Goal: Task Accomplishment & Management: Complete application form

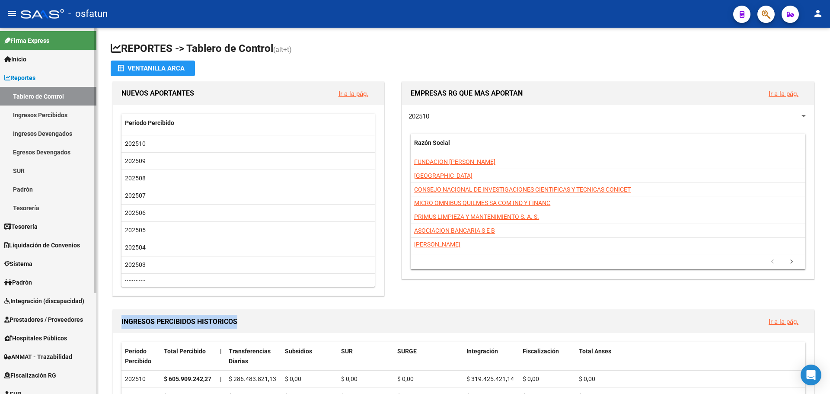
click at [31, 280] on span "Padrón" at bounding box center [18, 283] width 28 height 10
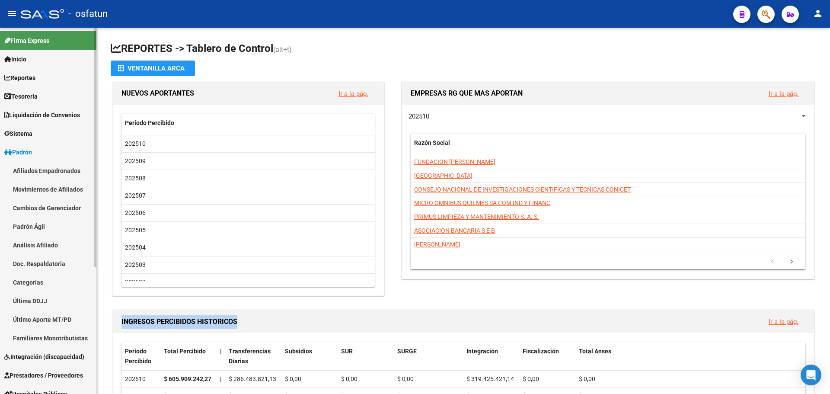
click at [45, 170] on link "Afiliados Empadronados" at bounding box center [48, 170] width 96 height 19
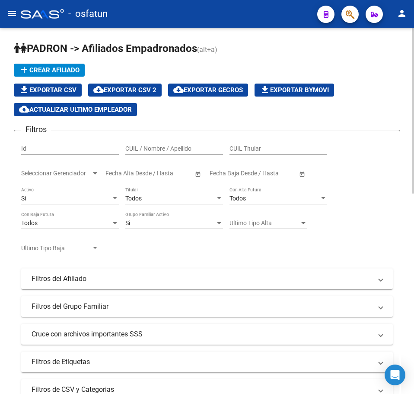
drag, startPoint x: 375, startPoint y: 135, endPoint x: 333, endPoint y: 125, distance: 42.1
click at [374, 133] on form "Filtros Id CUIL / Nombre / Apellido CUIL Titular Seleccionar Gerenciador Selecc…" at bounding box center [207, 279] width 387 height 299
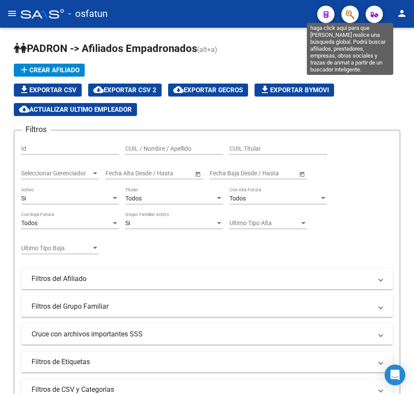
click at [350, 14] on icon "button" at bounding box center [350, 15] width 9 height 10
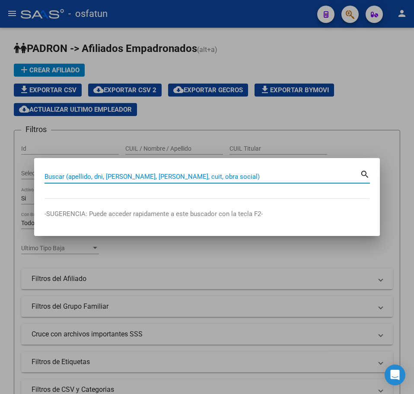
click at [83, 174] on input "Buscar (apellido, dni, [PERSON_NAME], [PERSON_NAME], cuit, obra social)" at bounding box center [203, 177] width 316 height 8
click at [84, 174] on input "Buscar (apellido, dni, [PERSON_NAME], [PERSON_NAME], cuit, obra social)" at bounding box center [203, 177] width 316 height 8
paste input "20296926141"
type input "20296926141"
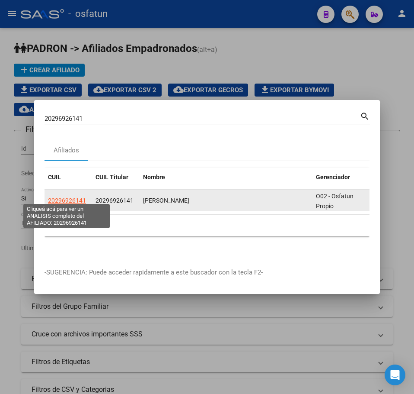
click at [77, 198] on span "20296926141" at bounding box center [67, 200] width 38 height 7
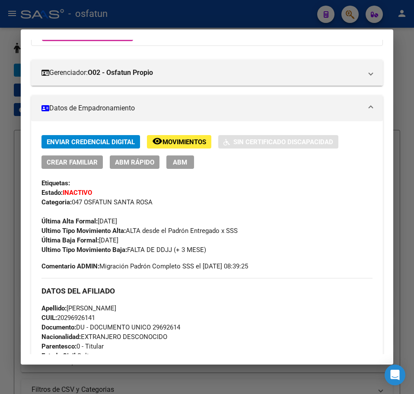
scroll to position [130, 0]
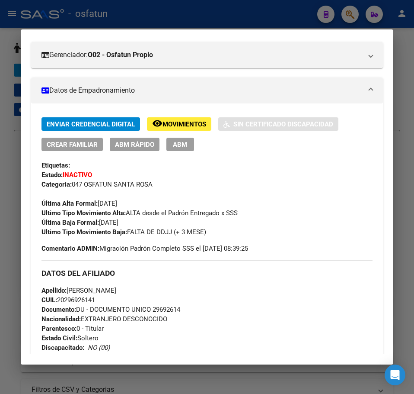
click at [138, 144] on span "ABM Rápido" at bounding box center [134, 145] width 39 height 8
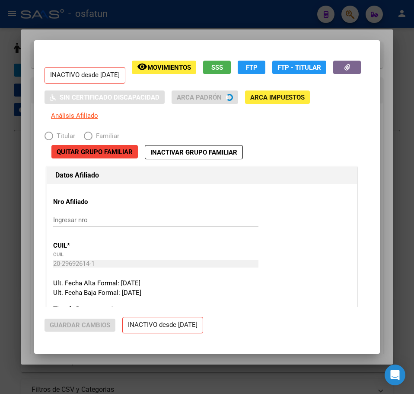
radio input "true"
type input "20-24998879-1"
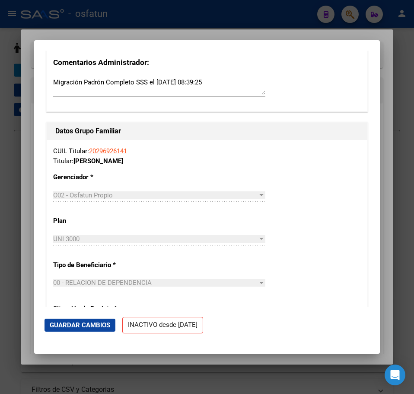
scroll to position [1168, 0]
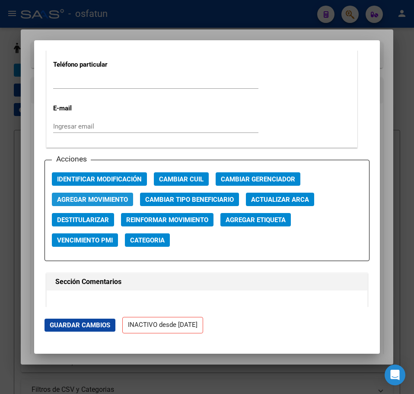
click at [103, 201] on span "Agregar Movimiento" at bounding box center [92, 199] width 71 height 8
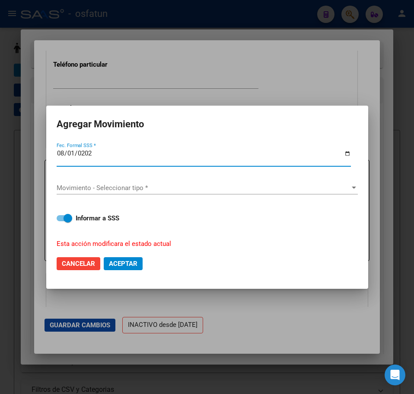
type input "[DATE]"
click at [85, 187] on span "Movimiento - Seleccionar tipo *" at bounding box center [204, 188] width 294 height 8
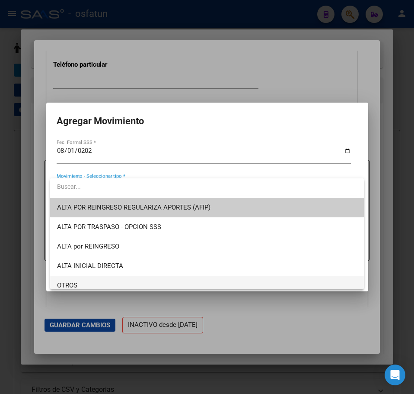
click at [82, 281] on span "OTROS" at bounding box center [207, 285] width 300 height 19
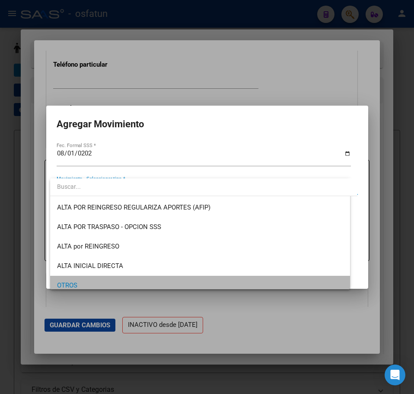
scroll to position [5, 0]
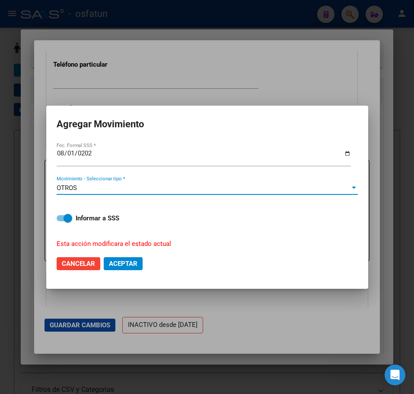
click at [71, 221] on span at bounding box center [68, 218] width 9 height 9
click at [61, 221] on input "Informar a SSS" at bounding box center [61, 221] width 0 height 0
checkbox input "false"
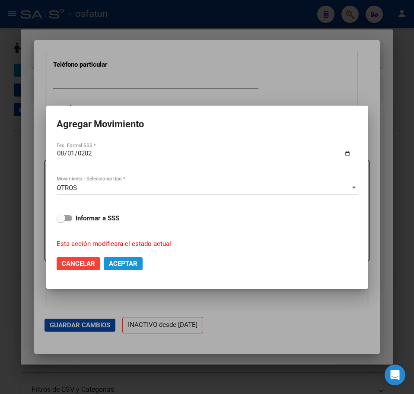
click at [122, 268] on button "Aceptar" at bounding box center [123, 263] width 39 height 13
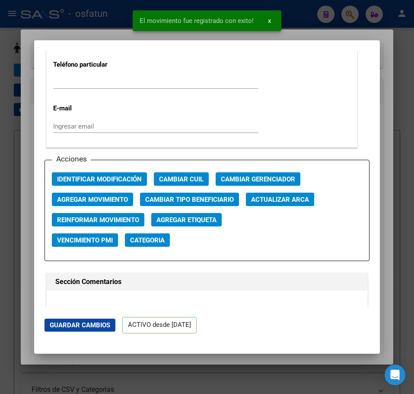
drag, startPoint x: 323, startPoint y: 35, endPoint x: 342, endPoint y: 26, distance: 21.7
click at [326, 33] on div at bounding box center [207, 197] width 414 height 394
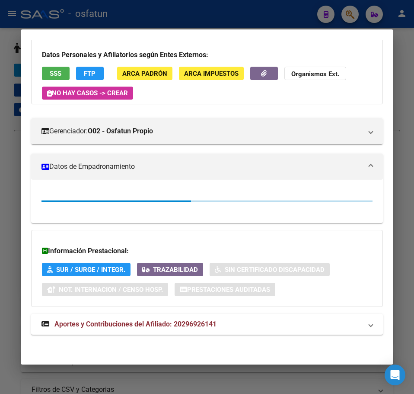
click at [352, 15] on div at bounding box center [207, 197] width 414 height 394
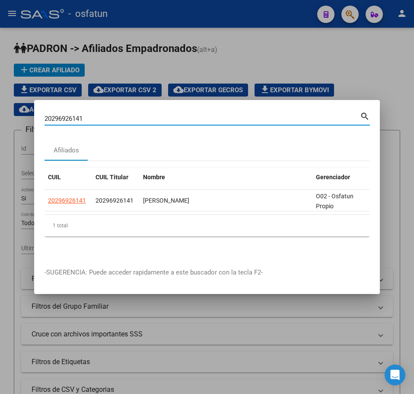
click at [63, 115] on input "20296926141" at bounding box center [203, 119] width 316 height 8
click at [64, 115] on input "20296926141" at bounding box center [203, 119] width 316 height 8
click at [65, 115] on input "20296926141" at bounding box center [203, 119] width 316 height 8
paste input "7181864333"
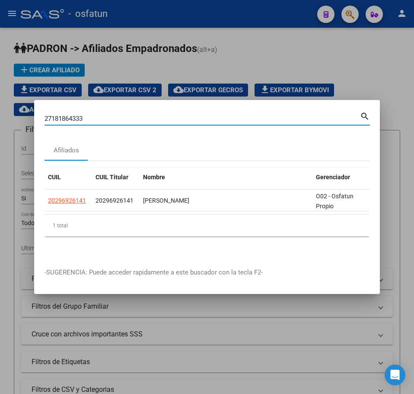
type input "27181864333"
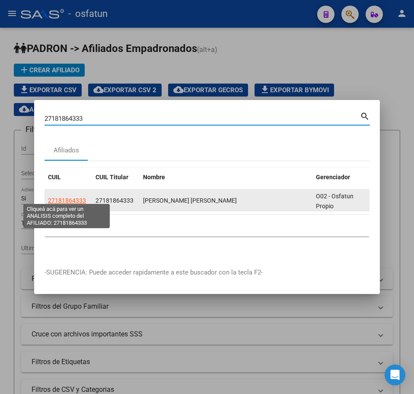
click at [74, 197] on span "27181864333" at bounding box center [67, 200] width 38 height 7
type textarea "27181864333"
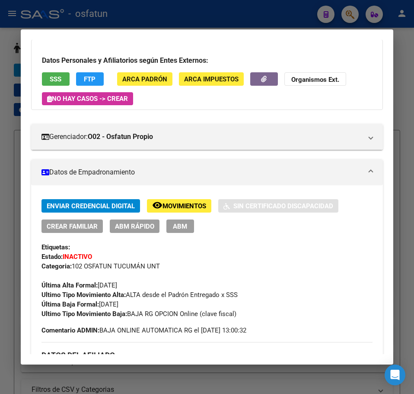
scroll to position [43, 0]
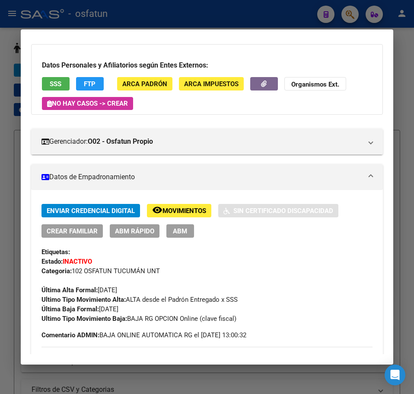
drag, startPoint x: 280, startPoint y: 112, endPoint x: 288, endPoint y: 107, distance: 10.1
click at [282, 110] on div "Datos Personales y Afiliatorios según Entes Externos: SSS FTP ARCA Padrón ARCA …" at bounding box center [207, 79] width 352 height 70
click at [401, 46] on div at bounding box center [207, 197] width 414 height 394
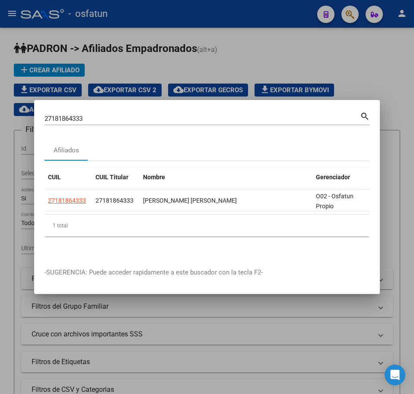
click at [75, 115] on input "27181864333" at bounding box center [203, 119] width 316 height 8
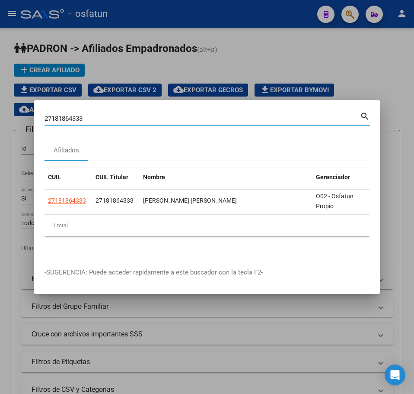
click at [75, 115] on input "27181864333" at bounding box center [203, 119] width 316 height 8
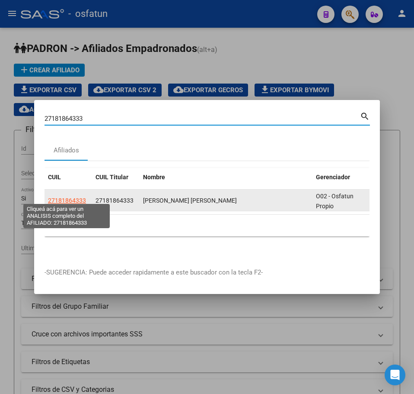
click at [62, 197] on span "27181864333" at bounding box center [67, 200] width 38 height 7
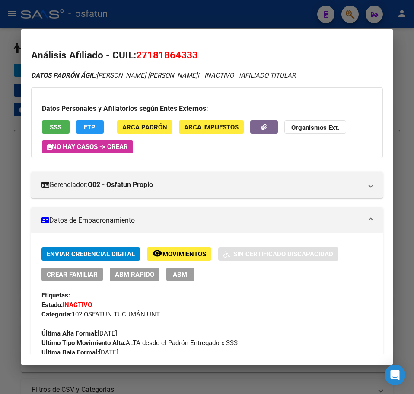
drag, startPoint x: 336, startPoint y: 150, endPoint x: 319, endPoint y: 147, distance: 17.6
click at [334, 149] on div "Datos Personales y Afiliatorios según Entes Externos: SSS FTP ARCA Padrón ARCA …" at bounding box center [207, 122] width 352 height 70
click at [128, 276] on span "ABM Rápido" at bounding box center [134, 274] width 39 height 8
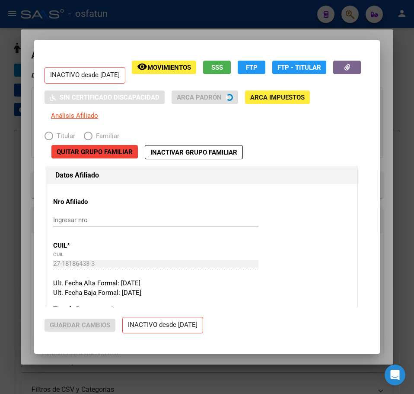
radio input "true"
type input "30-54667024-0"
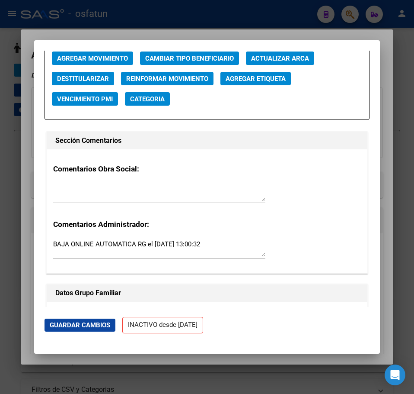
scroll to position [1237, 0]
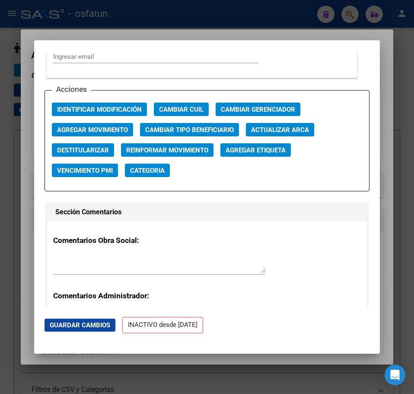
click at [106, 130] on span "Agregar Movimiento" at bounding box center [92, 130] width 71 height 8
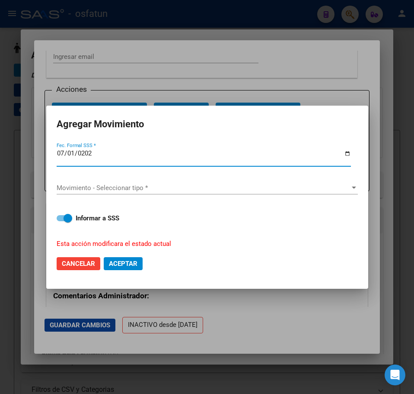
type input "[DATE]"
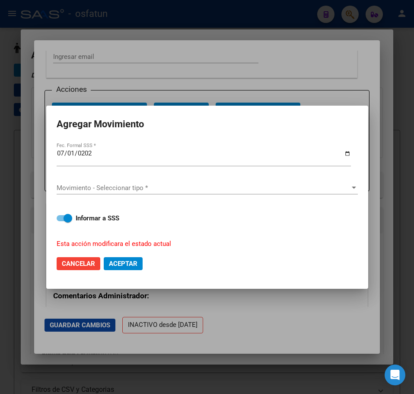
click at [134, 183] on div "Movimiento - Seleccionar tipo * Movimiento - Seleccionar tipo *" at bounding box center [207, 187] width 301 height 13
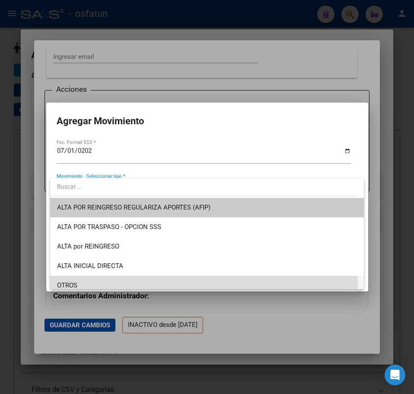
click at [93, 282] on span "OTROS" at bounding box center [207, 285] width 300 height 19
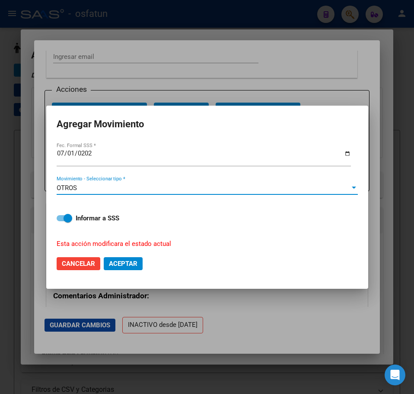
click at [67, 218] on span at bounding box center [68, 218] width 9 height 9
click at [61, 221] on input "Informar a SSS" at bounding box center [61, 221] width 0 height 0
checkbox input "false"
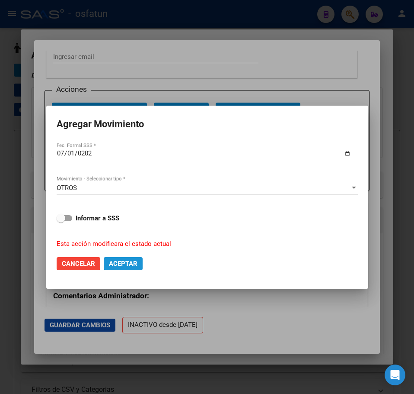
click at [119, 266] on span "Aceptar" at bounding box center [123, 264] width 29 height 8
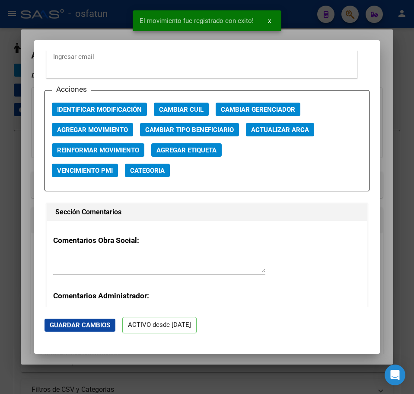
drag, startPoint x: 343, startPoint y: 42, endPoint x: 347, endPoint y: 32, distance: 11.1
click at [344, 39] on div "27181864333 Buscar (apellido, dni, cuil, nro traspaso, cuit, obra social) searc…" at bounding box center [207, 197] width 414 height 394
click at [352, 14] on div at bounding box center [207, 197] width 414 height 394
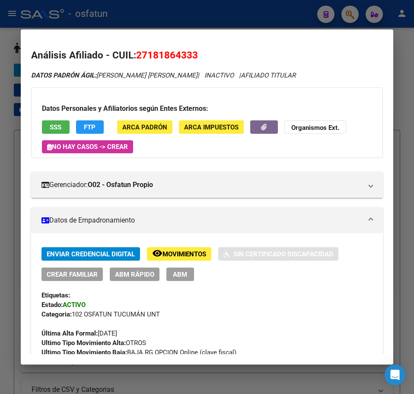
click at [352, 14] on div at bounding box center [207, 197] width 414 height 394
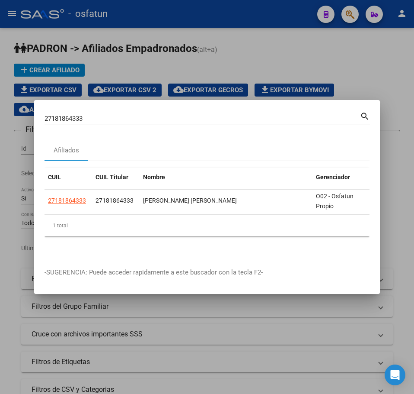
click at [77, 115] on input "27181864333" at bounding box center [203, 119] width 316 height 8
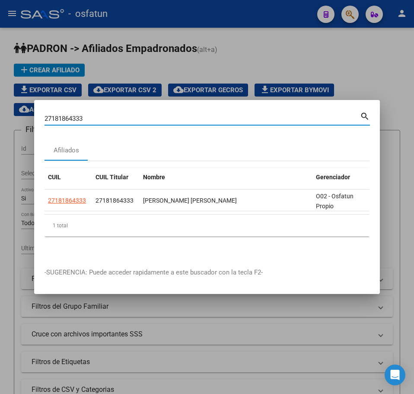
click at [77, 115] on input "27181864333" at bounding box center [203, 119] width 316 height 8
paste input "230663276"
type input "27230663276"
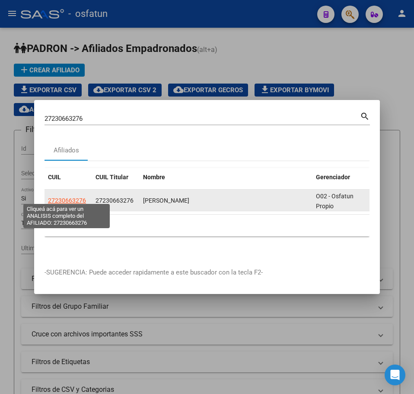
click at [71, 197] on span "27230663276" at bounding box center [67, 200] width 38 height 7
type textarea "27230663276"
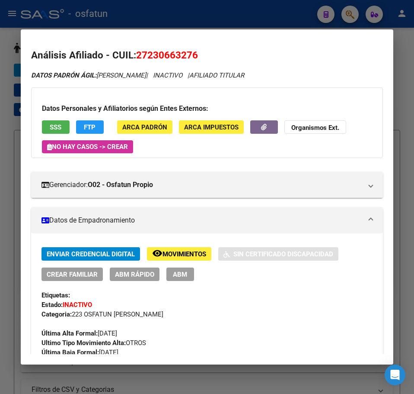
click at [323, 74] on div "DATOS [PERSON_NAME]: [PERSON_NAME] | INACTIVO | AFILIADO TITULAR" at bounding box center [207, 75] width 352 height 10
click at [336, 73] on div "DATOS [PERSON_NAME]: [PERSON_NAME] | INACTIVO | AFILIADO TITULAR" at bounding box center [207, 75] width 352 height 10
click at [351, 46] on mat-dialog-content "Análisis Afiliado - CUIL: 27230663276 DATOS PADRÓN ÁGIL: [PERSON_NAME] | INACTI…" at bounding box center [207, 197] width 373 height 314
click at [351, 14] on div at bounding box center [207, 197] width 414 height 394
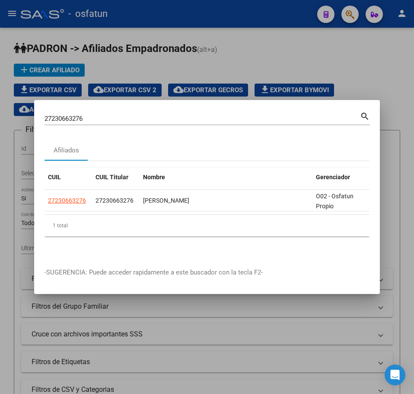
click at [87, 115] on input "27230663276" at bounding box center [203, 119] width 316 height 8
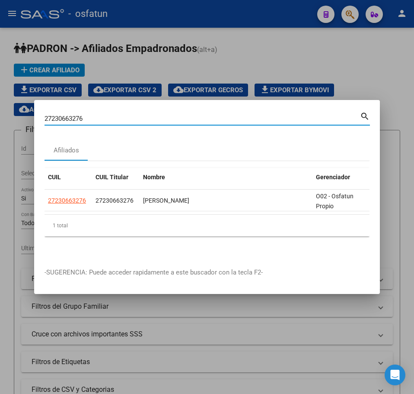
drag, startPoint x: 87, startPoint y: 113, endPoint x: 82, endPoint y: 115, distance: 5.2
click at [86, 115] on input "27230663276" at bounding box center [203, 119] width 316 height 8
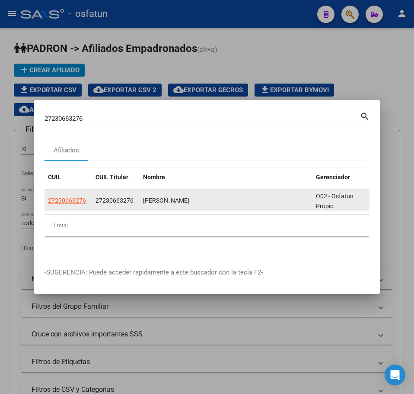
click at [71, 191] on datatable-body-cell "27230663276" at bounding box center [69, 199] width 48 height 21
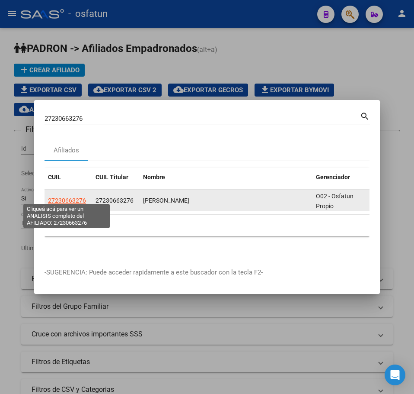
click at [70, 197] on span "27230663276" at bounding box center [67, 200] width 38 height 7
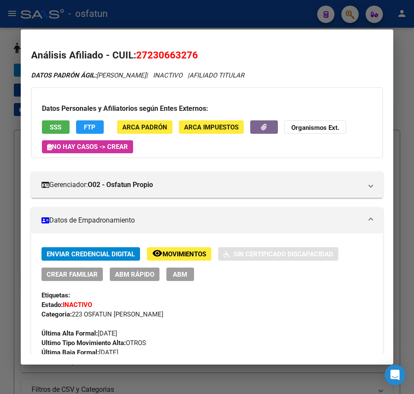
click at [143, 276] on span "ABM Rápido" at bounding box center [134, 274] width 39 height 8
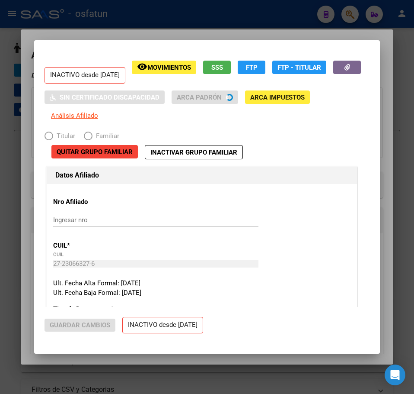
radio input "true"
type input "30-67348475-8"
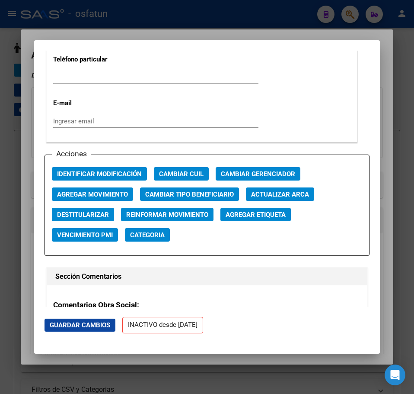
scroll to position [1254, 0]
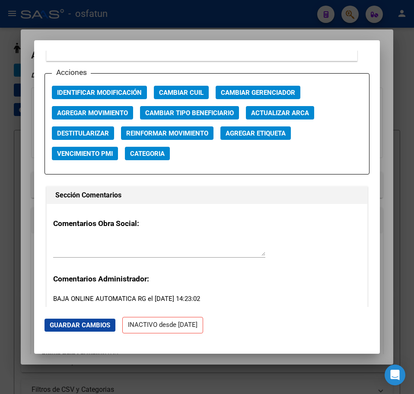
click at [115, 108] on button "Agregar Movimiento" at bounding box center [92, 112] width 81 height 13
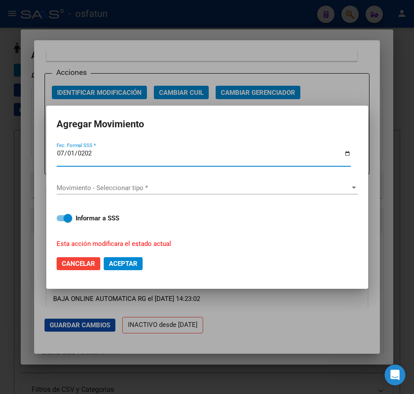
type input "[DATE]"
click at [93, 190] on span "Movimiento - Seleccionar tipo *" at bounding box center [204, 188] width 294 height 8
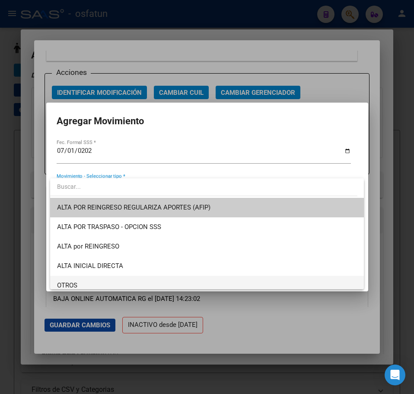
drag, startPoint x: 94, startPoint y: 283, endPoint x: 88, endPoint y: 283, distance: 5.6
click at [93, 283] on span "OTROS" at bounding box center [207, 285] width 300 height 19
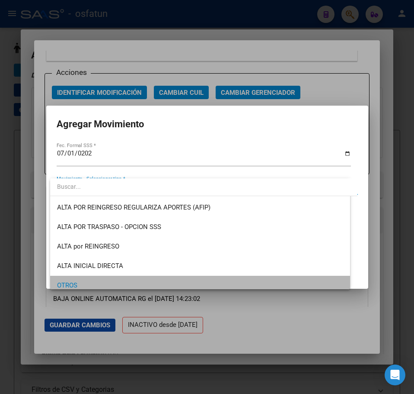
scroll to position [5, 0]
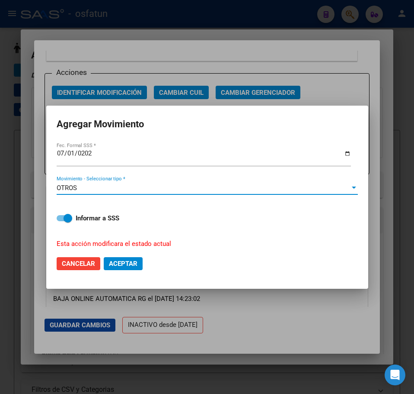
click at [64, 220] on span at bounding box center [65, 218] width 16 height 6
click at [61, 221] on input "Informar a SSS" at bounding box center [61, 221] width 0 height 0
checkbox input "false"
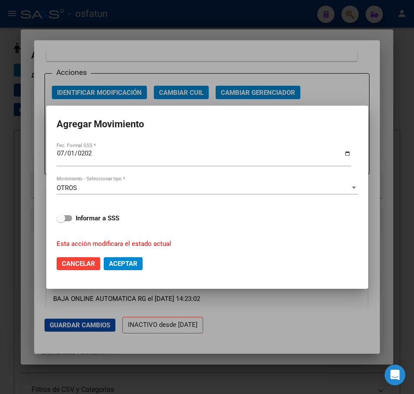
click at [132, 262] on span "Aceptar" at bounding box center [123, 264] width 29 height 8
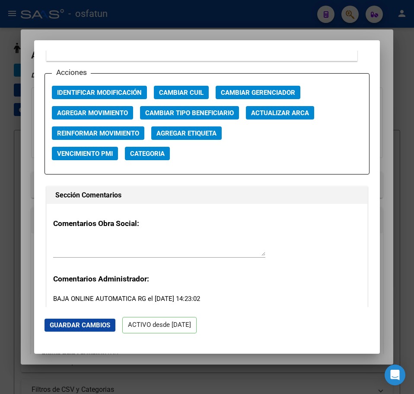
drag, startPoint x: 272, startPoint y: 214, endPoint x: 267, endPoint y: 232, distance: 18.7
click at [272, 214] on div "Comentarios Obra Social: Comentarios Administrador: BAJA ONLINE AUTOMATICA RG e…" at bounding box center [207, 266] width 321 height 124
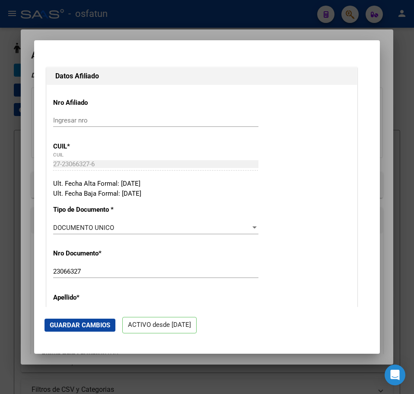
scroll to position [0, 0]
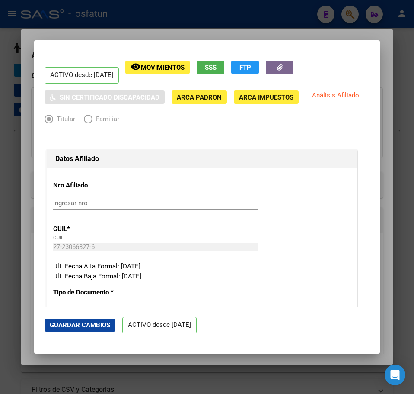
drag, startPoint x: 348, startPoint y: 35, endPoint x: 354, endPoint y: 21, distance: 15.3
click at [349, 34] on div at bounding box center [207, 197] width 414 height 394
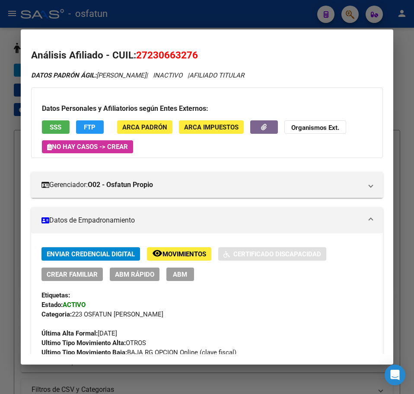
click at [352, 14] on div at bounding box center [207, 197] width 414 height 394
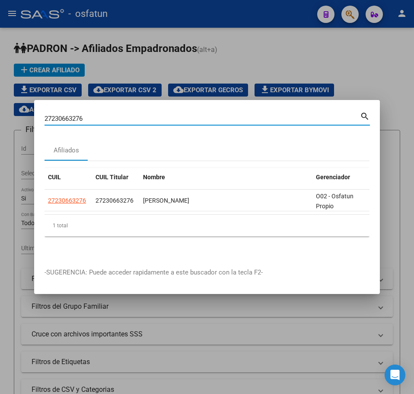
click at [77, 115] on input "27230663276" at bounding box center [203, 119] width 316 height 8
drag, startPoint x: 77, startPoint y: 112, endPoint x: 70, endPoint y: 113, distance: 7.6
click at [70, 115] on input "27230663276" at bounding box center [203, 119] width 316 height 8
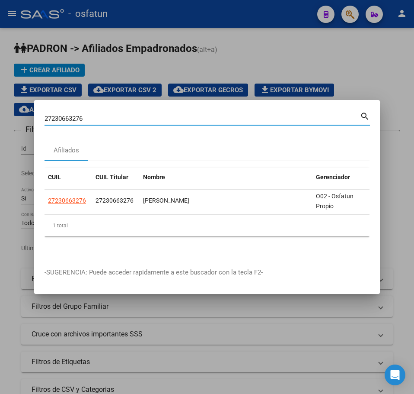
paste input "52556260"
type input "27252556260"
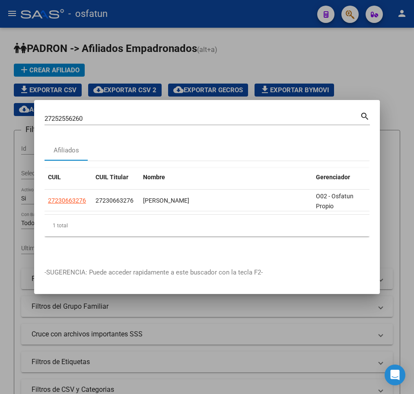
click at [80, 118] on input "27252556260" at bounding box center [203, 119] width 316 height 8
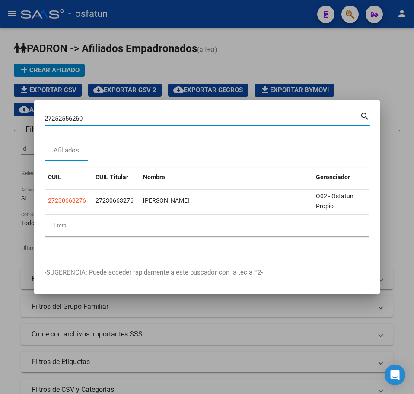
click at [80, 118] on input "27252556260" at bounding box center [203, 119] width 316 height 8
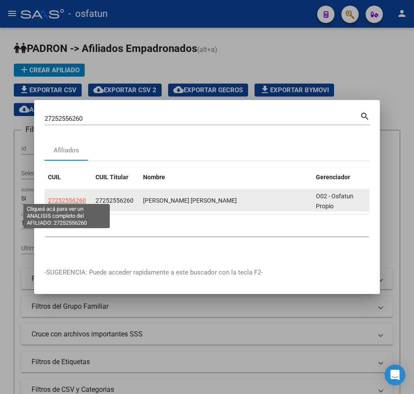
click at [62, 198] on span "27252556260" at bounding box center [67, 200] width 38 height 7
type textarea "27252556260"
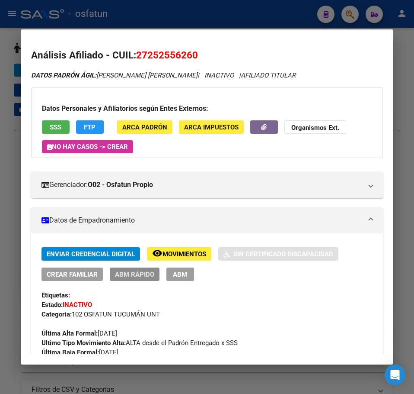
click at [124, 276] on span "ABM Rápido" at bounding box center [134, 274] width 39 height 8
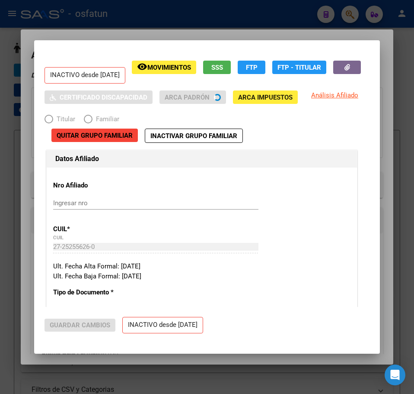
radio input "true"
type input "30-67994135-2"
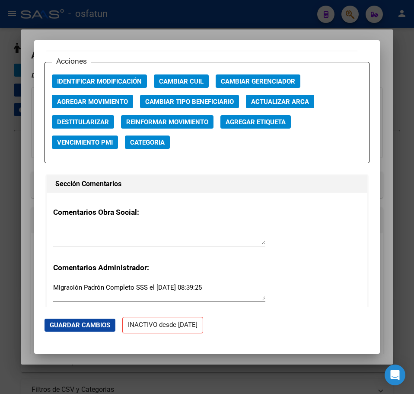
scroll to position [1125, 0]
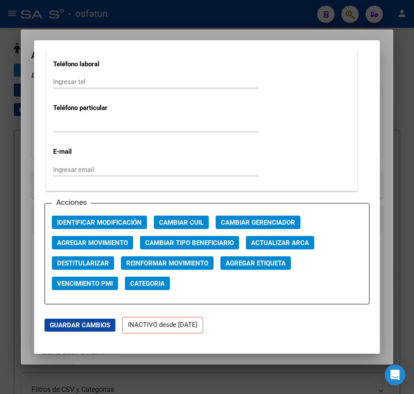
click at [115, 242] on span "Agregar Movimiento" at bounding box center [92, 243] width 71 height 8
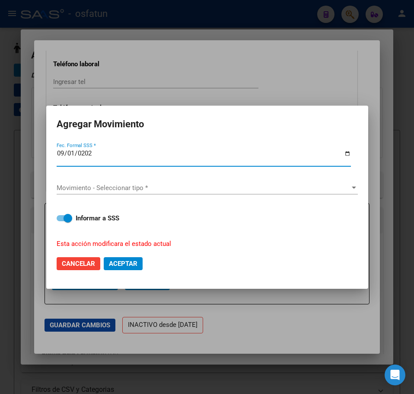
type input "[DATE]"
click at [99, 187] on span "Movimiento - Seleccionar tipo *" at bounding box center [204, 188] width 294 height 8
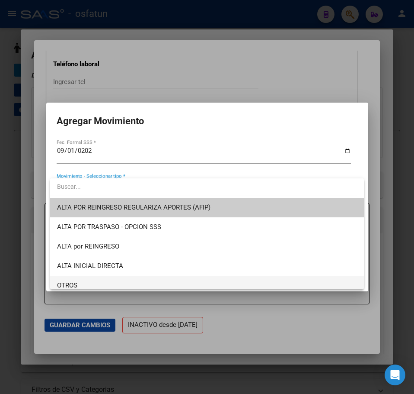
click at [95, 280] on span "OTROS" at bounding box center [207, 285] width 300 height 19
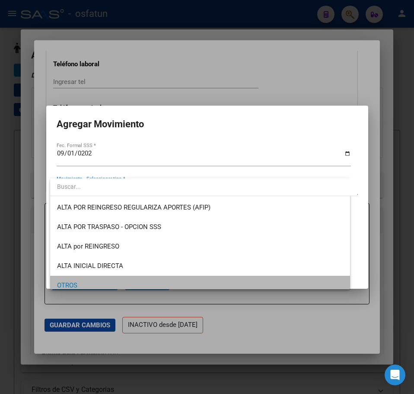
scroll to position [5, 0]
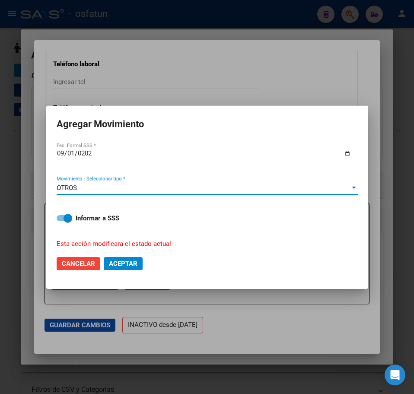
click at [70, 220] on span at bounding box center [68, 218] width 9 height 9
click at [61, 221] on input "Informar a SSS" at bounding box center [61, 221] width 0 height 0
checkbox input "false"
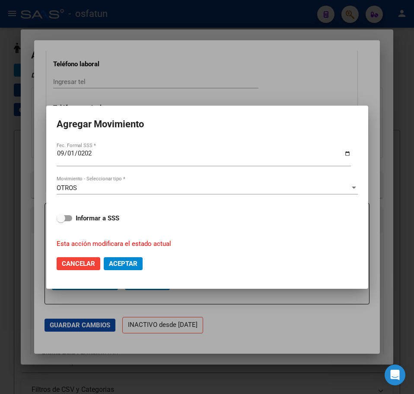
click at [122, 260] on span "Aceptar" at bounding box center [123, 264] width 29 height 8
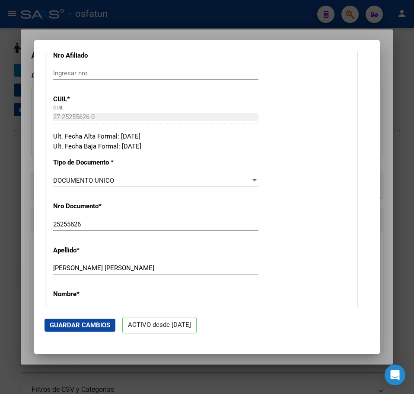
scroll to position [0, 0]
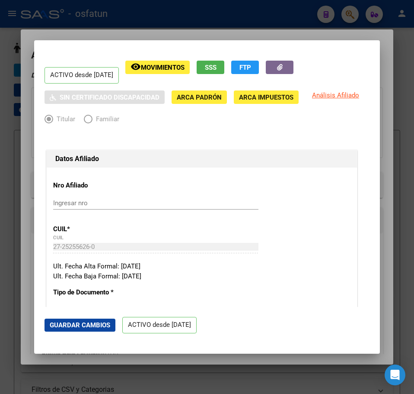
click at [394, 45] on div at bounding box center [207, 197] width 414 height 394
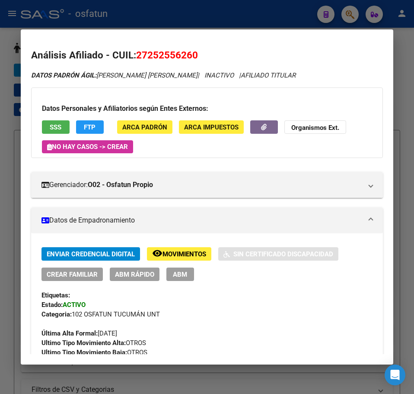
click at [351, 16] on div at bounding box center [207, 197] width 414 height 394
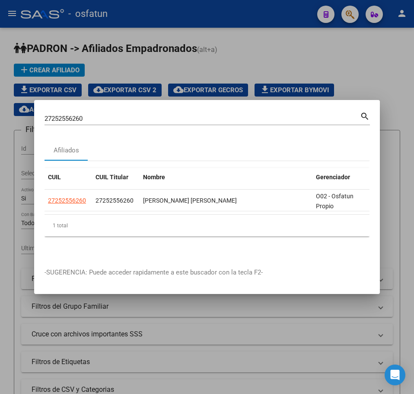
click at [80, 115] on input "27252556260" at bounding box center [203, 119] width 316 height 8
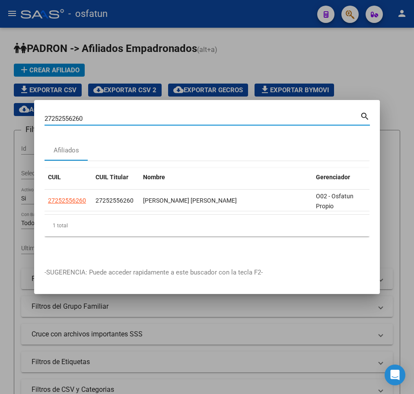
click at [80, 115] on input "27252556260" at bounding box center [203, 119] width 316 height 8
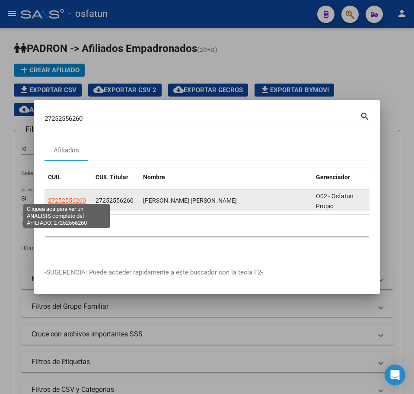
click at [70, 197] on span "27252556260" at bounding box center [67, 200] width 38 height 7
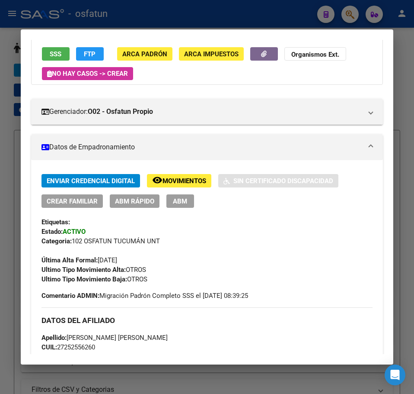
scroll to position [87, 0]
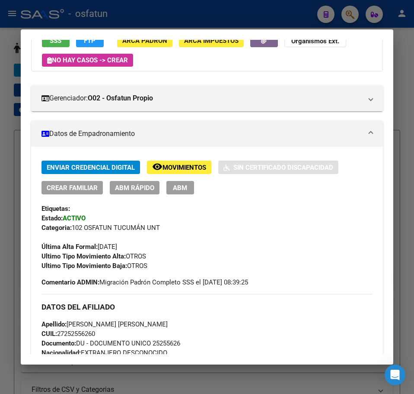
click at [347, 19] on div at bounding box center [207, 197] width 414 height 394
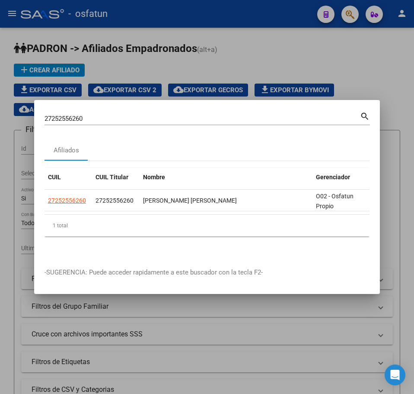
click at [64, 115] on input "27252556260" at bounding box center [203, 119] width 316 height 8
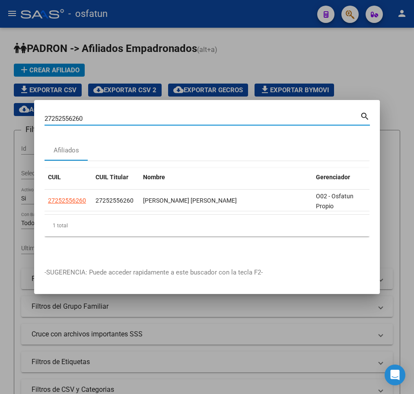
click at [64, 115] on input "27252556260" at bounding box center [203, 119] width 316 height 8
paste input "9280171"
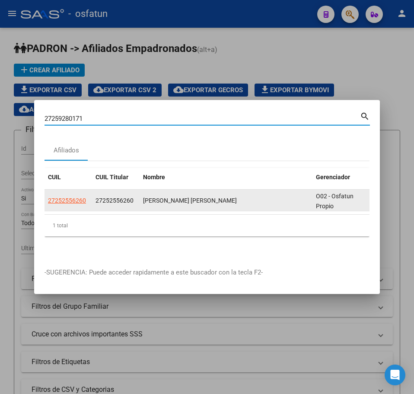
type input "27259280171"
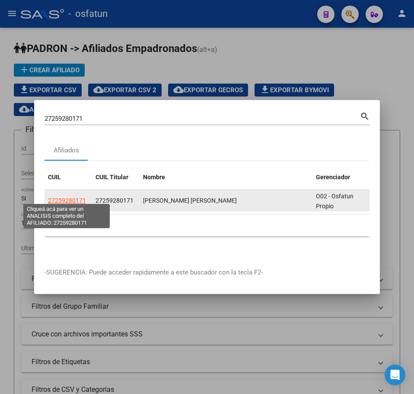
click at [73, 197] on span "27259280171" at bounding box center [67, 200] width 38 height 7
type textarea "27259280171"
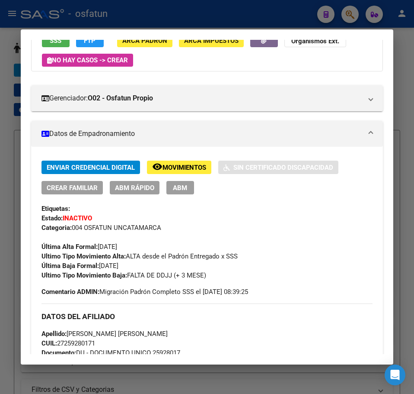
click at [136, 189] on span "ABM Rápido" at bounding box center [134, 188] width 39 height 8
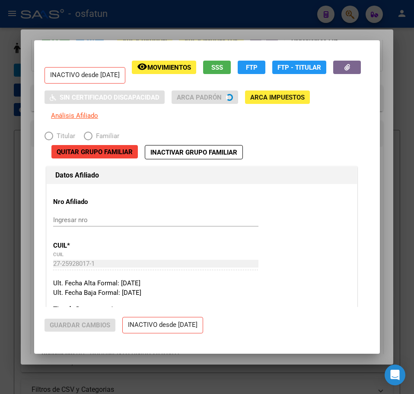
radio input "true"
type input "30-71434139-8"
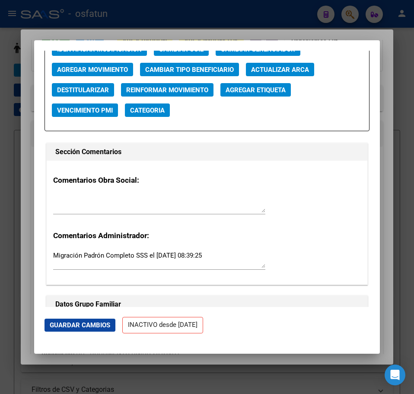
scroll to position [1081, 0]
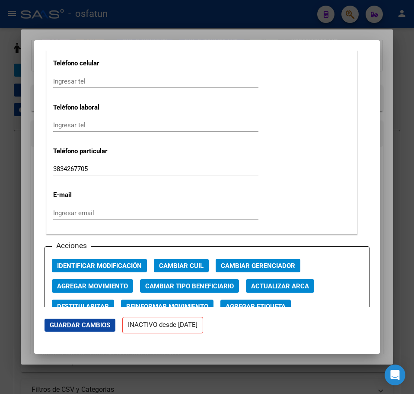
click at [89, 289] on span "Agregar Movimiento" at bounding box center [92, 286] width 71 height 8
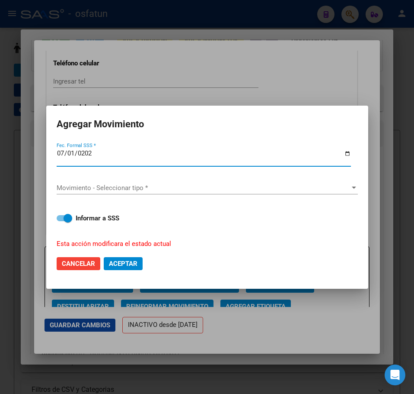
type input "[DATE]"
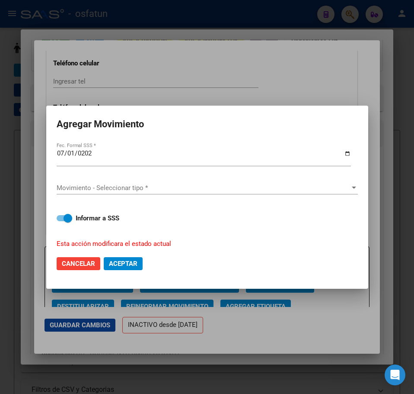
click at [75, 194] on div "Movimiento - Seleccionar tipo * Movimiento - Seleccionar tipo *" at bounding box center [207, 191] width 301 height 21
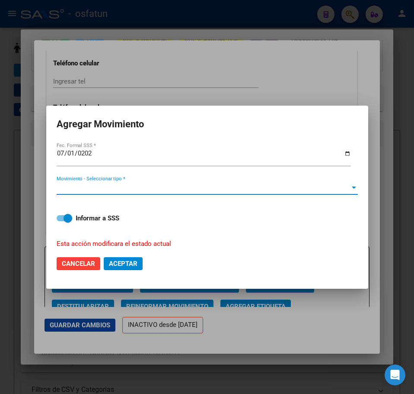
click at [80, 189] on span "Movimiento - Seleccionar tipo *" at bounding box center [204, 188] width 294 height 8
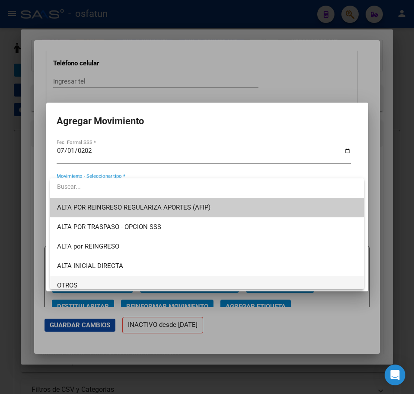
click at [79, 280] on span "OTROS" at bounding box center [207, 285] width 300 height 19
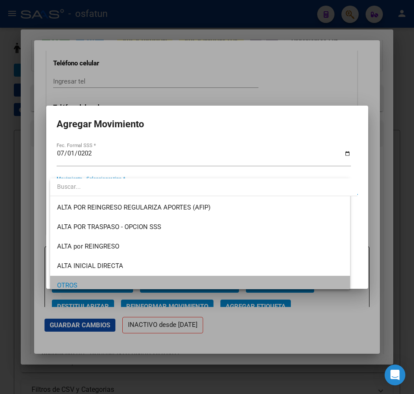
scroll to position [5, 0]
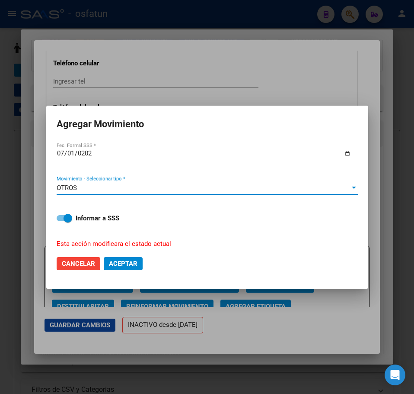
click at [66, 217] on span at bounding box center [68, 218] width 9 height 9
click at [61, 221] on input "Informar a SSS" at bounding box center [61, 221] width 0 height 0
checkbox input "false"
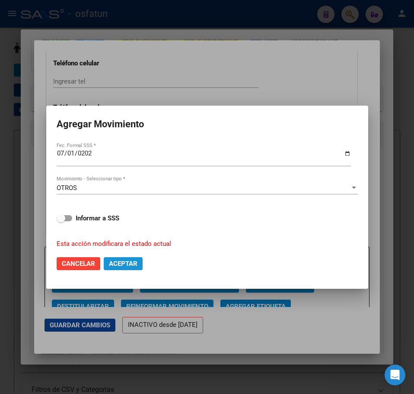
click at [135, 265] on span "Aceptar" at bounding box center [123, 264] width 29 height 8
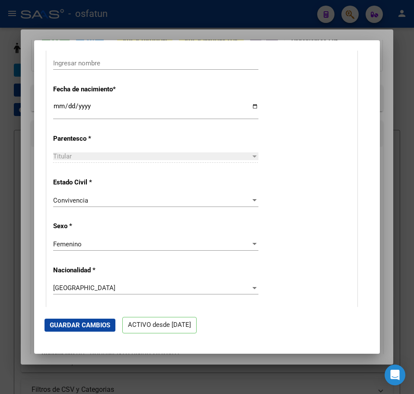
scroll to position [346, 0]
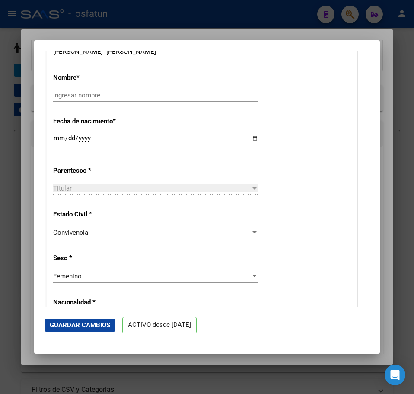
click at [320, 35] on div at bounding box center [207, 197] width 414 height 394
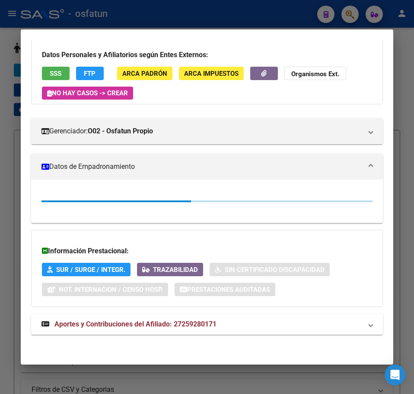
scroll to position [87, 0]
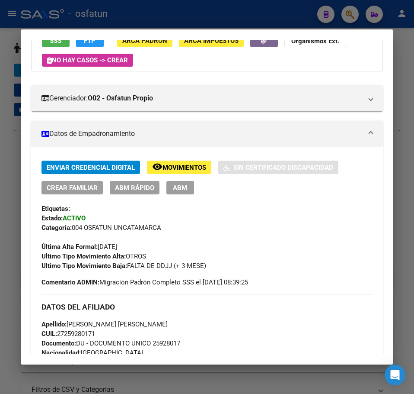
click at [352, 11] on div at bounding box center [207, 197] width 414 height 394
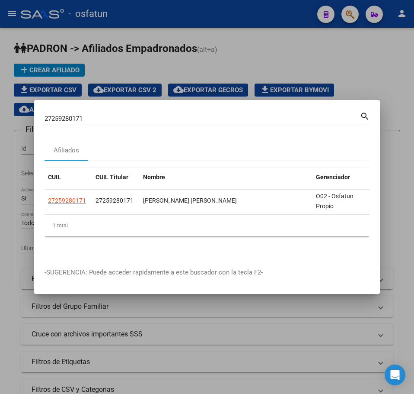
click at [84, 115] on input "27259280171" at bounding box center [203, 119] width 316 height 8
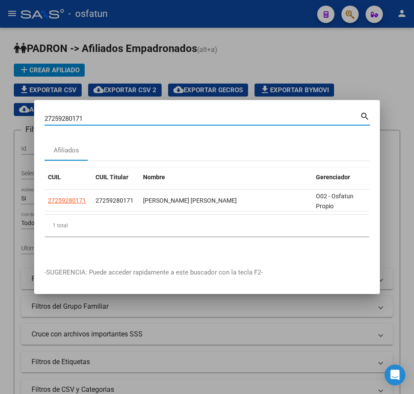
click at [84, 115] on input "27259280171" at bounding box center [203, 119] width 316 height 8
drag, startPoint x: 84, startPoint y: 114, endPoint x: 270, endPoint y: 174, distance: 195.0
click at [270, 175] on div "Nombre" at bounding box center [226, 177] width 166 height 10
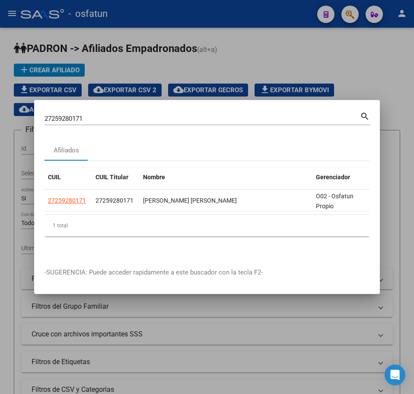
click at [67, 115] on input "27259280171" at bounding box center [203, 119] width 316 height 8
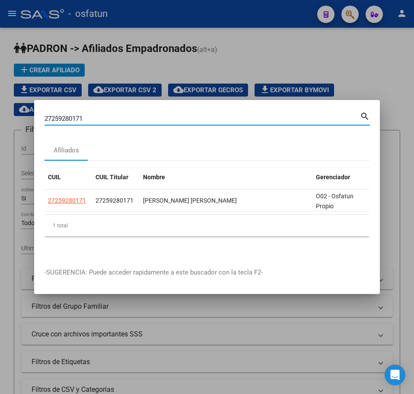
click at [67, 115] on input "27259280171" at bounding box center [203, 119] width 316 height 8
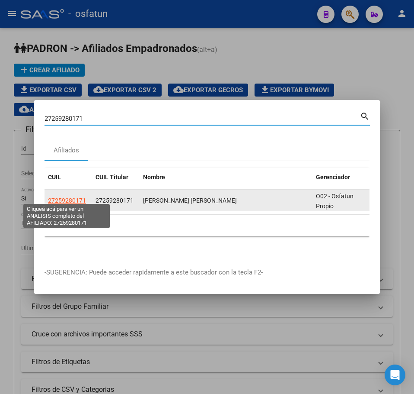
click at [64, 197] on span "27259280171" at bounding box center [67, 200] width 38 height 7
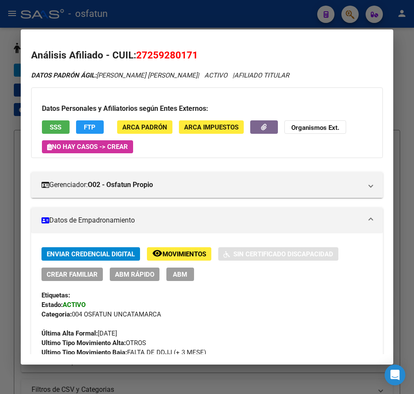
drag, startPoint x: 276, startPoint y: 16, endPoint x: 291, endPoint y: 14, distance: 14.9
click at [280, 15] on div at bounding box center [207, 197] width 414 height 394
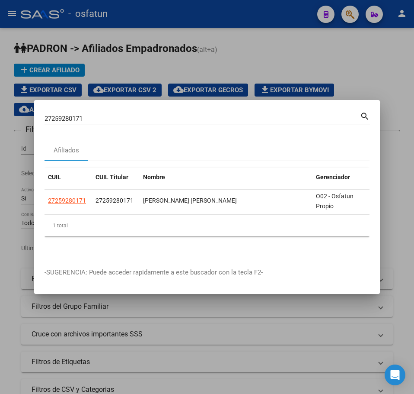
click at [349, 15] on div at bounding box center [207, 197] width 414 height 394
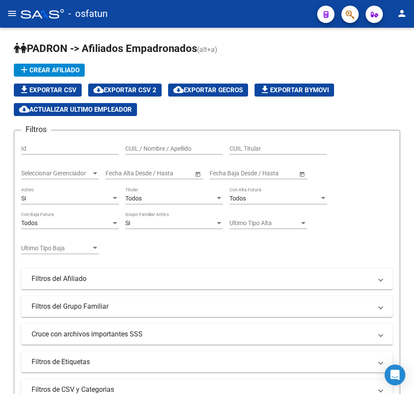
click at [356, 16] on button "button" at bounding box center [350, 14] width 17 height 17
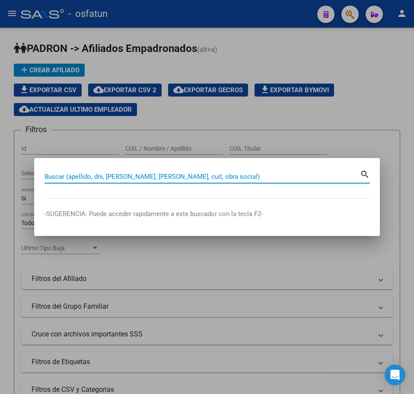
click at [70, 176] on input "Buscar (apellido, dni, [PERSON_NAME], [PERSON_NAME], cuit, obra social)" at bounding box center [203, 177] width 316 height 8
paste input "23337571344"
type input "23337571344"
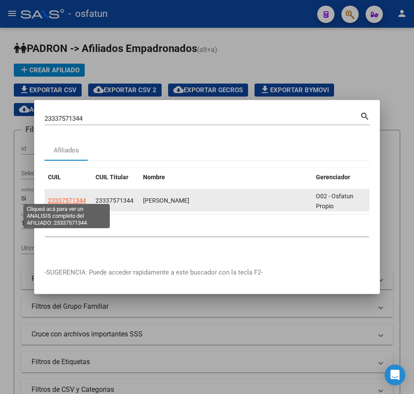
click at [66, 197] on span "23337571344" at bounding box center [67, 200] width 38 height 7
type textarea "23337571344"
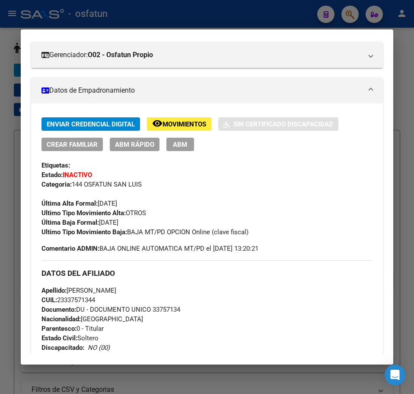
scroll to position [43, 0]
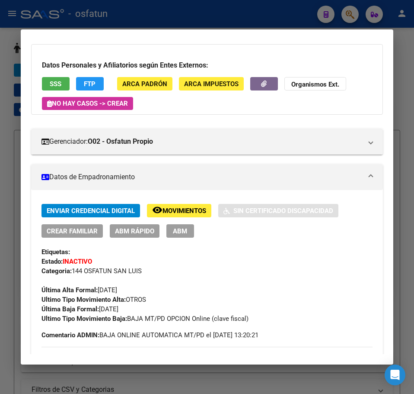
click at [132, 231] on span "ABM Rápido" at bounding box center [134, 231] width 39 height 8
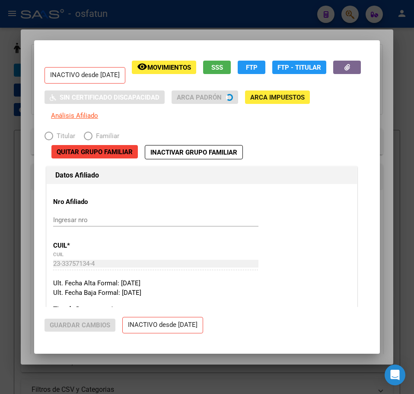
radio input "true"
type input "23-33757134-4"
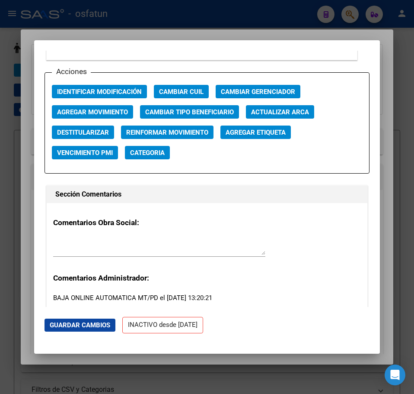
scroll to position [1254, 0]
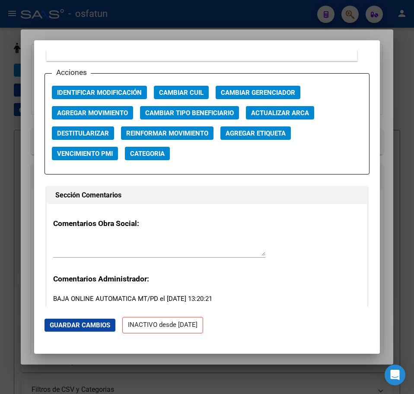
click at [115, 112] on span "Agregar Movimiento" at bounding box center [92, 113] width 71 height 8
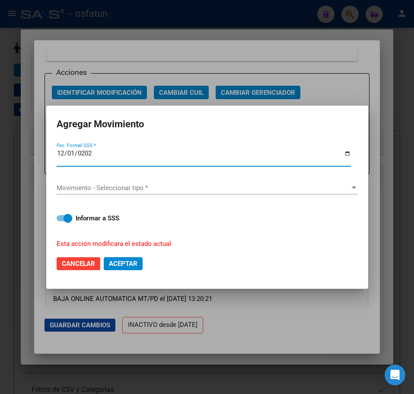
type input "[DATE]"
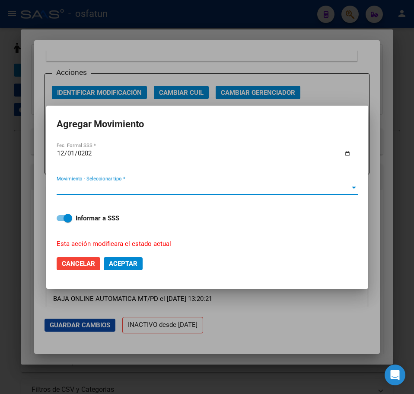
click at [138, 186] on span "Movimiento - Seleccionar tipo *" at bounding box center [204, 188] width 294 height 8
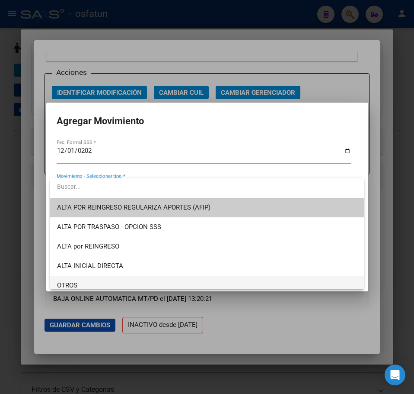
click at [104, 282] on span "OTROS" at bounding box center [207, 285] width 300 height 19
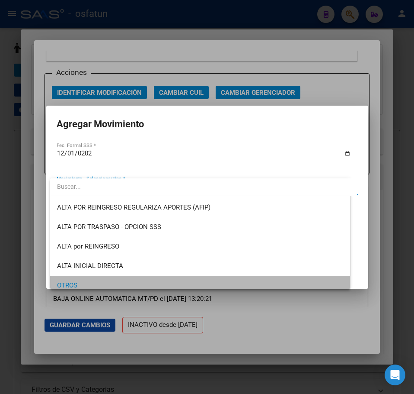
scroll to position [5, 0]
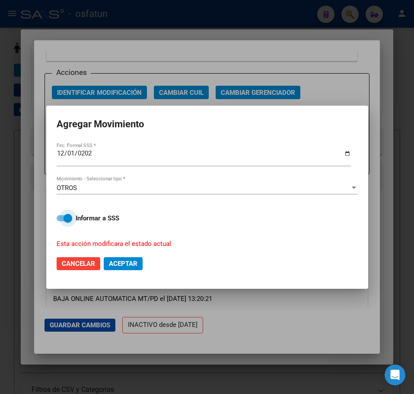
click at [63, 215] on span at bounding box center [65, 218] width 16 height 6
click at [61, 221] on input "Informar a SSS" at bounding box center [61, 221] width 0 height 0
checkbox input "false"
click at [132, 264] on span "Aceptar" at bounding box center [123, 264] width 29 height 8
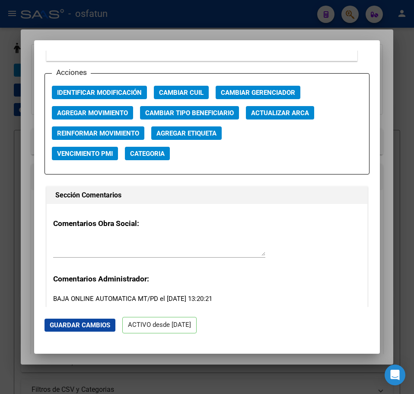
drag, startPoint x: 387, startPoint y: 37, endPoint x: 372, endPoint y: 23, distance: 20.2
click at [387, 36] on div at bounding box center [207, 197] width 414 height 394
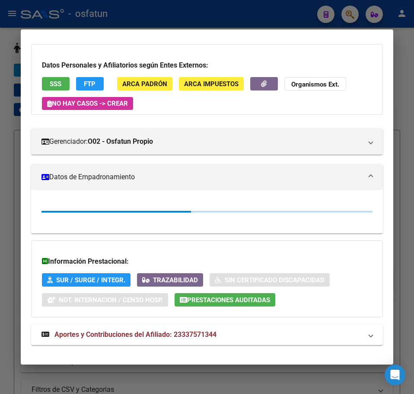
click at [351, 13] on div at bounding box center [207, 197] width 414 height 394
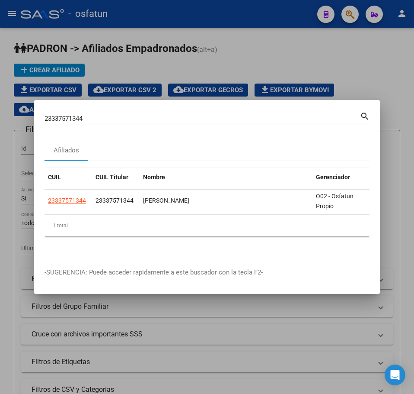
click at [65, 115] on input "23337571344" at bounding box center [203, 119] width 316 height 8
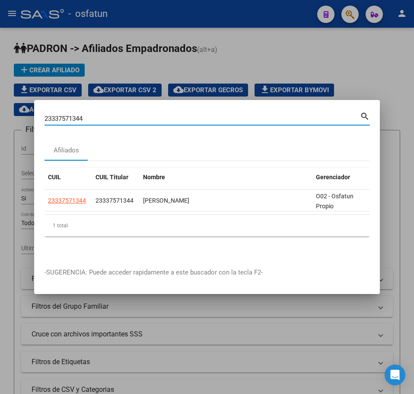
click at [65, 115] on input "23337571344" at bounding box center [203, 119] width 316 height 8
paste input "5104073"
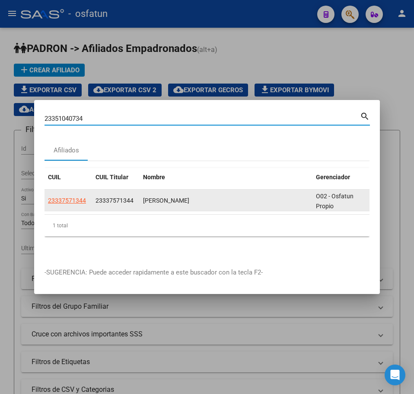
type input "23351040734"
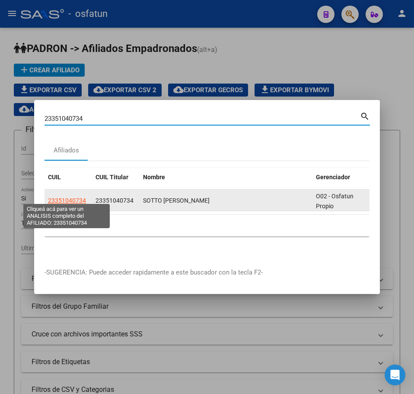
click at [68, 197] on span "23351040734" at bounding box center [67, 200] width 38 height 7
type textarea "23351040734"
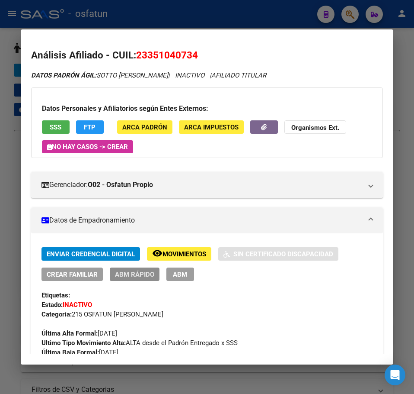
click at [139, 274] on span "ABM Rápido" at bounding box center [134, 274] width 39 height 8
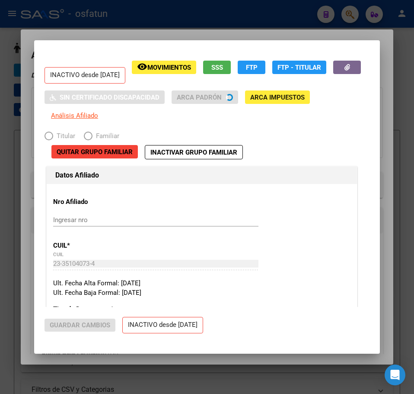
radio input "true"
type input "23-35104073-4"
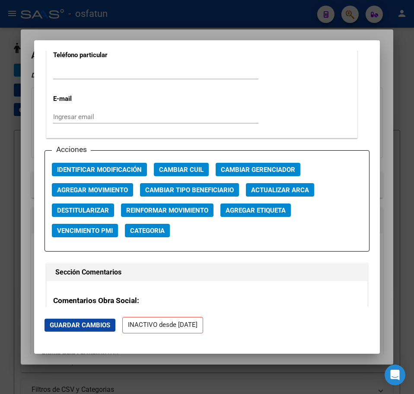
scroll to position [1254, 0]
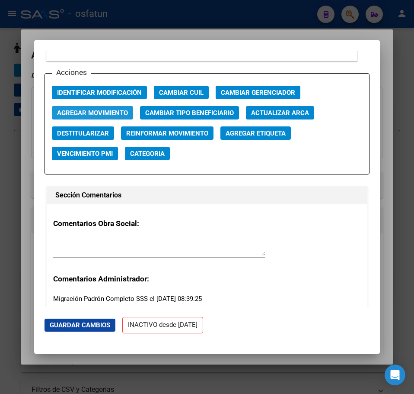
click at [115, 110] on span "Agregar Movimiento" at bounding box center [92, 113] width 71 height 8
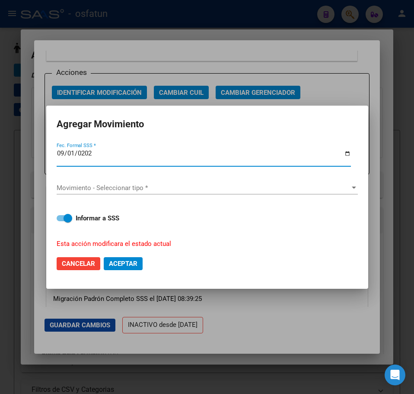
type input "[DATE]"
click at [137, 181] on div "Movimiento - Seleccionar tipo * Movimiento - Seleccionar tipo *" at bounding box center [207, 187] width 301 height 13
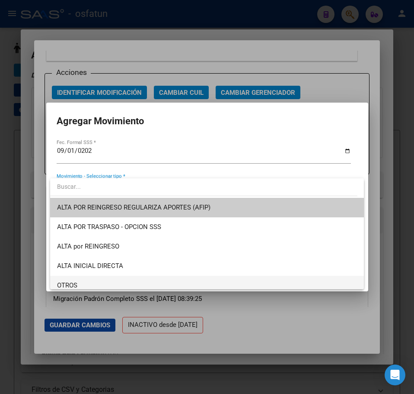
click at [100, 282] on span "OTROS" at bounding box center [207, 285] width 300 height 19
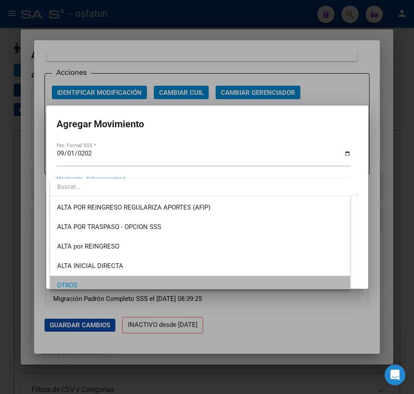
scroll to position [5, 0]
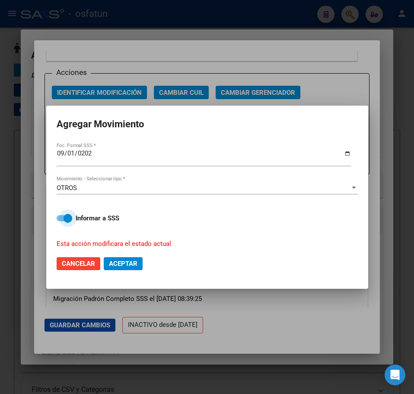
click at [70, 215] on span at bounding box center [68, 218] width 9 height 9
click at [61, 221] on input "Informar a SSS" at bounding box center [61, 221] width 0 height 0
checkbox input "false"
click at [131, 263] on span "Aceptar" at bounding box center [123, 264] width 29 height 8
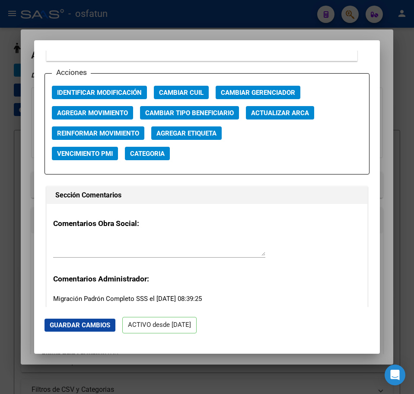
click at [354, 26] on div at bounding box center [207, 197] width 414 height 394
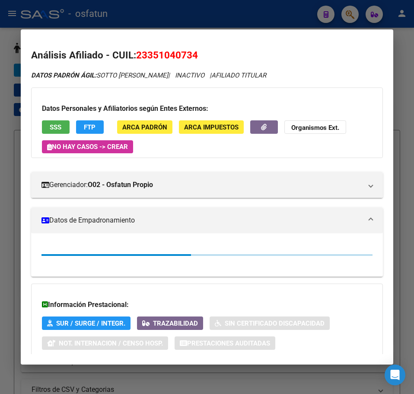
click at [352, 16] on div at bounding box center [207, 197] width 414 height 394
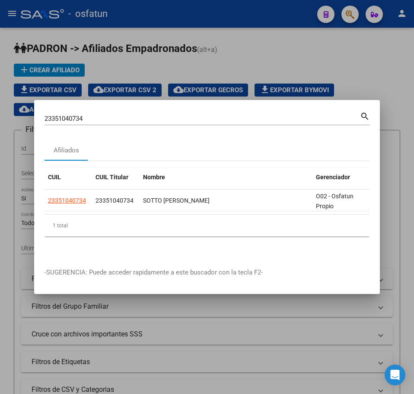
click at [61, 115] on input "23351040734" at bounding box center [203, 119] width 316 height 8
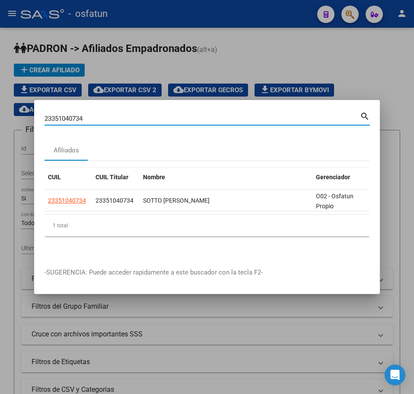
click at [62, 115] on input "23351040734" at bounding box center [203, 119] width 316 height 8
paste input "6812712"
type input "23368127124"
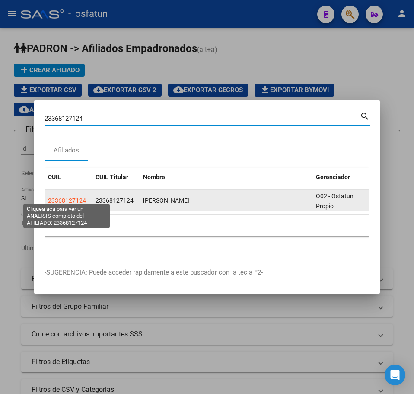
click at [77, 197] on span "23368127124" at bounding box center [67, 200] width 38 height 7
type textarea "23368127124"
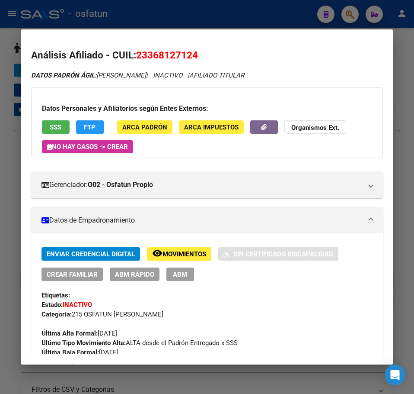
click at [122, 273] on span "ABM Rápido" at bounding box center [134, 274] width 39 height 8
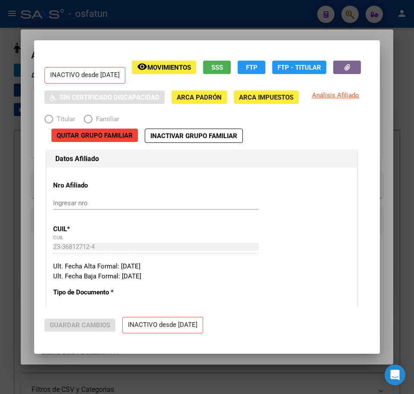
radio input "true"
type input "23-36812712-4"
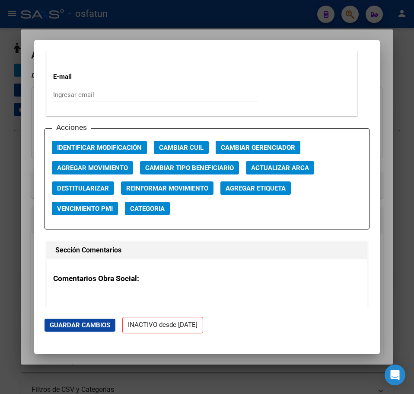
scroll to position [1195, 0]
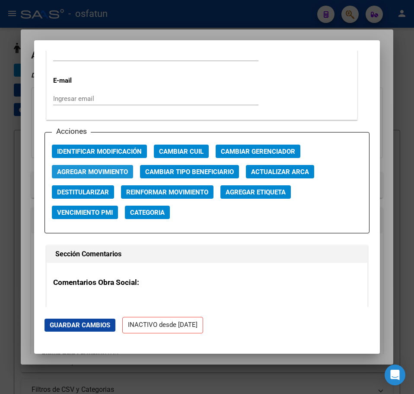
click at [102, 171] on span "Agregar Movimiento" at bounding box center [92, 172] width 71 height 8
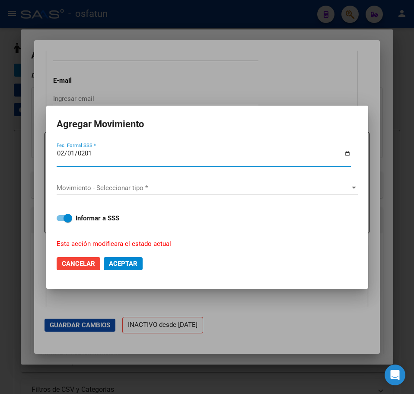
type input "[DATE]"
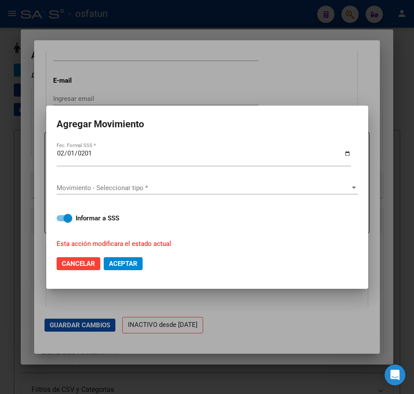
click at [125, 183] on div "Movimiento - Seleccionar tipo * Movimiento - Seleccionar tipo *" at bounding box center [207, 187] width 301 height 13
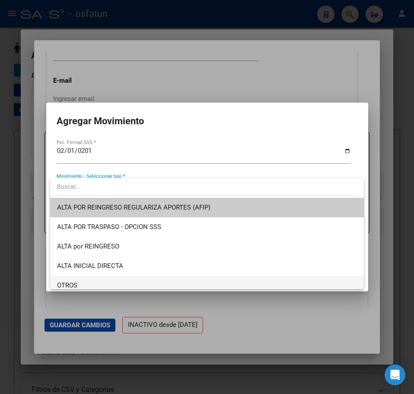
click at [81, 283] on span "OTROS" at bounding box center [207, 285] width 300 height 19
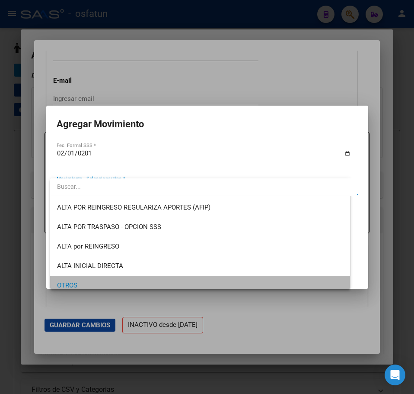
scroll to position [5, 0]
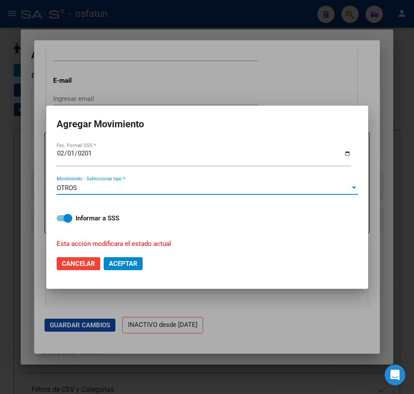
click at [68, 215] on span at bounding box center [68, 218] width 9 height 9
click at [61, 221] on input "Informar a SSS" at bounding box center [61, 221] width 0 height 0
checkbox input "false"
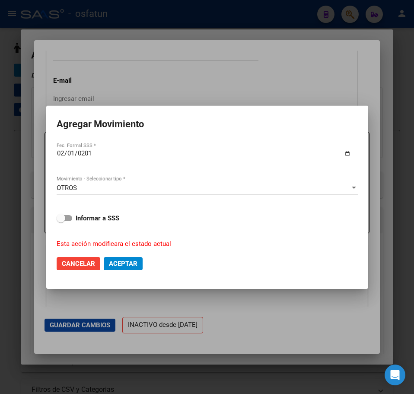
click at [118, 263] on span "Aceptar" at bounding box center [123, 264] width 29 height 8
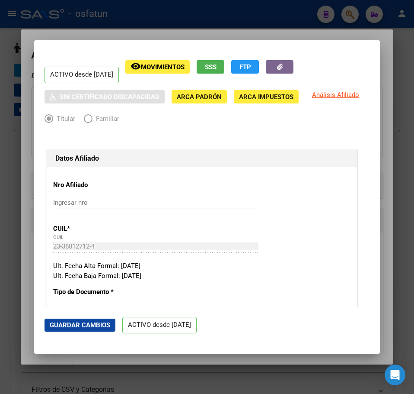
scroll to position [0, 0]
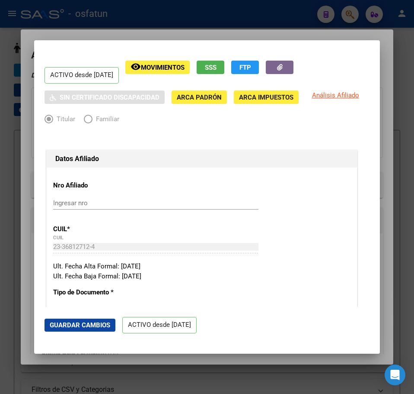
drag, startPoint x: 404, startPoint y: 40, endPoint x: 390, endPoint y: 40, distance: 14.7
click at [404, 40] on div at bounding box center [207, 197] width 414 height 394
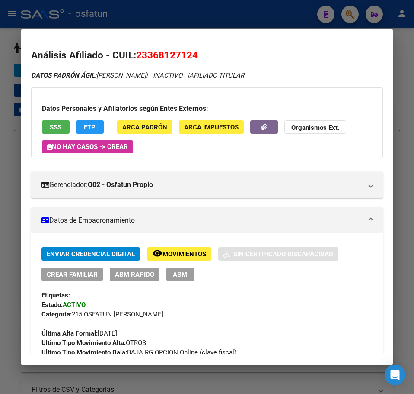
click at [350, 13] on div at bounding box center [207, 197] width 414 height 394
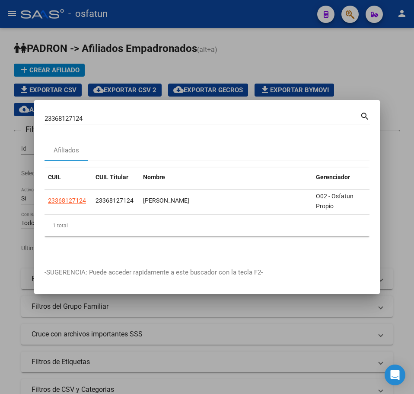
click at [74, 115] on input "23368127124" at bounding box center [203, 119] width 316 height 8
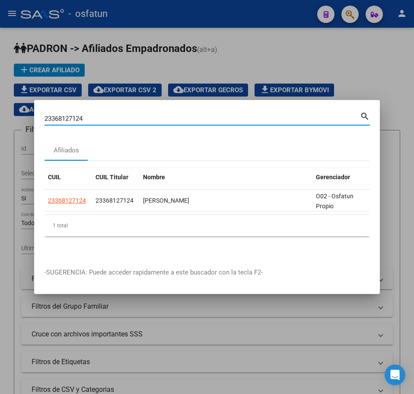
click at [74, 115] on input "23368127124" at bounding box center [203, 119] width 316 height 8
paste input "0318567051"
type input "20318567051"
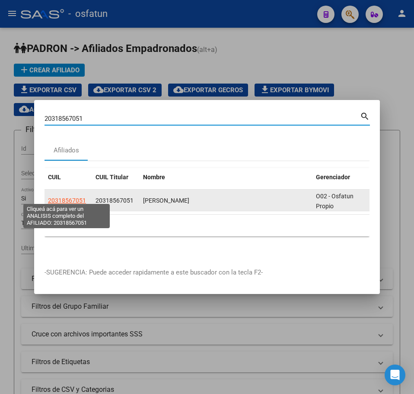
click at [73, 197] on span "20318567051" at bounding box center [67, 200] width 38 height 7
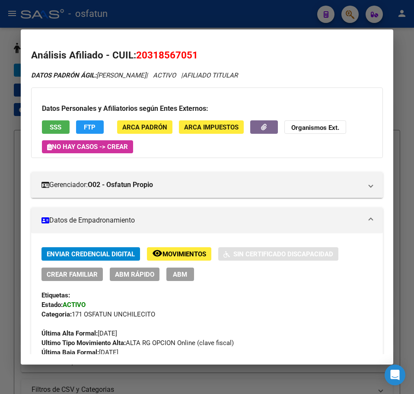
click at [330, 21] on div at bounding box center [207, 197] width 414 height 394
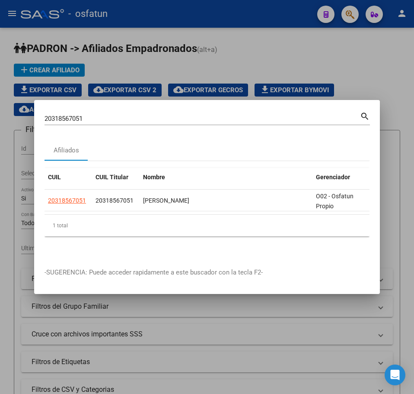
click at [66, 121] on div "20318567051 Buscar (apellido, dni, cuil, [PERSON_NAME], cuit, obra social) sear…" at bounding box center [208, 121] width 326 height 23
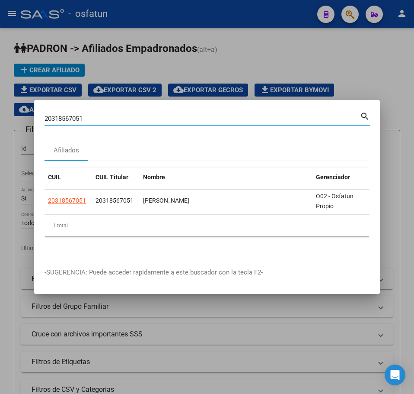
click at [68, 115] on input "20318567051" at bounding box center [203, 119] width 316 height 8
drag, startPoint x: 104, startPoint y: 111, endPoint x: -2, endPoint y: 117, distance: 106.1
click at [0, 117] on html "menu - osfatun person Firma Express Inicio Calendario SSS Instructivos Contacto…" at bounding box center [207, 197] width 414 height 394
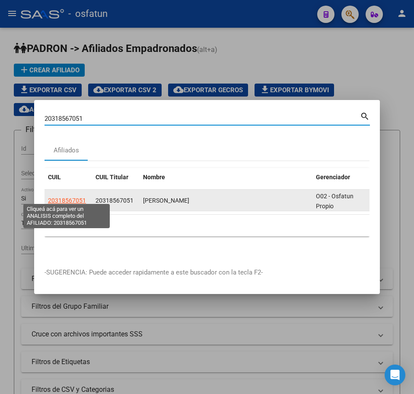
click at [74, 197] on span "20318567051" at bounding box center [67, 200] width 38 height 7
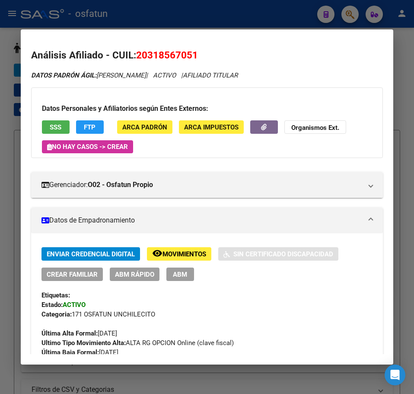
click at [406, 108] on div at bounding box center [207, 197] width 414 height 394
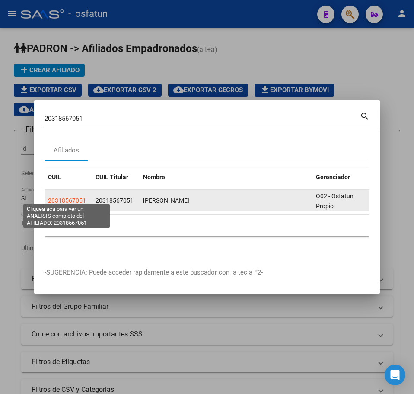
click at [77, 197] on span "20318567051" at bounding box center [67, 200] width 38 height 7
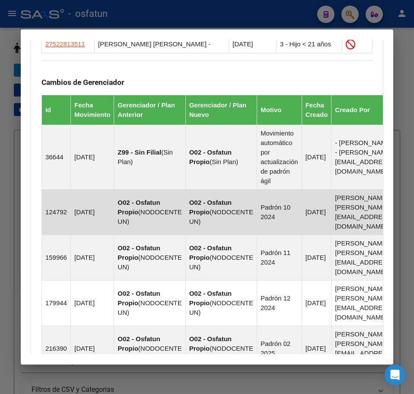
scroll to position [476, 0]
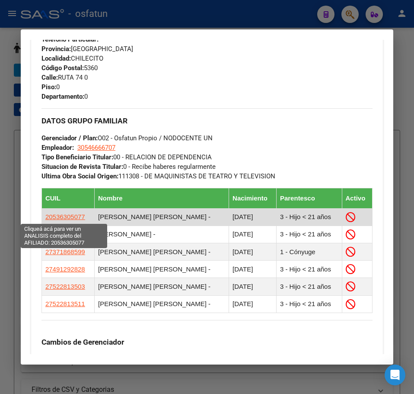
click at [66, 218] on span "20536305077" at bounding box center [65, 216] width 40 height 7
type textarea "20536305077"
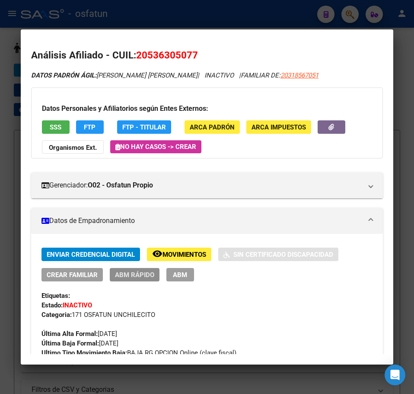
click at [137, 275] on span "ABM Rápido" at bounding box center [134, 275] width 39 height 8
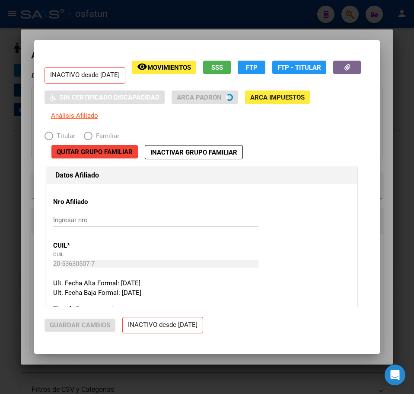
radio input "true"
type input "30-54666670-7"
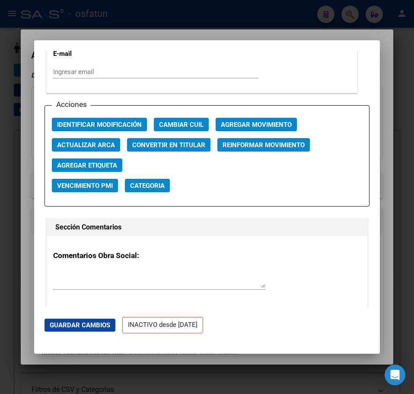
scroll to position [1211, 0]
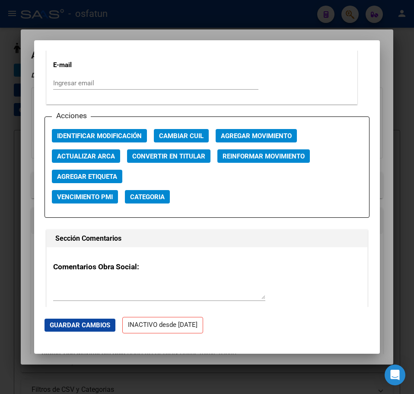
click at [260, 140] on span "Agregar Movimiento" at bounding box center [256, 136] width 71 height 8
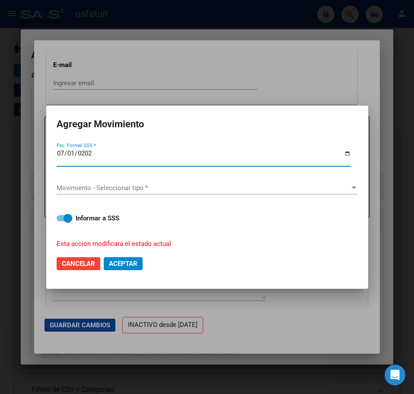
type input "[DATE]"
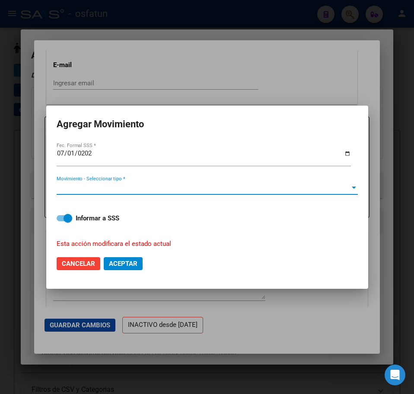
click at [128, 186] on span "Movimiento - Seleccionar tipo *" at bounding box center [204, 188] width 294 height 8
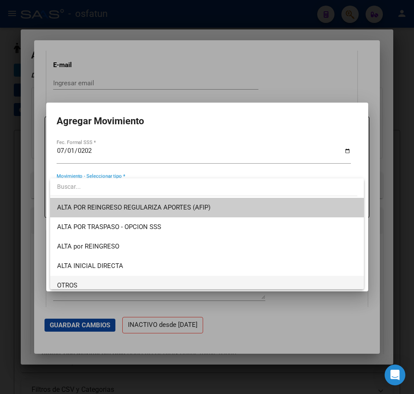
click at [90, 279] on span "OTROS" at bounding box center [207, 285] width 300 height 19
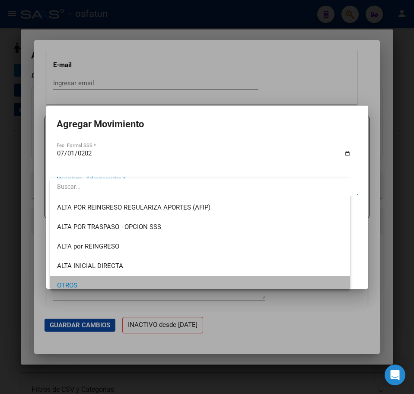
scroll to position [5, 0]
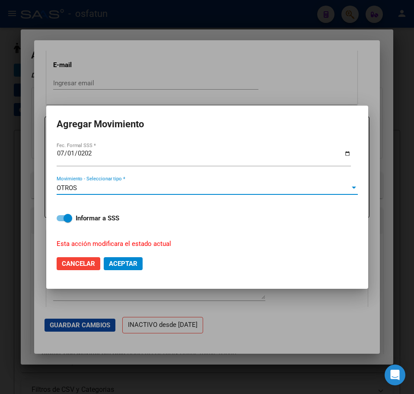
click at [70, 218] on span at bounding box center [68, 218] width 9 height 9
click at [61, 221] on input "Informar a SSS" at bounding box center [61, 221] width 0 height 0
checkbox input "false"
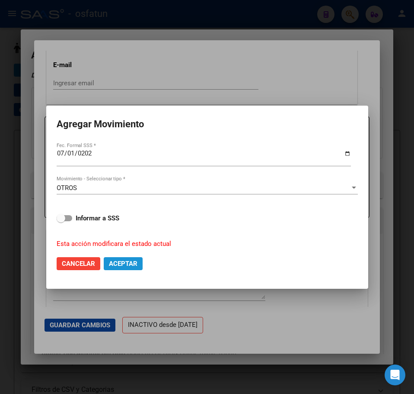
click at [131, 263] on span "Aceptar" at bounding box center [123, 264] width 29 height 8
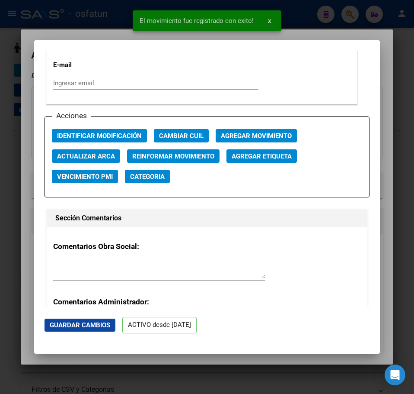
drag, startPoint x: 400, startPoint y: 39, endPoint x: 392, endPoint y: 41, distance: 7.9
click at [399, 39] on div at bounding box center [207, 197] width 414 height 394
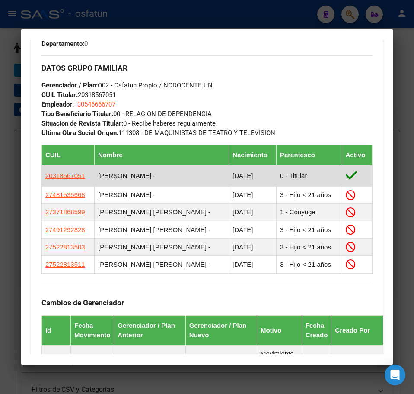
scroll to position [519, 0]
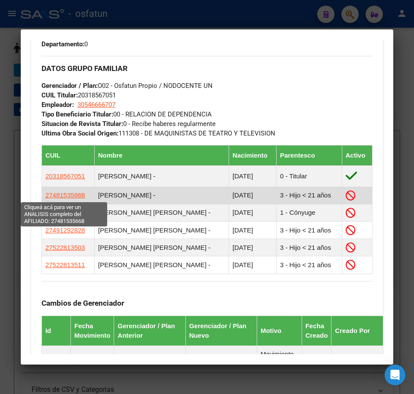
click at [53, 195] on span "27481535668" at bounding box center [65, 194] width 40 height 7
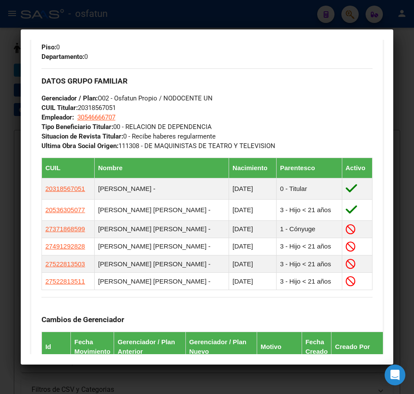
scroll to position [562, 0]
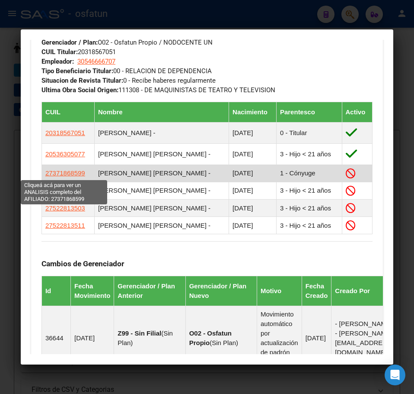
click at [60, 173] on span "27371868599" at bounding box center [65, 172] width 40 height 7
type textarea "27371868599"
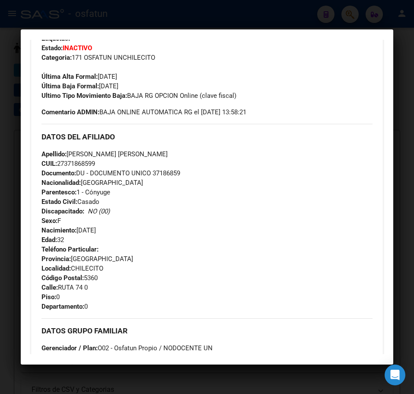
scroll to position [0, 0]
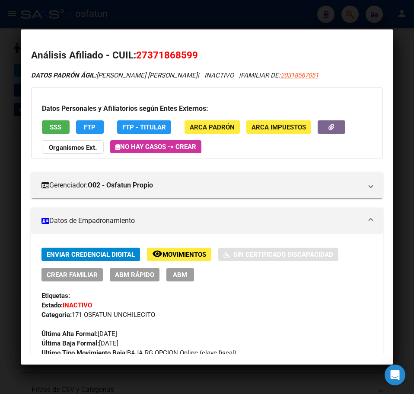
click at [146, 277] on span "ABM Rápido" at bounding box center [134, 275] width 39 height 8
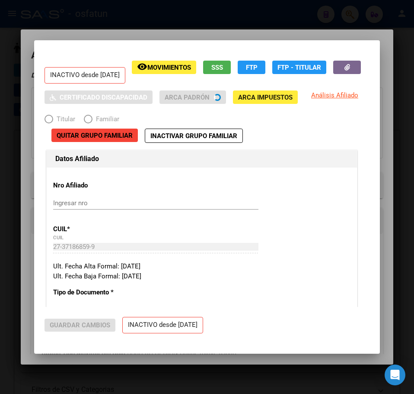
radio input "true"
type input "30-54666670-7"
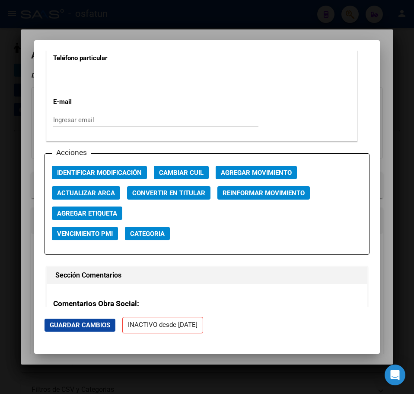
scroll to position [1168, 0]
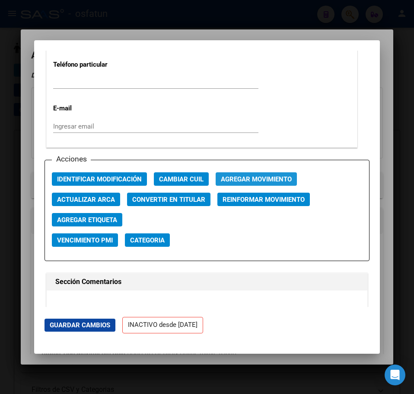
click at [256, 183] on span "Agregar Movimiento" at bounding box center [256, 179] width 71 height 8
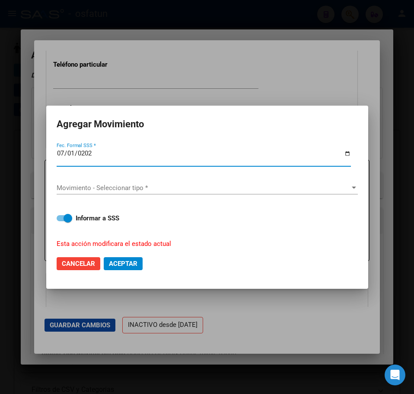
type input "[DATE]"
click at [202, 186] on span "Movimiento - Seleccionar tipo *" at bounding box center [204, 188] width 294 height 8
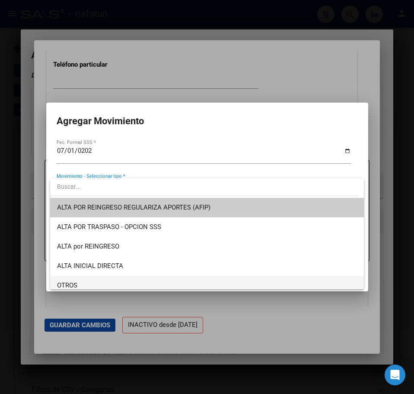
click at [97, 278] on span "OTROS" at bounding box center [207, 285] width 300 height 19
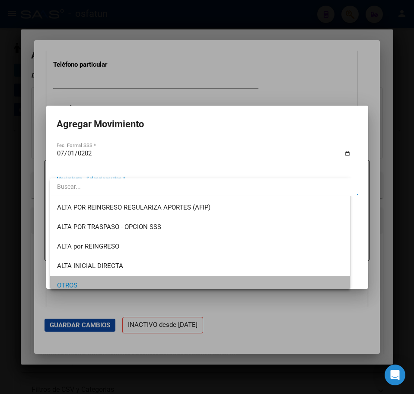
scroll to position [5, 0]
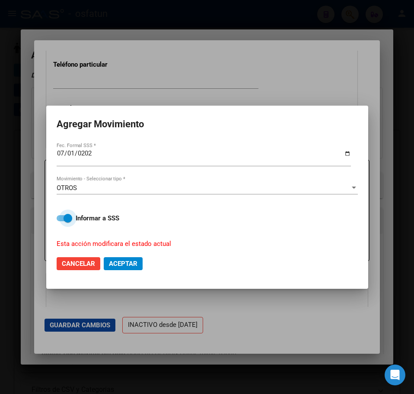
click at [67, 215] on span at bounding box center [68, 218] width 9 height 9
click at [61, 221] on input "Informar a SSS" at bounding box center [61, 221] width 0 height 0
checkbox input "false"
click at [128, 261] on span "Aceptar" at bounding box center [123, 264] width 29 height 8
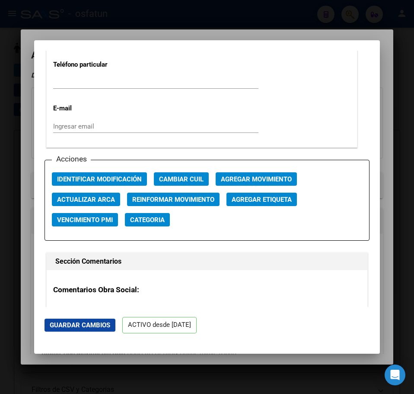
click at [381, 32] on div at bounding box center [207, 197] width 414 height 394
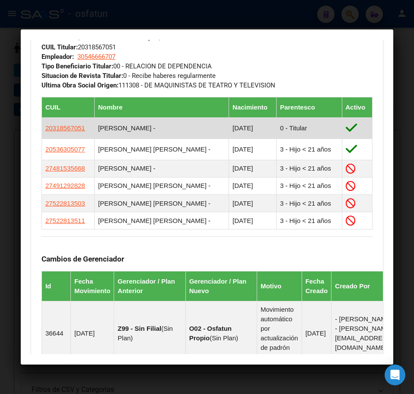
scroll to position [562, 0]
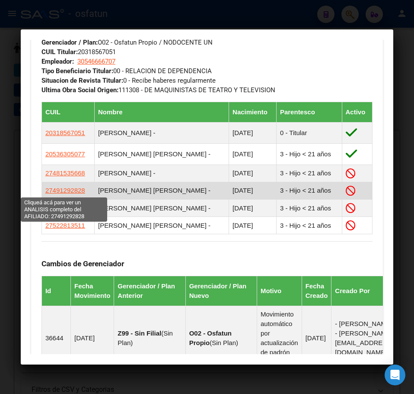
click at [63, 191] on span "27491292828" at bounding box center [65, 189] width 40 height 7
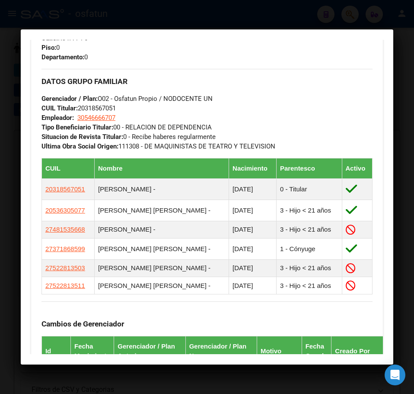
scroll to position [606, 0]
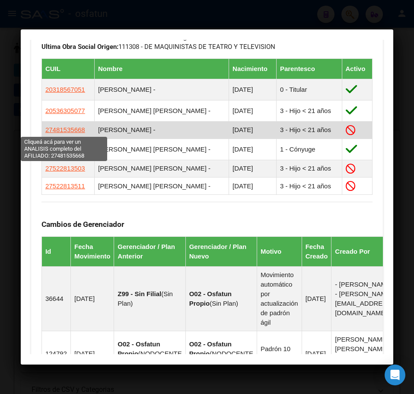
click at [70, 129] on span "27481535668" at bounding box center [65, 129] width 40 height 7
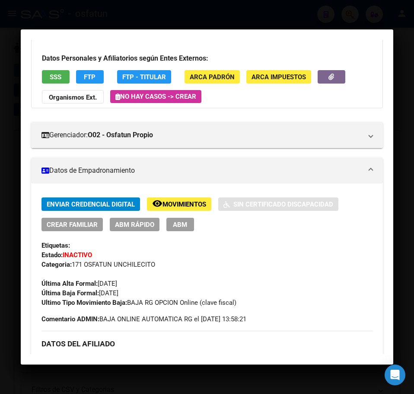
scroll to position [0, 0]
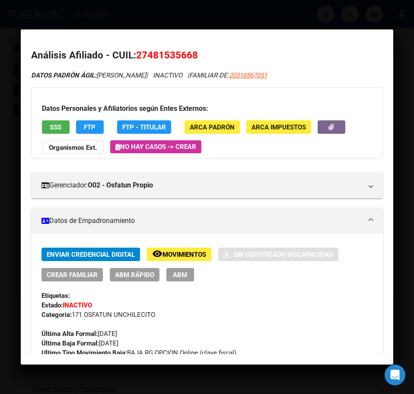
click at [275, 22] on div at bounding box center [207, 197] width 414 height 394
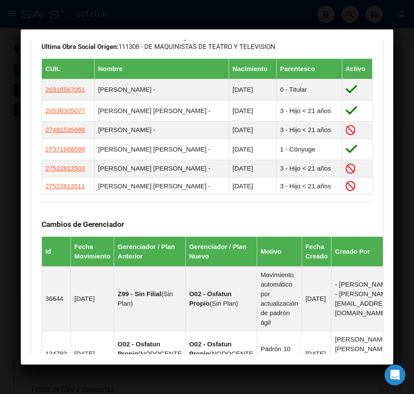
click at [281, 9] on div at bounding box center [207, 197] width 414 height 394
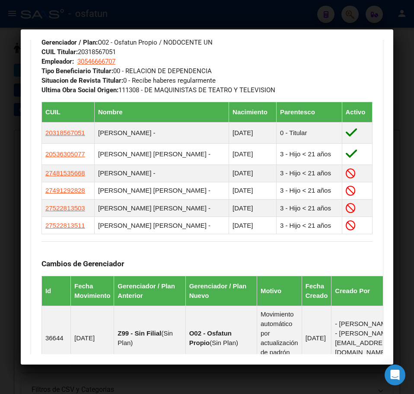
click at [289, 16] on div at bounding box center [207, 197] width 414 height 394
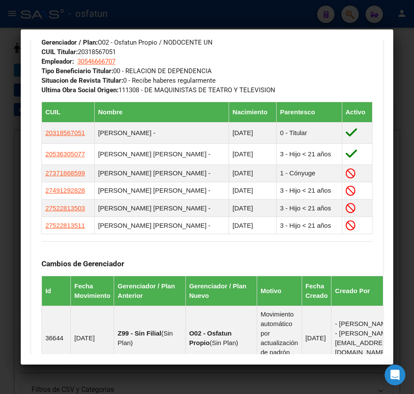
click at [289, 14] on div at bounding box center [207, 197] width 414 height 394
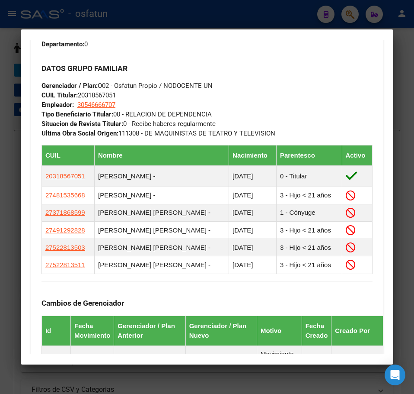
click at [290, 14] on div at bounding box center [207, 197] width 414 height 394
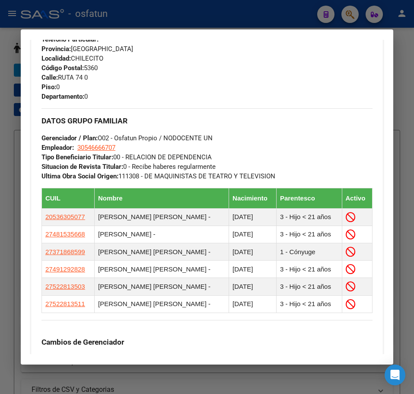
click at [287, 13] on div at bounding box center [207, 197] width 414 height 394
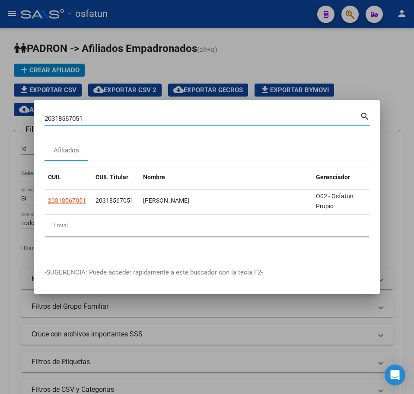
click at [140, 117] on input "20318567051" at bounding box center [203, 119] width 316 height 8
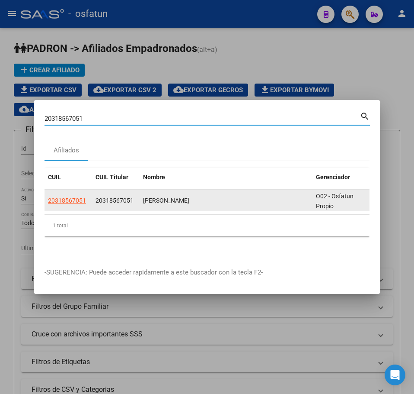
click at [70, 201] on app-link-go-to "20318567051" at bounding box center [67, 200] width 38 height 10
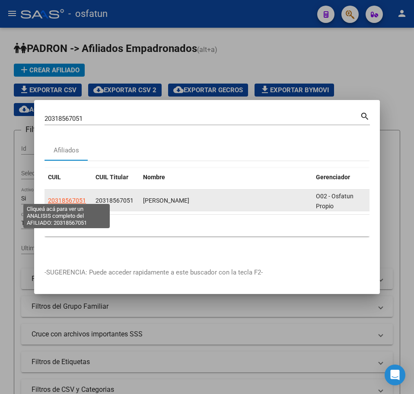
click at [70, 197] on span "20318567051" at bounding box center [67, 200] width 38 height 7
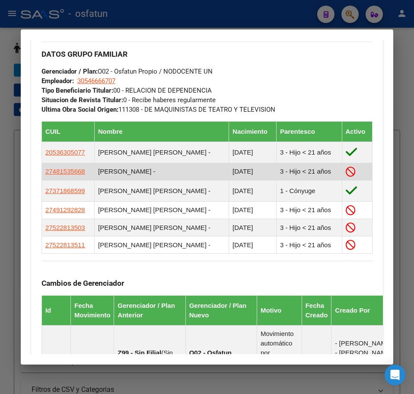
scroll to position [562, 0]
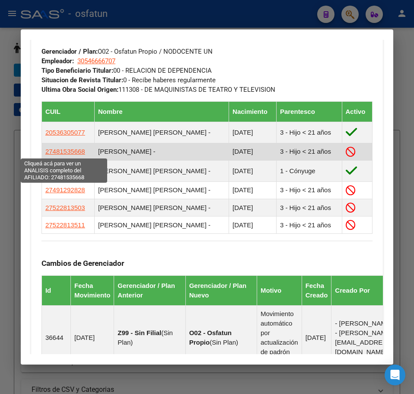
click at [66, 150] on span "27481535668" at bounding box center [65, 150] width 40 height 7
type textarea "27481535668"
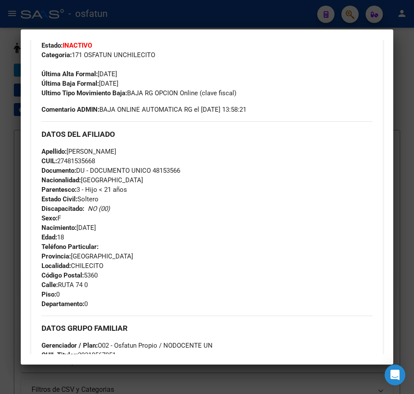
scroll to position [0, 0]
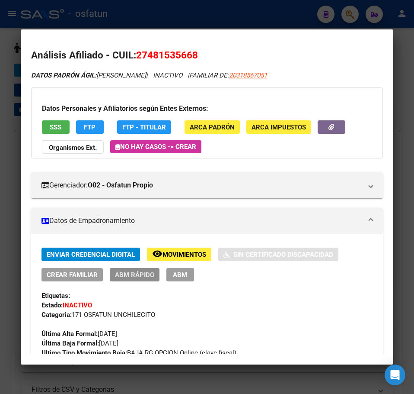
click at [135, 270] on span "ABM Rápido" at bounding box center [134, 274] width 39 height 8
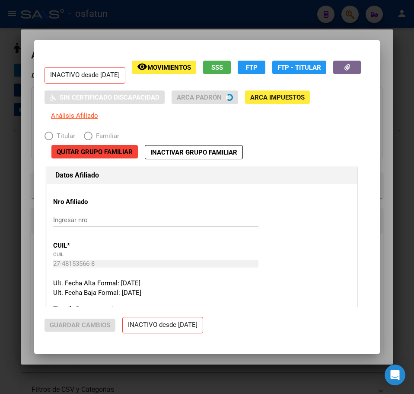
radio input "true"
type input "30-54666670-7"
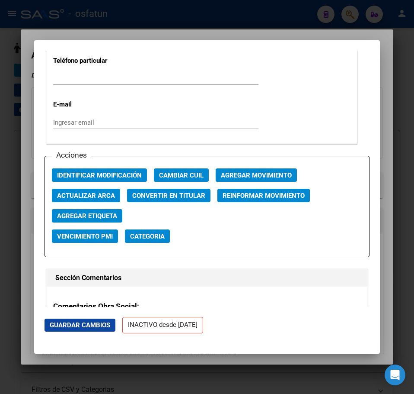
scroll to position [1125, 0]
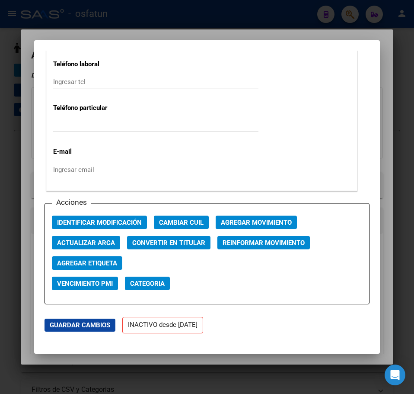
click at [251, 226] on span "Agregar Movimiento" at bounding box center [256, 222] width 71 height 8
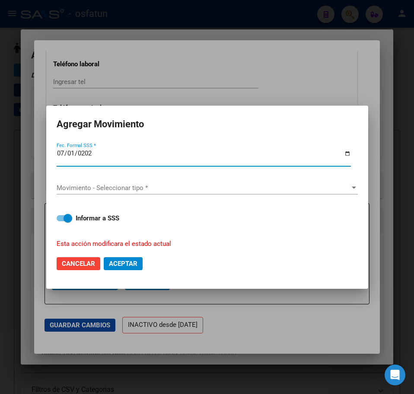
type input "[DATE]"
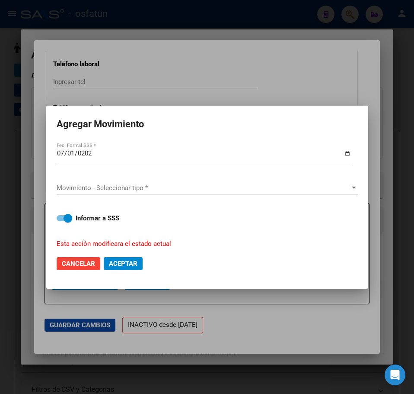
click at [161, 182] on div "Movimiento - Seleccionar tipo * Movimiento - Seleccionar tipo *" at bounding box center [207, 187] width 301 height 13
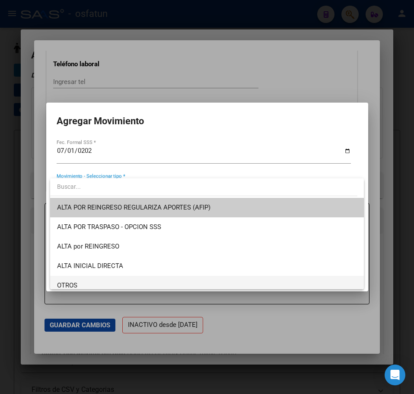
click at [72, 282] on span "OTROS" at bounding box center [67, 285] width 20 height 8
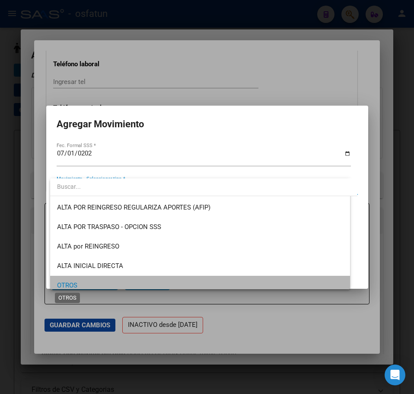
scroll to position [5, 0]
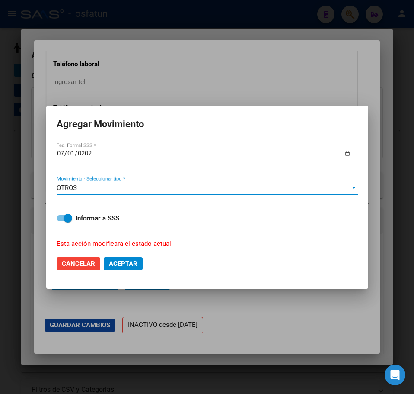
click at [65, 221] on span at bounding box center [68, 218] width 9 height 9
click at [61, 221] on input "Informar a SSS" at bounding box center [61, 221] width 0 height 0
checkbox input "false"
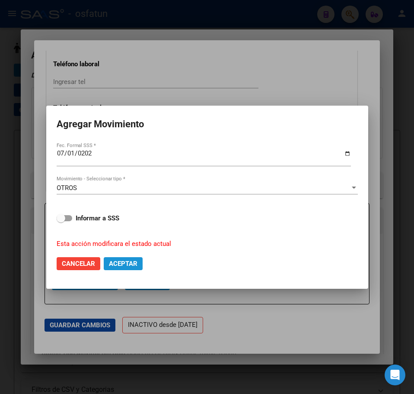
click at [118, 265] on span "Aceptar" at bounding box center [123, 264] width 29 height 8
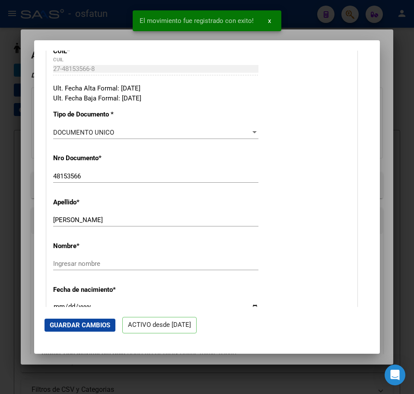
scroll to position [130, 0]
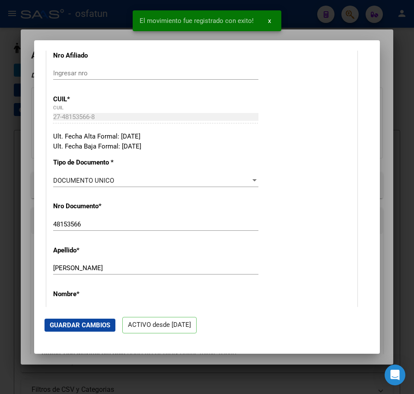
click at [372, 38] on div at bounding box center [207, 197] width 414 height 394
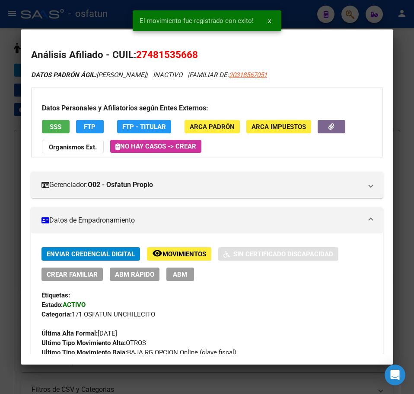
scroll to position [0, 0]
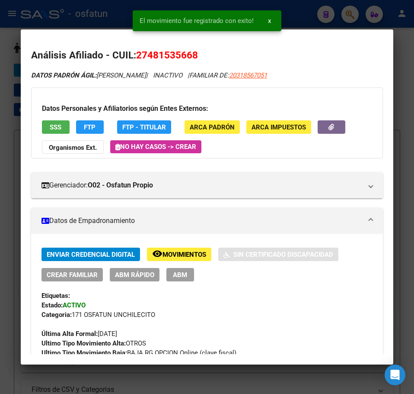
drag, startPoint x: 405, startPoint y: 58, endPoint x: 372, endPoint y: 52, distance: 33.3
click at [401, 56] on div at bounding box center [207, 197] width 414 height 394
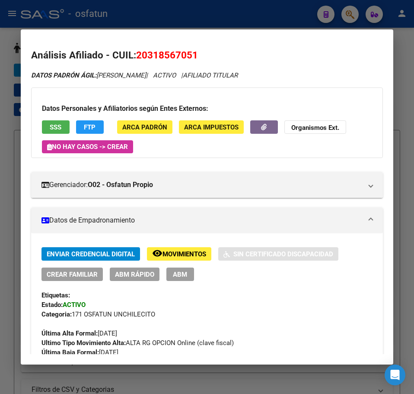
click at [402, 65] on div at bounding box center [207, 197] width 414 height 394
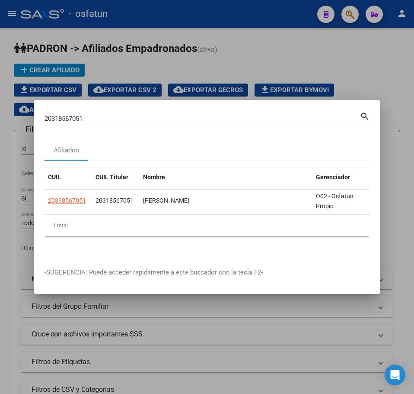
click at [107, 115] on input "20318567051" at bounding box center [203, 119] width 316 height 8
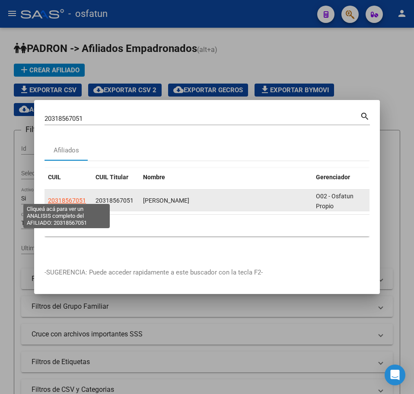
click at [69, 197] on span "20318567051" at bounding box center [67, 200] width 38 height 7
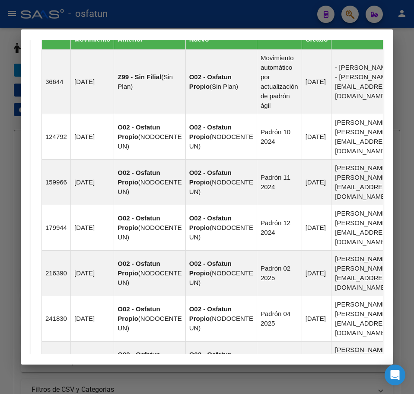
scroll to position [562, 0]
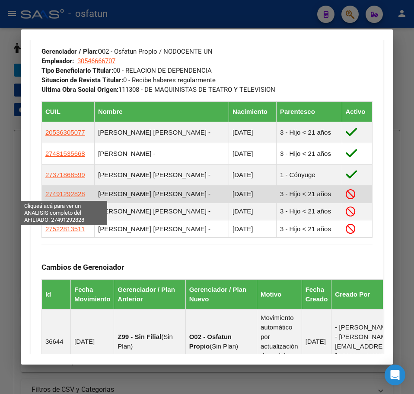
click at [61, 193] on span "27491292828" at bounding box center [65, 193] width 40 height 7
type textarea "27491292828"
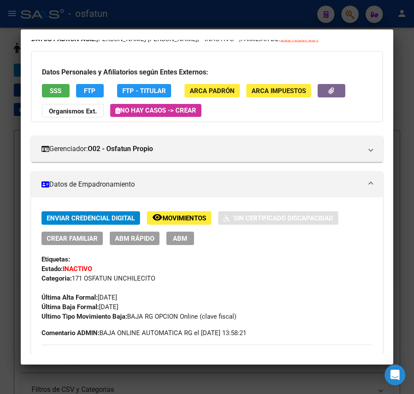
scroll to position [87, 0]
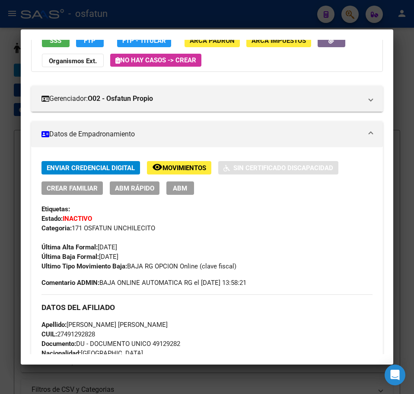
click at [131, 192] on button "ABM Rápido" at bounding box center [135, 187] width 50 height 13
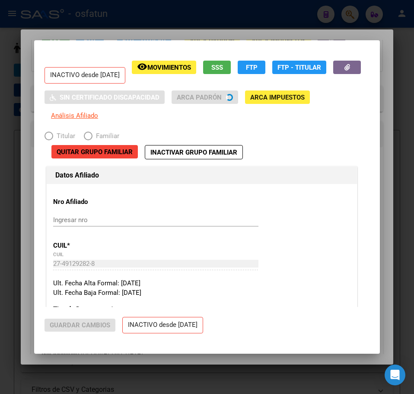
radio input "true"
type input "30-54666670-7"
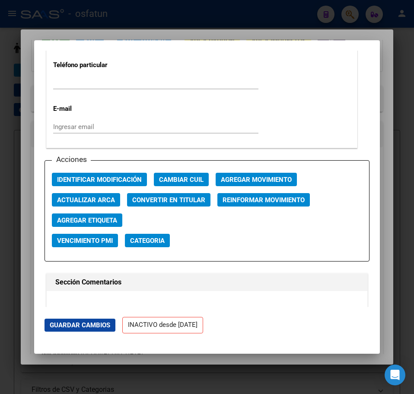
scroll to position [1168, 0]
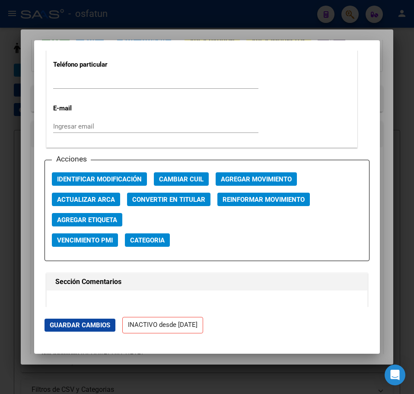
click at [235, 183] on span "Agregar Movimiento" at bounding box center [256, 179] width 71 height 8
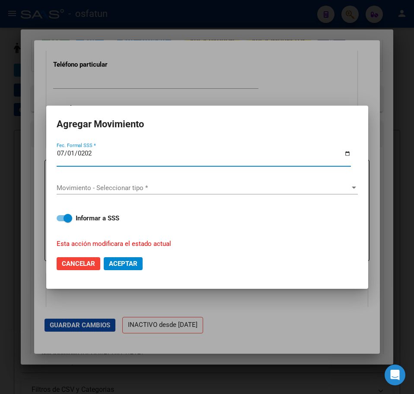
type input "[DATE]"
click at [123, 189] on span "Movimiento - Seleccionar tipo *" at bounding box center [204, 188] width 294 height 8
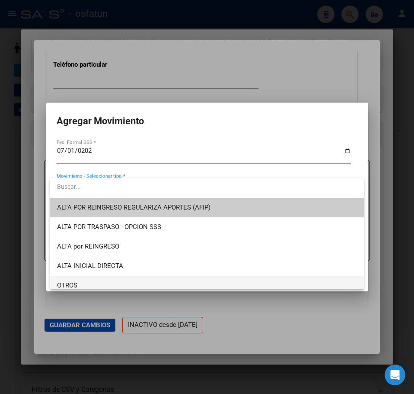
drag, startPoint x: 93, startPoint y: 283, endPoint x: 95, endPoint y: 279, distance: 5.0
click at [93, 282] on span "OTROS" at bounding box center [207, 285] width 300 height 19
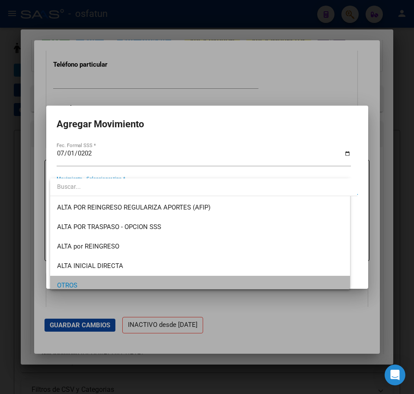
scroll to position [5, 0]
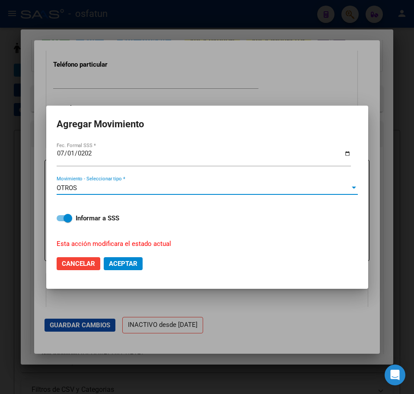
click at [67, 221] on span at bounding box center [68, 218] width 9 height 9
click at [61, 221] on input "Informar a SSS" at bounding box center [61, 221] width 0 height 0
checkbox input "false"
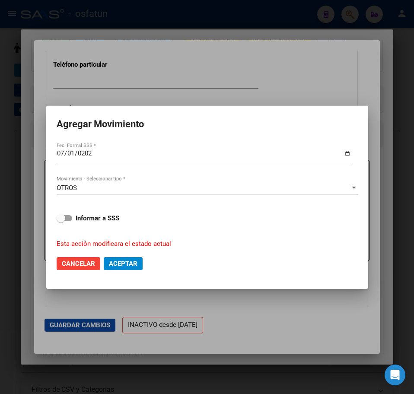
click at [118, 266] on span "Aceptar" at bounding box center [123, 264] width 29 height 8
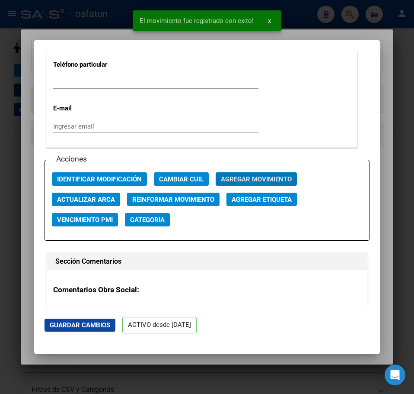
click at [395, 35] on div at bounding box center [207, 197] width 414 height 394
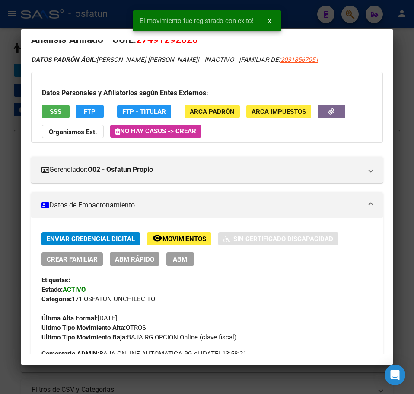
scroll to position [0, 0]
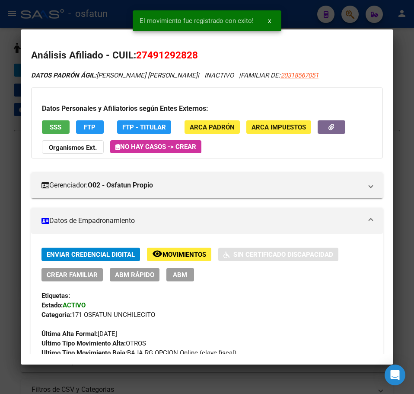
click at [375, 47] on mat-dialog-content "Análisis Afiliado - CUIL: 27491292828 DATOS PADRÓN ÁGIL: [PERSON_NAME] [PERSON_…" at bounding box center [207, 197] width 373 height 314
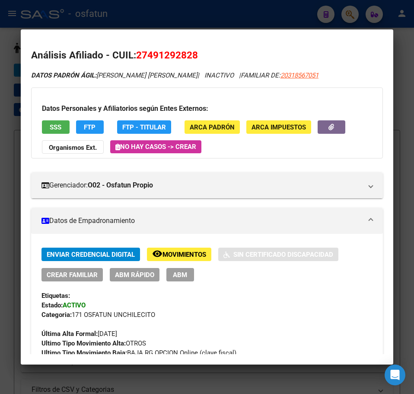
click at [399, 43] on div at bounding box center [207, 197] width 414 height 394
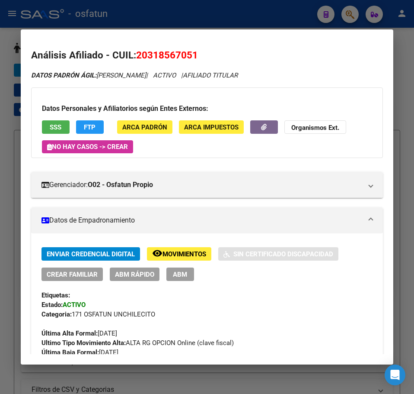
click at [404, 54] on div at bounding box center [207, 197] width 414 height 394
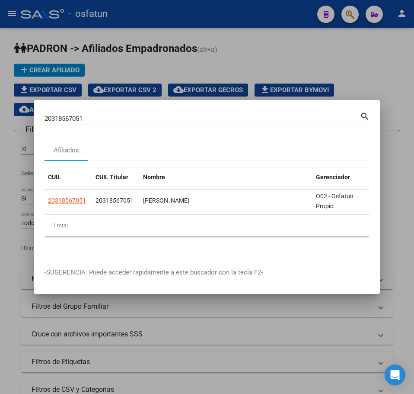
click at [133, 115] on input "20318567051" at bounding box center [203, 119] width 316 height 8
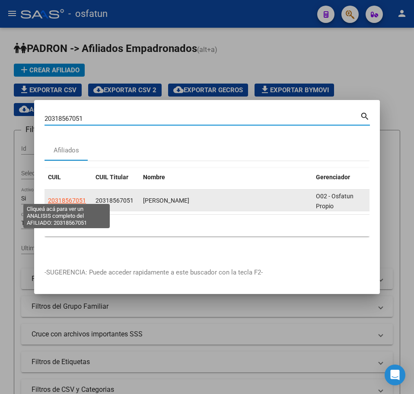
click at [73, 197] on span "20318567051" at bounding box center [67, 200] width 38 height 7
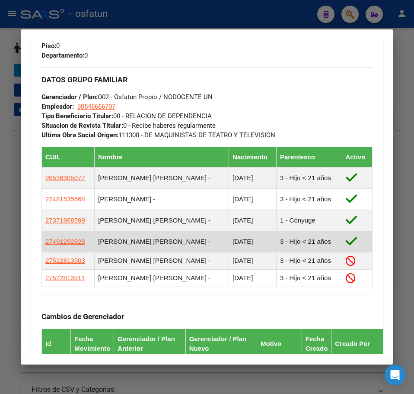
scroll to position [519, 0]
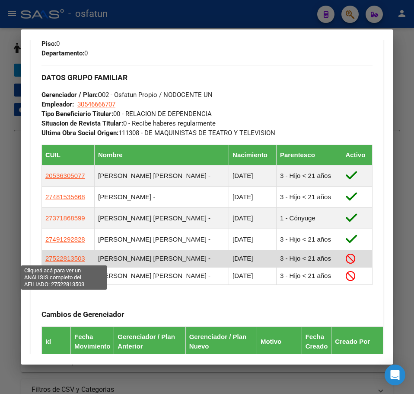
click at [76, 259] on span "27522813503" at bounding box center [65, 257] width 40 height 7
type textarea "27522813503"
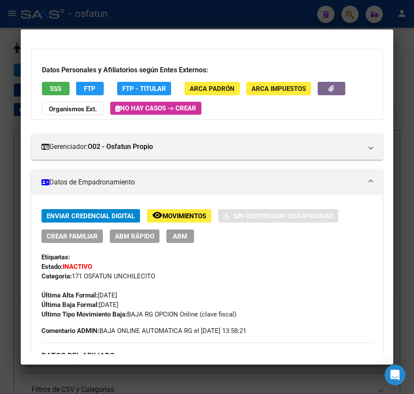
scroll to position [87, 0]
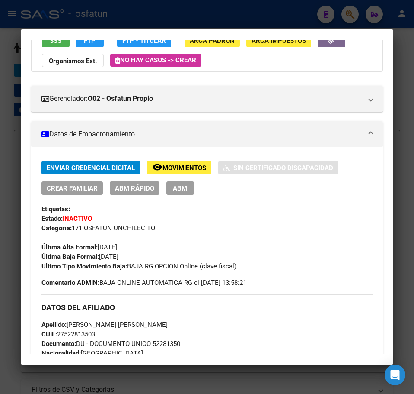
click at [130, 191] on span "ABM Rápido" at bounding box center [134, 188] width 39 height 8
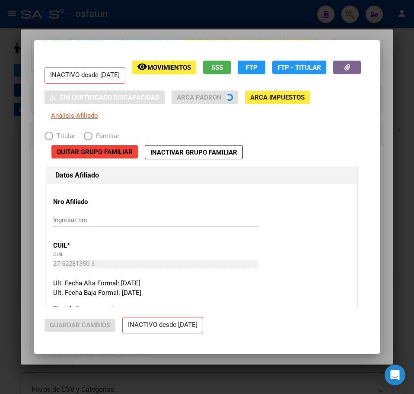
radio input "true"
type input "30-54666670-7"
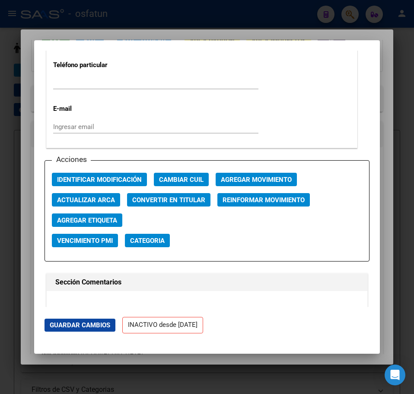
scroll to position [1168, 0]
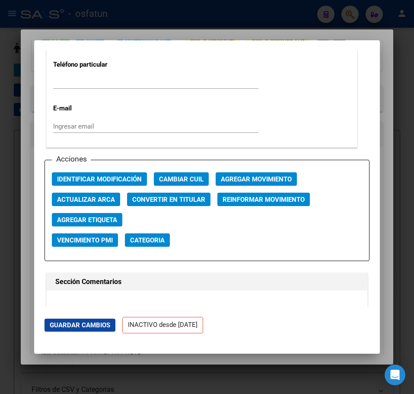
click at [254, 183] on span "Agregar Movimiento" at bounding box center [256, 179] width 71 height 8
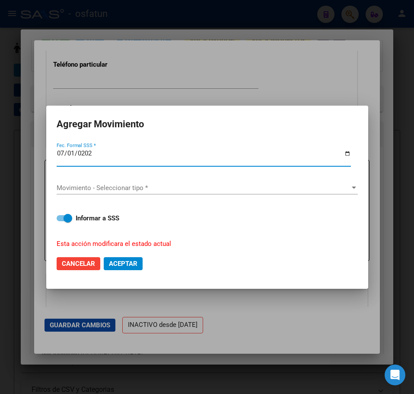
type input "[DATE]"
click at [108, 186] on span "Movimiento - Seleccionar tipo *" at bounding box center [204, 188] width 294 height 8
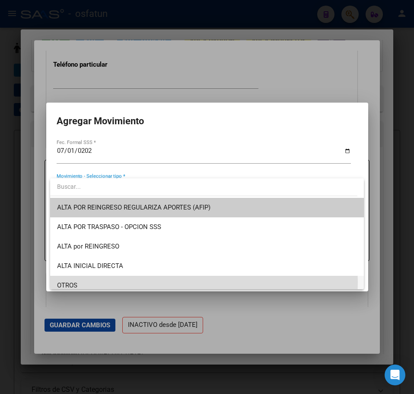
click at [90, 282] on span "OTROS" at bounding box center [207, 285] width 300 height 19
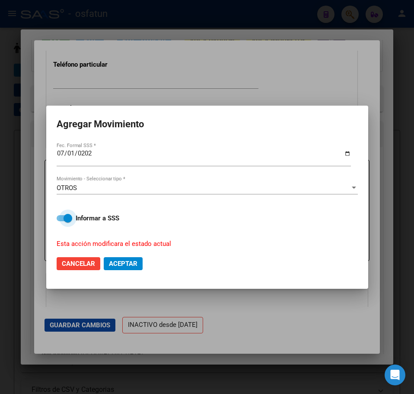
click at [64, 219] on span at bounding box center [65, 218] width 16 height 6
click at [61, 221] on input "Informar a SSS" at bounding box center [61, 221] width 0 height 0
checkbox input "false"
click at [118, 261] on span "Aceptar" at bounding box center [123, 264] width 29 height 8
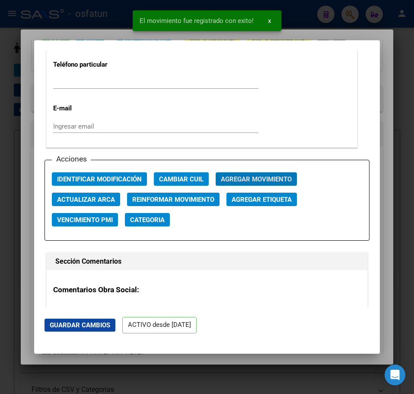
click at [390, 39] on div at bounding box center [207, 197] width 414 height 394
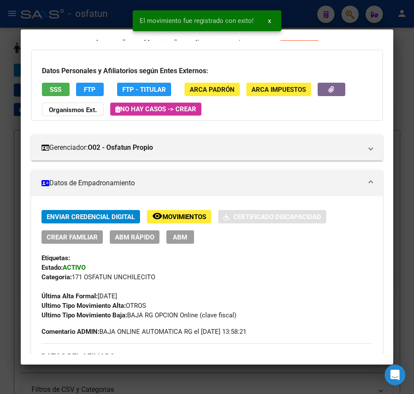
scroll to position [0, 0]
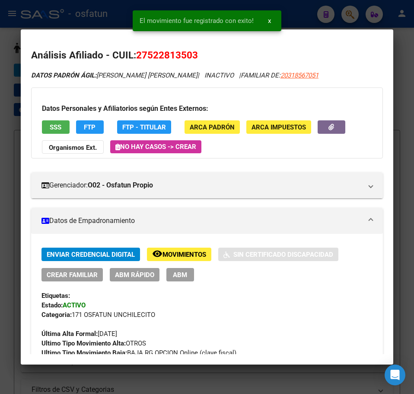
click at [403, 39] on div at bounding box center [207, 197] width 414 height 394
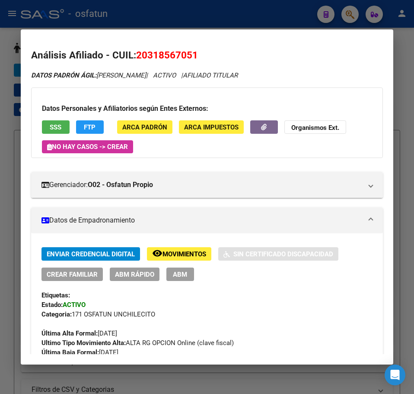
drag, startPoint x: 401, startPoint y: 52, endPoint x: 385, endPoint y: 54, distance: 16.2
click at [401, 52] on div at bounding box center [207, 197] width 414 height 394
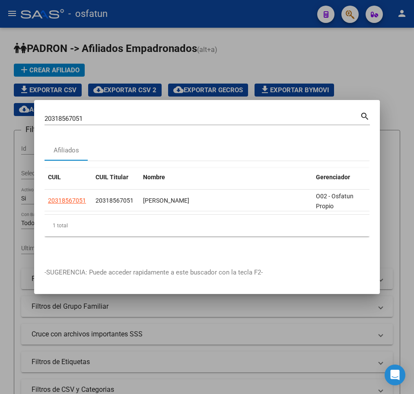
click at [105, 116] on input "20318567051" at bounding box center [203, 119] width 316 height 8
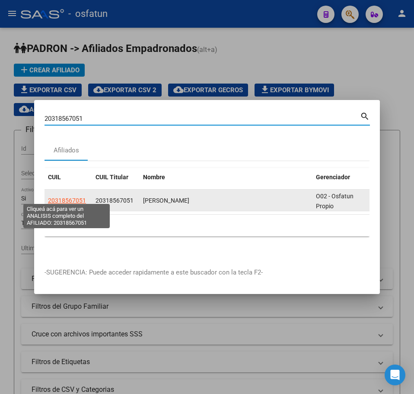
click at [64, 197] on span "20318567051" at bounding box center [67, 200] width 38 height 7
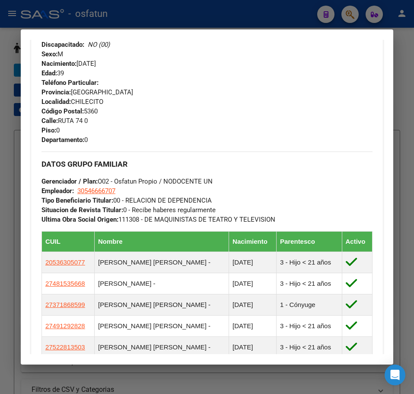
scroll to position [649, 0]
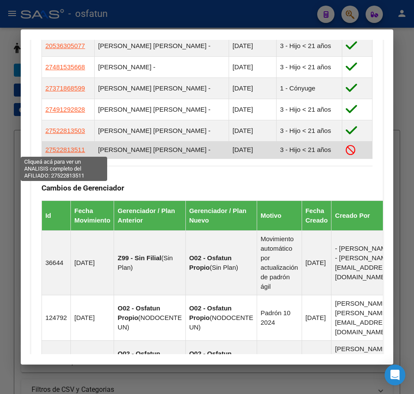
click at [64, 149] on span "27522813511" at bounding box center [65, 149] width 40 height 7
type textarea "27522813511"
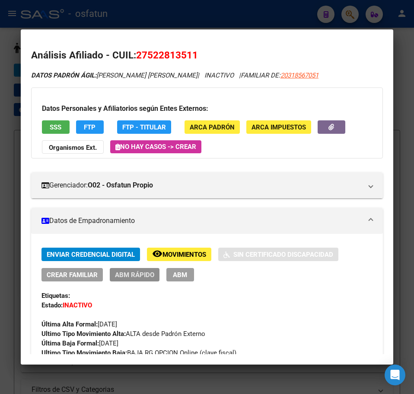
click at [135, 276] on span "ABM Rápido" at bounding box center [134, 275] width 39 height 8
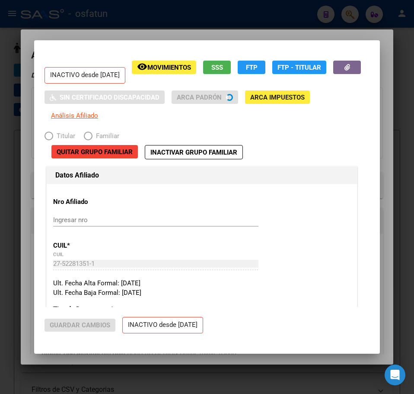
radio input "true"
type input "30-54666670-7"
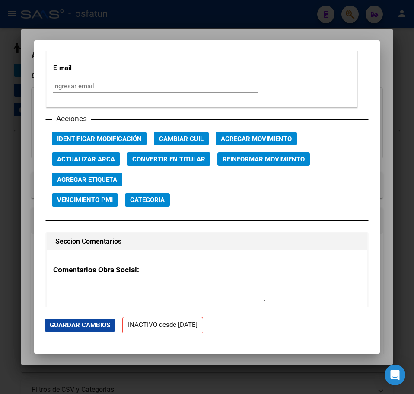
scroll to position [1254, 0]
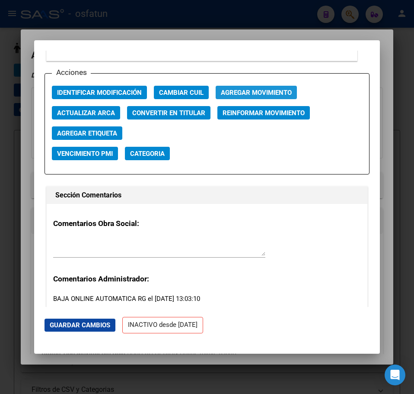
click at [246, 96] on span "Agregar Movimiento" at bounding box center [256, 93] width 71 height 8
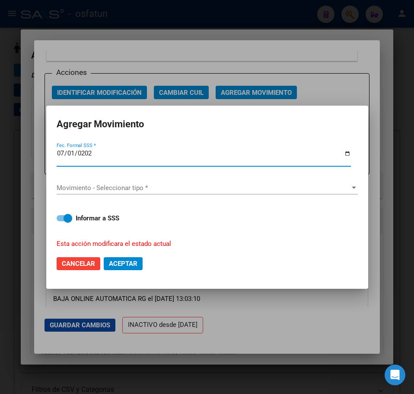
type input "[DATE]"
click at [124, 187] on span "Movimiento - Seleccionar tipo *" at bounding box center [204, 188] width 294 height 8
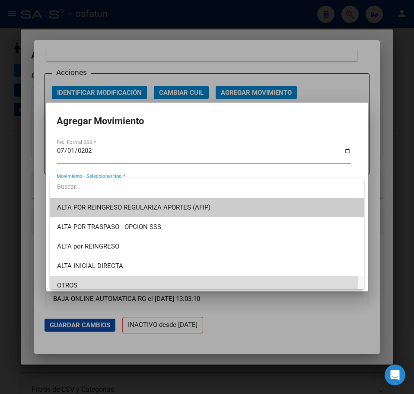
click at [108, 280] on span "OTROS" at bounding box center [207, 285] width 300 height 19
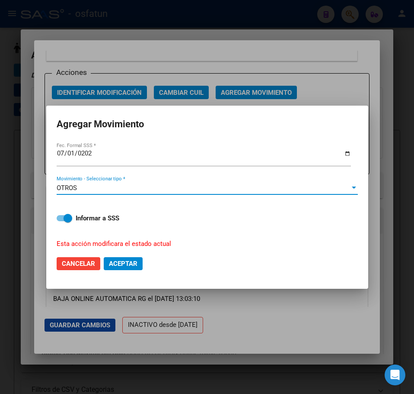
click at [61, 217] on span at bounding box center [65, 218] width 16 height 6
click at [61, 221] on input "Informar a SSS" at bounding box center [61, 221] width 0 height 0
checkbox input "false"
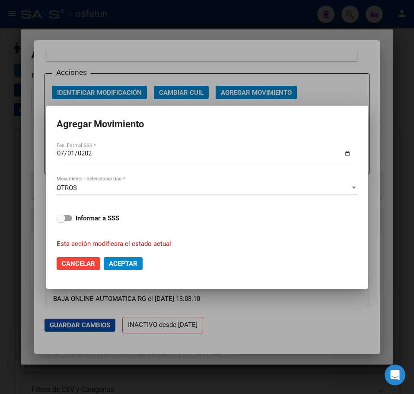
click at [128, 262] on span "Aceptar" at bounding box center [123, 264] width 29 height 8
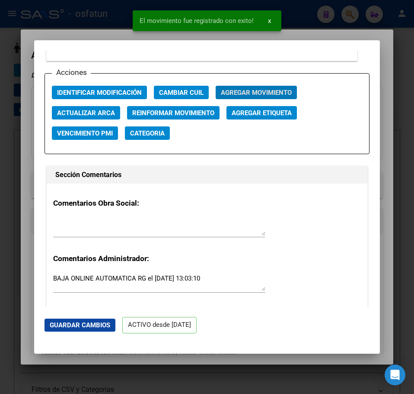
click at [402, 38] on div at bounding box center [207, 197] width 414 height 394
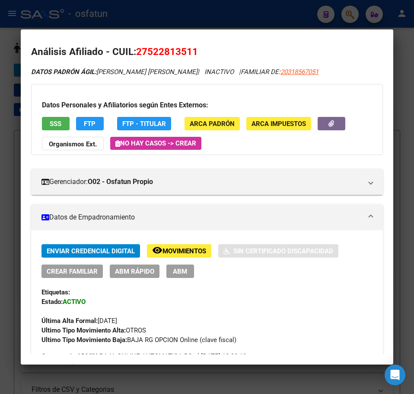
scroll to position [0, 0]
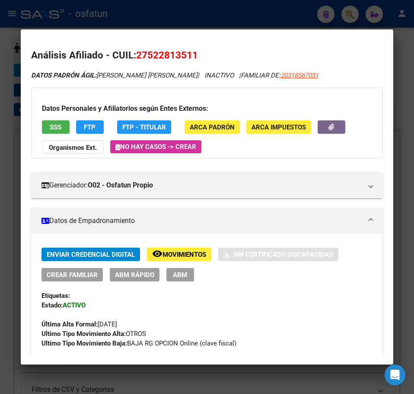
click at [402, 77] on div at bounding box center [207, 197] width 414 height 394
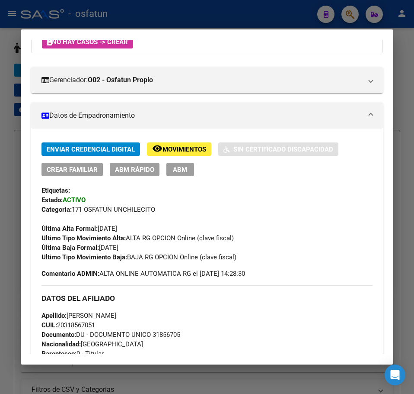
scroll to position [43, 0]
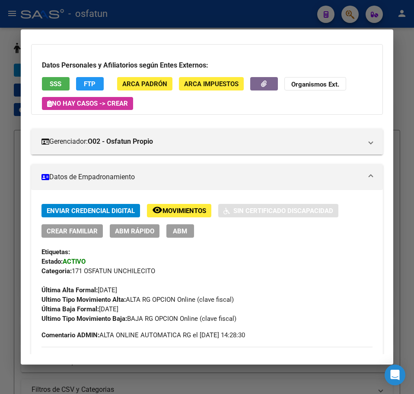
drag, startPoint x: 404, startPoint y: 70, endPoint x: 401, endPoint y: 65, distance: 5.6
click at [404, 68] on div at bounding box center [207, 197] width 414 height 394
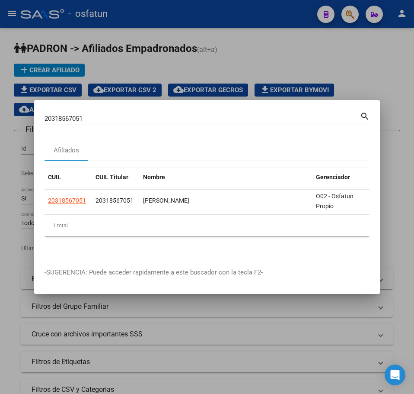
click at [55, 115] on input "20318567051" at bounding box center [203, 119] width 316 height 8
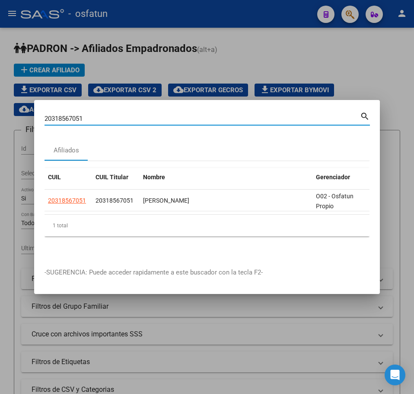
click at [55, 115] on input "20318567051" at bounding box center [203, 119] width 316 height 8
paste input "248305925"
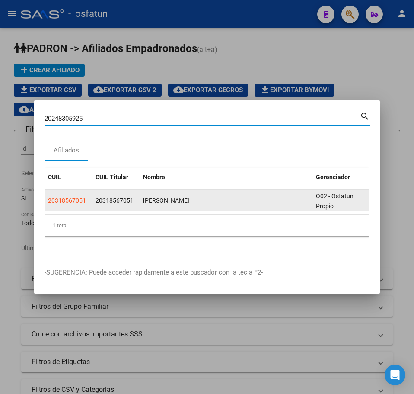
type input "20248305925"
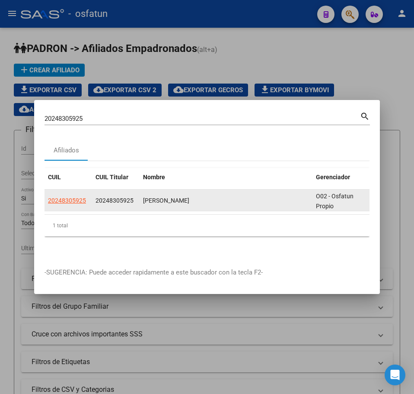
click at [74, 195] on app-link-go-to "20248305925" at bounding box center [67, 200] width 38 height 10
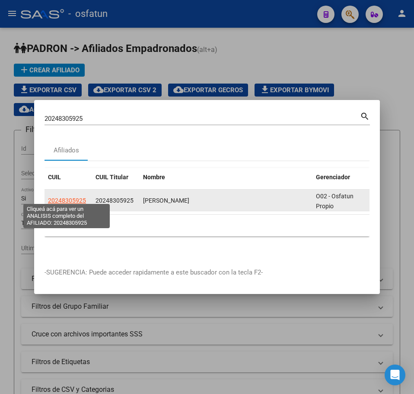
click at [74, 197] on span "20248305925" at bounding box center [67, 200] width 38 height 7
type textarea "20248305925"
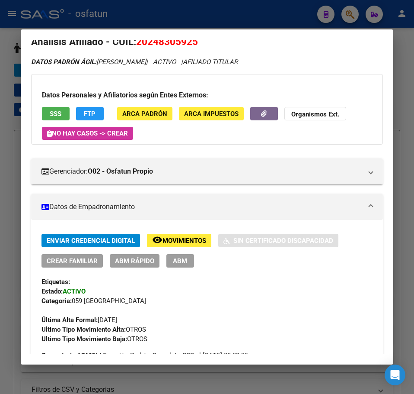
scroll to position [0, 0]
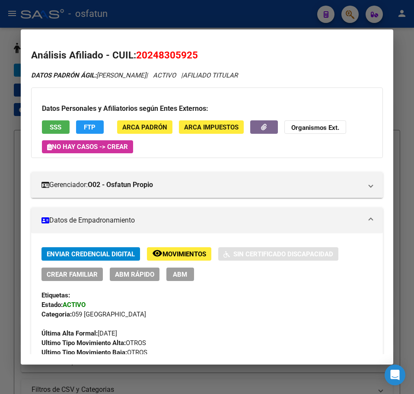
drag, startPoint x: 273, startPoint y: 21, endPoint x: 278, endPoint y: 19, distance: 4.7
click at [276, 19] on div at bounding box center [207, 197] width 414 height 394
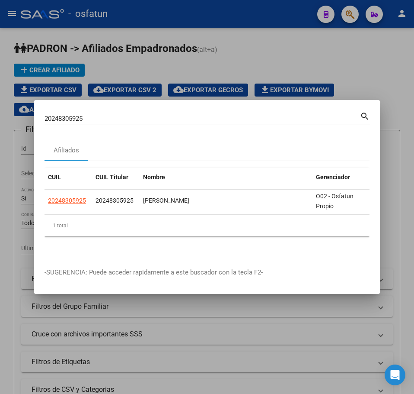
click at [352, 11] on div at bounding box center [207, 197] width 414 height 394
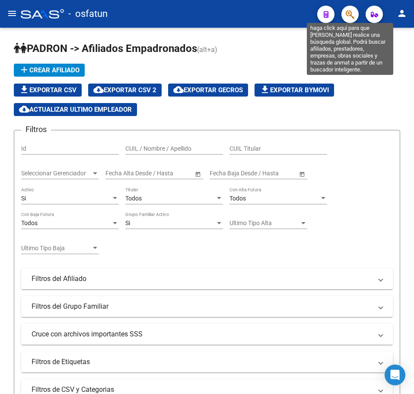
click at [351, 13] on icon "button" at bounding box center [350, 15] width 9 height 10
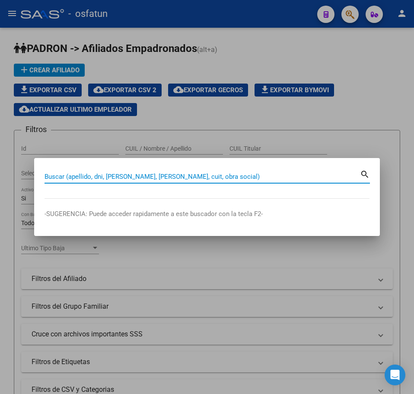
click at [83, 177] on input "Buscar (apellido, dni, [PERSON_NAME], [PERSON_NAME], cuit, obra social)" at bounding box center [203, 177] width 316 height 8
click at [82, 177] on input "Buscar (apellido, dni, [PERSON_NAME], [PERSON_NAME], cuit, obra social)" at bounding box center [203, 177] width 316 height 8
paste input "20208592638"
type input "20208592638"
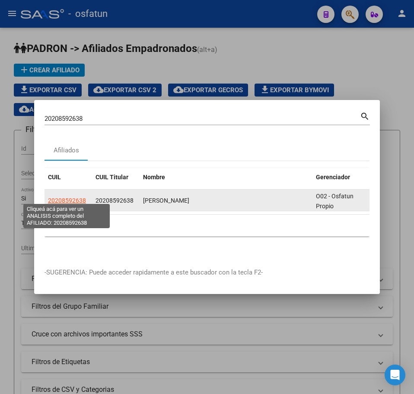
click at [77, 198] on span "20208592638" at bounding box center [67, 200] width 38 height 7
type textarea "20208592638"
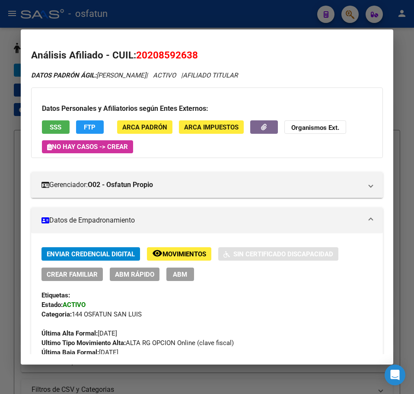
click at [142, 274] on span "ABM Rápido" at bounding box center [134, 274] width 39 height 8
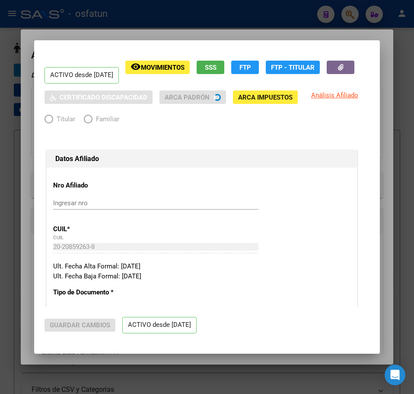
radio input "true"
type input "30-50416354-3"
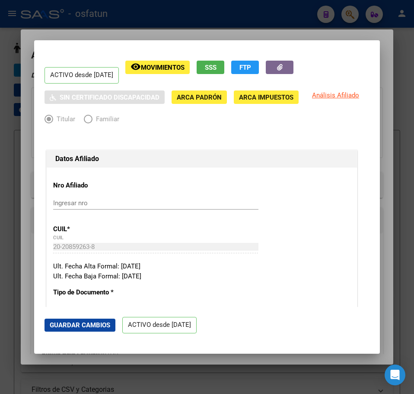
drag, startPoint x: 400, startPoint y: 37, endPoint x: 361, endPoint y: 29, distance: 39.9
click at [396, 35] on div at bounding box center [207, 197] width 414 height 394
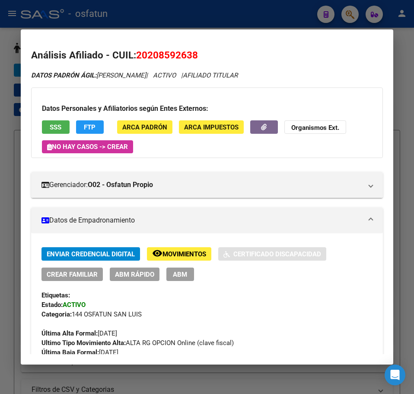
drag, startPoint x: 277, startPoint y: 15, endPoint x: 301, endPoint y: 6, distance: 25.7
click at [277, 13] on div at bounding box center [207, 197] width 414 height 394
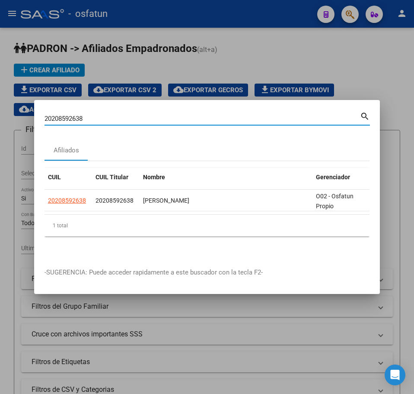
click at [73, 115] on input "20208592638" at bounding box center [203, 119] width 316 height 8
click at [74, 115] on input "20208592638" at bounding box center [203, 119] width 316 height 8
drag, startPoint x: 73, startPoint y: 114, endPoint x: 61, endPoint y: 115, distance: 12.6
click at [61, 115] on input "20208592638" at bounding box center [203, 119] width 316 height 8
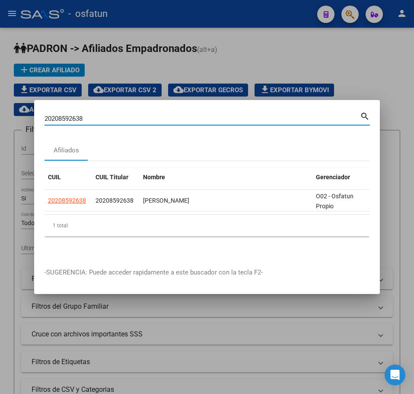
click at [65, 115] on input "20208592638" at bounding box center [203, 119] width 316 height 8
paste input "43992606"
type input "20243992606"
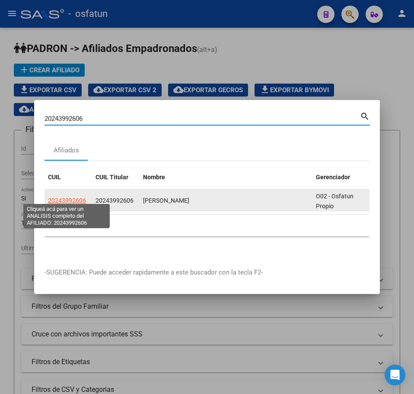
click at [78, 199] on span "20243992606" at bounding box center [67, 200] width 38 height 7
type textarea "20243992606"
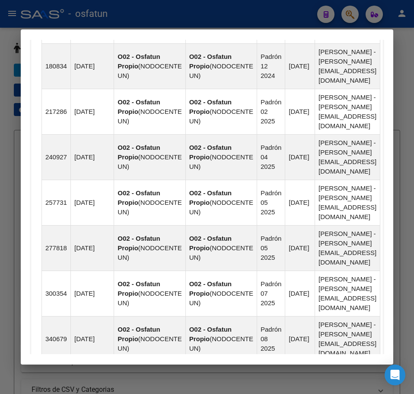
scroll to position [822, 0]
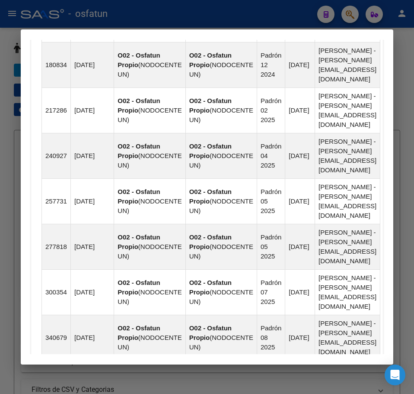
click at [406, 50] on div at bounding box center [207, 197] width 414 height 394
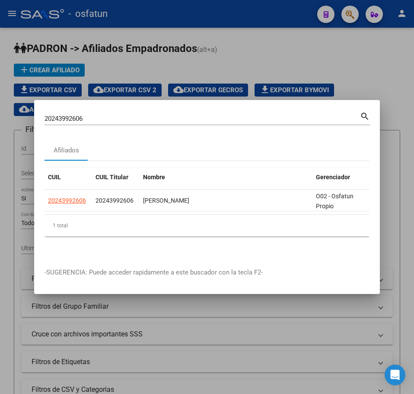
drag, startPoint x: 86, startPoint y: 115, endPoint x: 90, endPoint y: 116, distance: 4.5
click at [86, 115] on input "20243992606" at bounding box center [203, 119] width 316 height 8
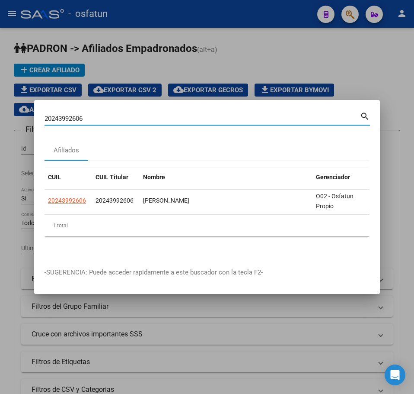
click at [90, 116] on input "20243992606" at bounding box center [203, 119] width 316 height 8
click at [91, 116] on input "20243992606" at bounding box center [203, 119] width 316 height 8
paste input "718614345"
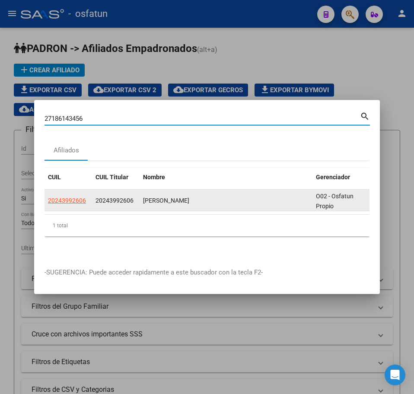
type input "27186143456"
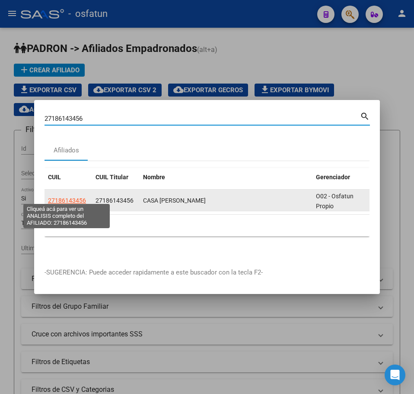
click at [64, 197] on span "27186143456" at bounding box center [67, 200] width 38 height 7
type textarea "27186143456"
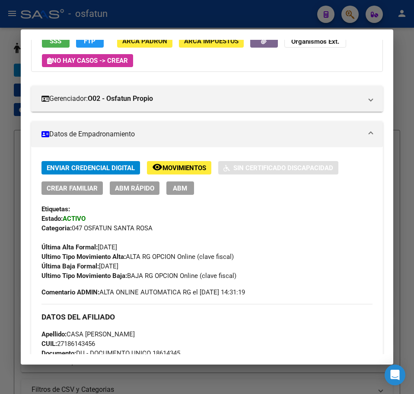
scroll to position [87, 0]
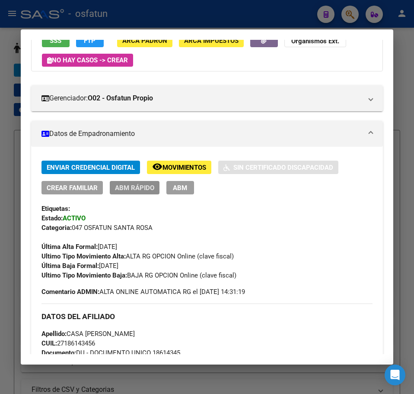
click at [139, 186] on span "ABM Rápido" at bounding box center [134, 188] width 39 height 8
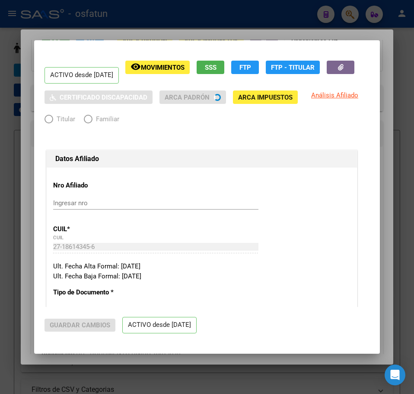
radio input "true"
type input "30-71540115-7"
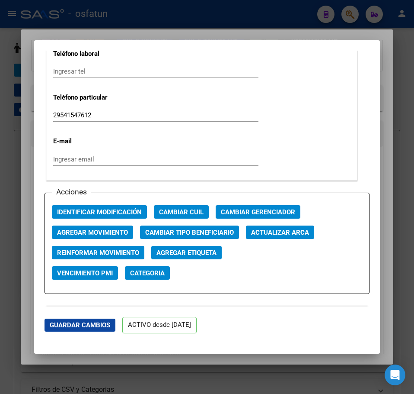
scroll to position [1254, 0]
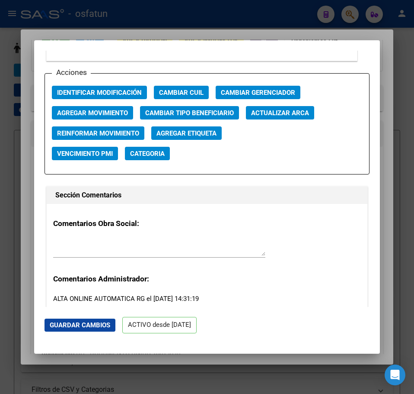
click at [95, 111] on span "Agregar Movimiento" at bounding box center [92, 113] width 71 height 8
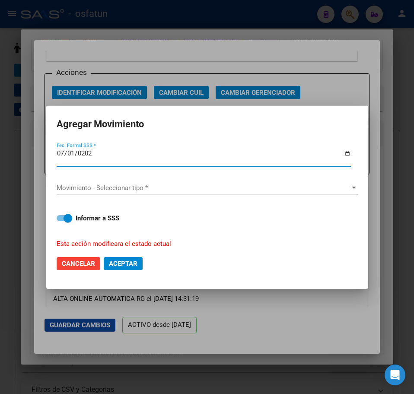
type input "[DATE]"
click at [135, 189] on span "Movimiento - Seleccionar tipo *" at bounding box center [204, 188] width 294 height 8
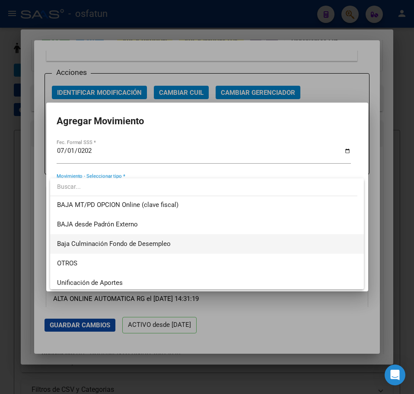
scroll to position [629, 0]
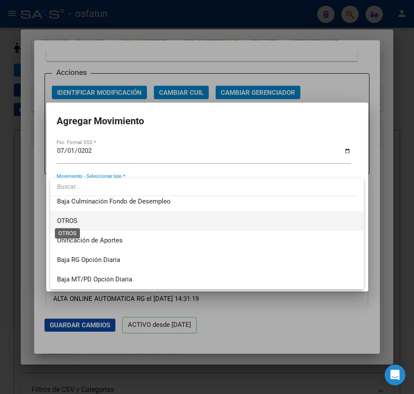
click at [78, 219] on span "OTROS" at bounding box center [207, 220] width 300 height 19
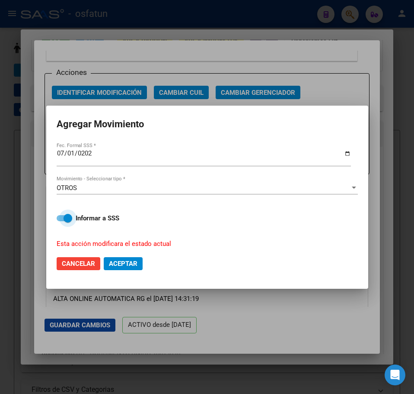
click at [67, 218] on span at bounding box center [68, 218] width 9 height 9
click at [61, 221] on input "Informar a SSS" at bounding box center [61, 221] width 0 height 0
checkbox input "false"
click at [123, 261] on span "Aceptar" at bounding box center [123, 264] width 29 height 8
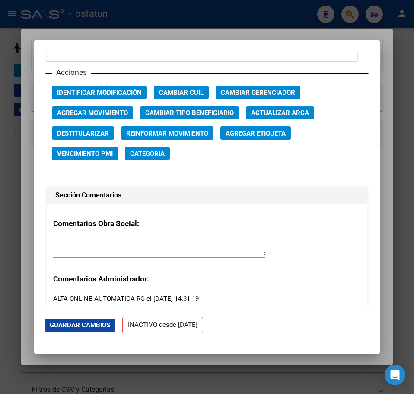
click at [352, 144] on div "Acciones Identificar Modificación Cambiar CUIL Cambiar Gerenciador Agregar Movi…" at bounding box center [207, 123] width 325 height 101
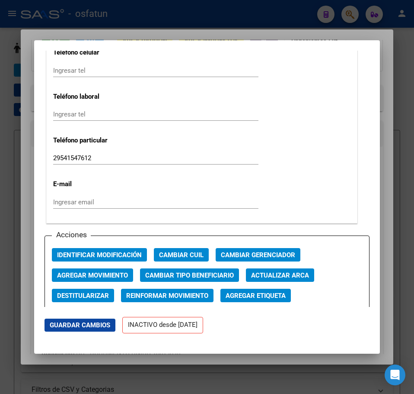
scroll to position [995, 0]
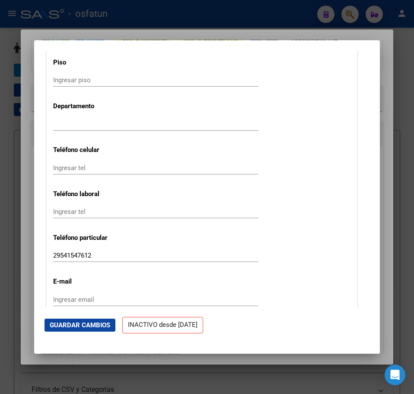
click at [389, 54] on div at bounding box center [207, 197] width 414 height 394
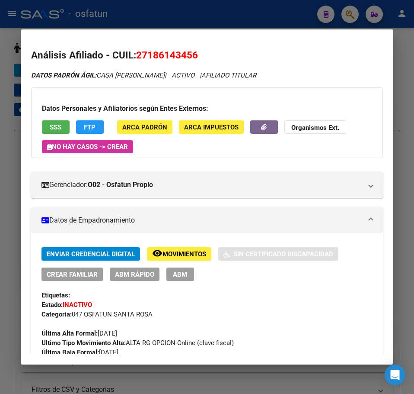
scroll to position [0, 0]
click at [411, 54] on div at bounding box center [207, 197] width 414 height 394
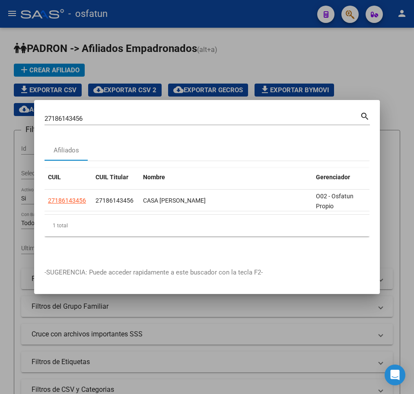
click at [56, 112] on div "27186143456 Buscar (apellido, dni, [PERSON_NAME], [PERSON_NAME], cuit, obra soc…" at bounding box center [203, 118] width 316 height 13
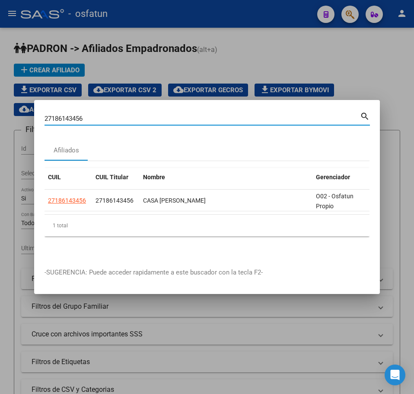
click at [58, 115] on input "27186143456" at bounding box center [203, 119] width 316 height 8
paste input "0279602529"
type input "20279602529"
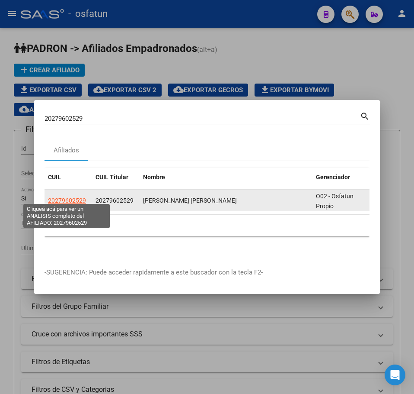
click at [71, 197] on span "20279602529" at bounding box center [67, 200] width 38 height 7
type textarea "20279602529"
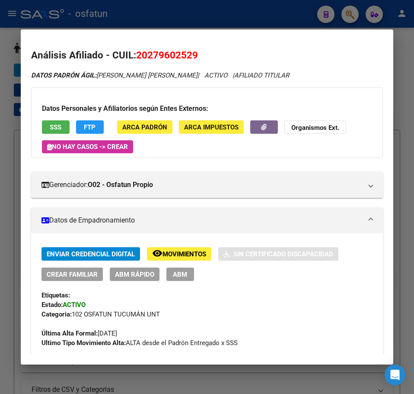
click at [134, 270] on span "ABM Rápido" at bounding box center [134, 274] width 39 height 8
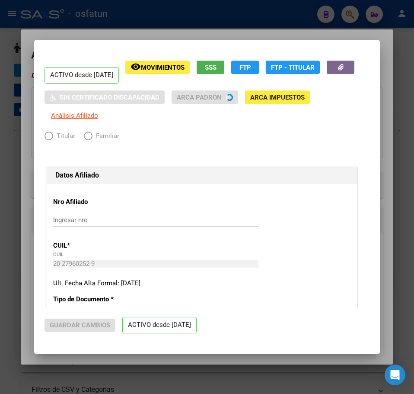
radio input "true"
type input "30-54667024-0"
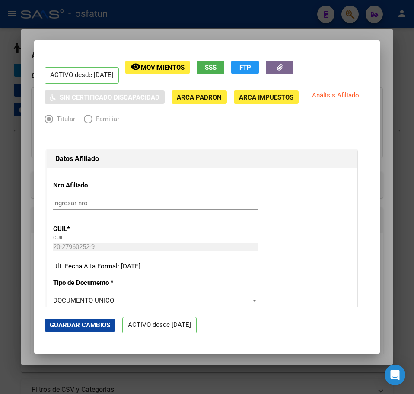
click at [402, 57] on div at bounding box center [207, 197] width 414 height 394
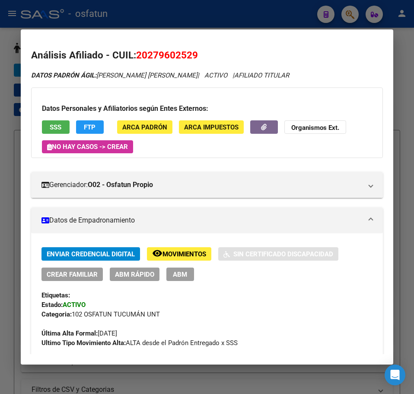
click at [409, 48] on div at bounding box center [207, 197] width 414 height 394
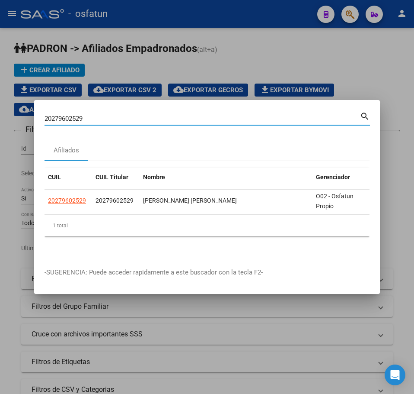
click at [62, 115] on input "20279602529" at bounding box center [203, 119] width 316 height 8
paste input "352846083"
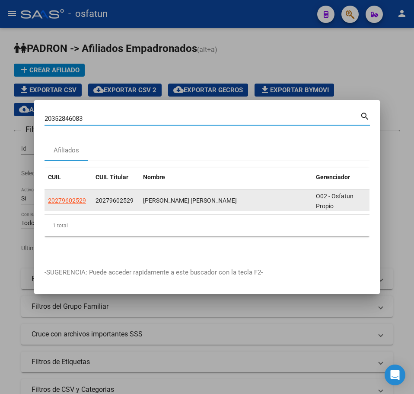
type input "20352846083"
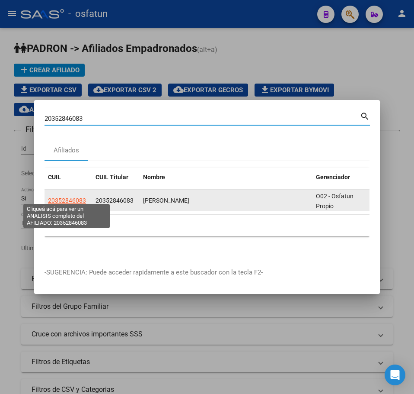
click at [77, 197] on span "20352846083" at bounding box center [67, 200] width 38 height 7
type textarea "20352846083"
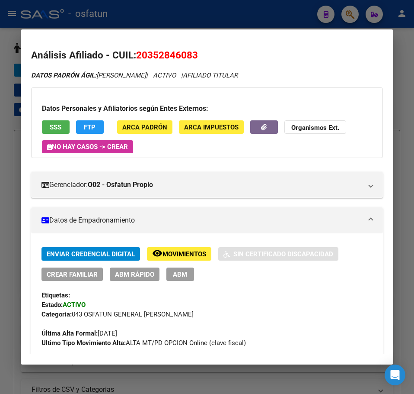
drag, startPoint x: 283, startPoint y: 5, endPoint x: 314, endPoint y: 10, distance: 31.0
click at [283, 5] on div at bounding box center [207, 197] width 414 height 394
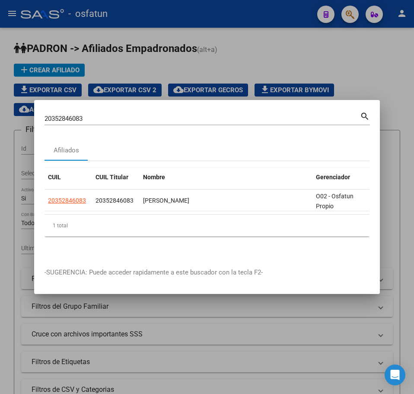
click at [68, 115] on input "20352846083" at bounding box center [203, 119] width 316 height 8
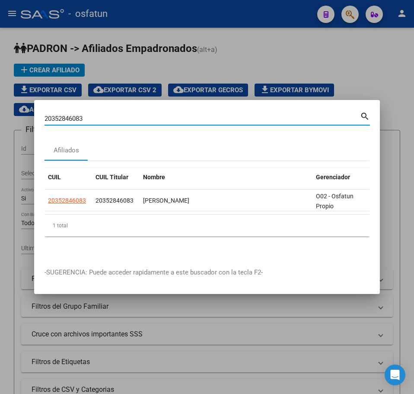
click at [69, 115] on input "20352846083" at bounding box center [203, 119] width 316 height 8
paste input "7341295470"
type input "27341295470"
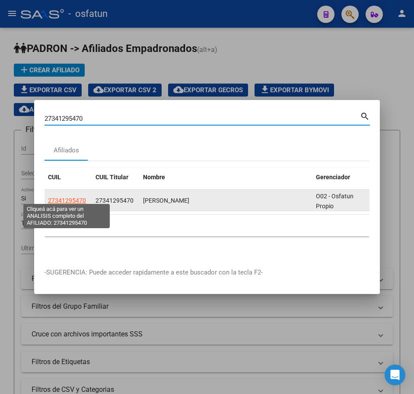
click at [79, 197] on span "27341295470" at bounding box center [67, 200] width 38 height 7
type textarea "27341295470"
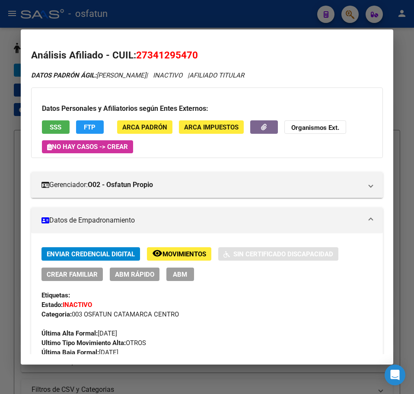
click at [141, 276] on span "ABM Rápido" at bounding box center [134, 274] width 39 height 8
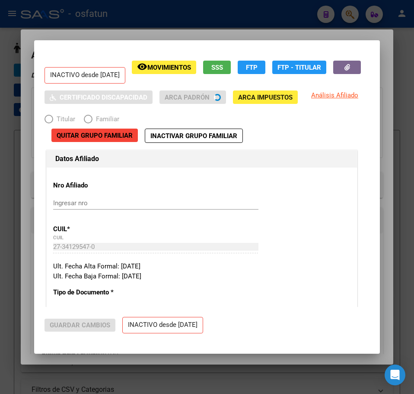
radio input "true"
type input "30-71581588-1"
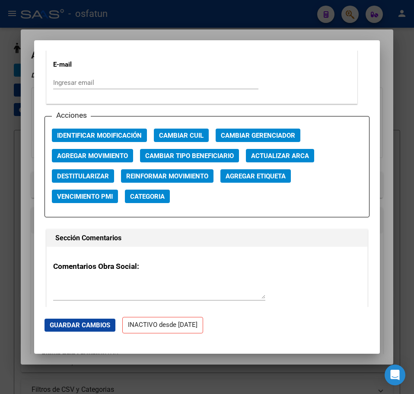
scroll to position [1211, 0]
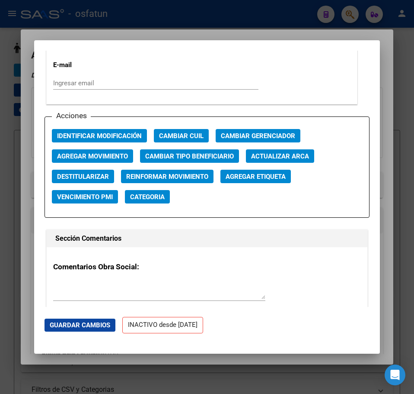
click at [78, 157] on span "Agregar Movimiento" at bounding box center [92, 156] width 71 height 8
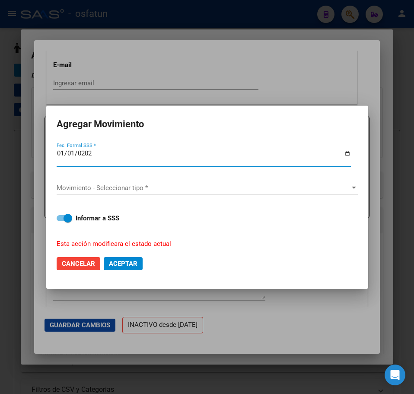
type input "[DATE]"
click at [113, 184] on span "Movimiento - Seleccionar tipo *" at bounding box center [204, 188] width 294 height 8
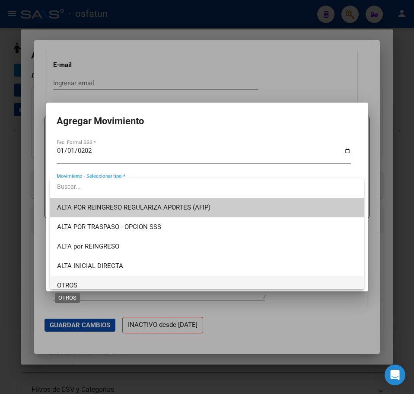
click at [76, 285] on div "ALTA POR REINGRESO REGULARIZA APORTES (AFIP) ALTA POR TRASPASO - OPCION SSS ALT…" at bounding box center [207, 233] width 314 height 111
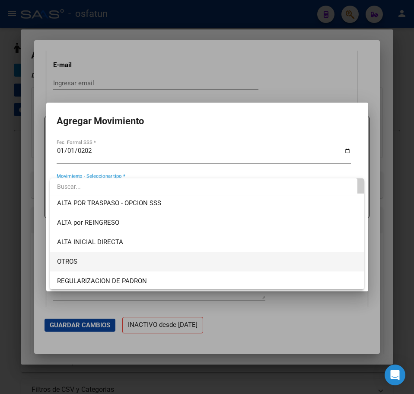
click at [80, 260] on span "OTROS" at bounding box center [207, 261] width 300 height 19
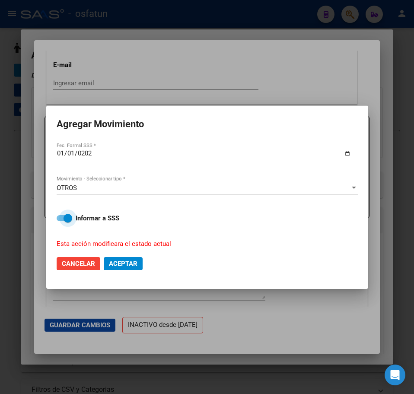
click at [72, 220] on span at bounding box center [68, 218] width 9 height 9
click at [61, 221] on input "Informar a SSS" at bounding box center [61, 221] width 0 height 0
checkbox input "false"
drag, startPoint x: 127, startPoint y: 265, endPoint x: 123, endPoint y: 261, distance: 5.2
click at [127, 263] on span "Aceptar" at bounding box center [123, 264] width 29 height 8
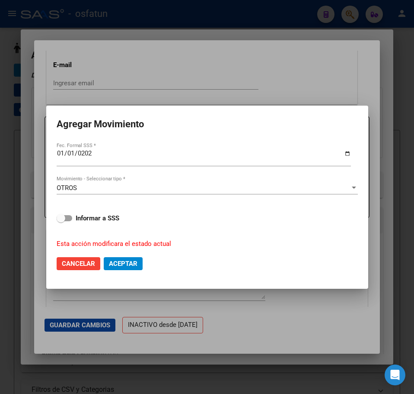
click at [81, 261] on span "Cancelar" at bounding box center [78, 264] width 33 height 8
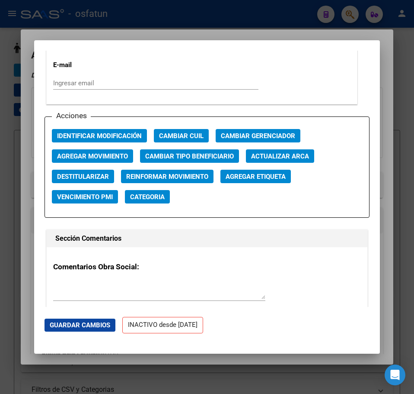
drag, startPoint x: 402, startPoint y: 41, endPoint x: 359, endPoint y: 24, distance: 45.9
click at [401, 40] on div at bounding box center [207, 197] width 414 height 394
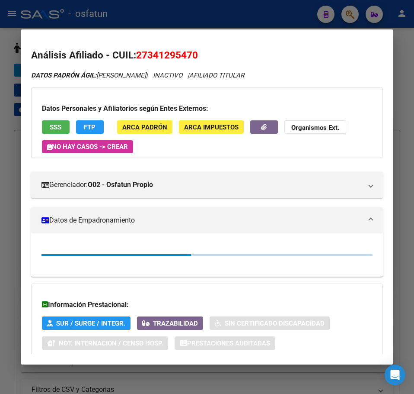
click at [348, 9] on div at bounding box center [207, 197] width 414 height 394
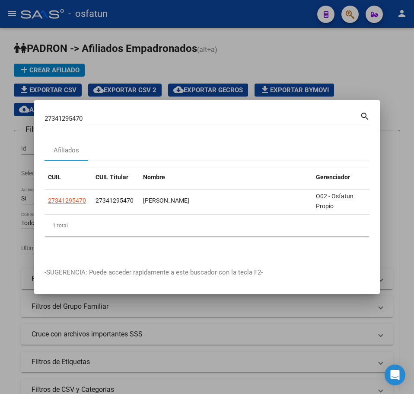
click at [79, 115] on input "27341295470" at bounding box center [203, 119] width 316 height 8
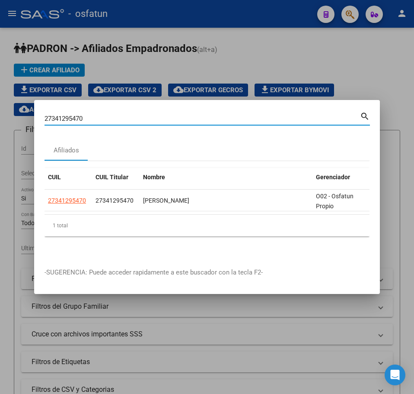
click at [79, 115] on input "27341295470" at bounding box center [203, 119] width 316 height 8
paste input "72512445"
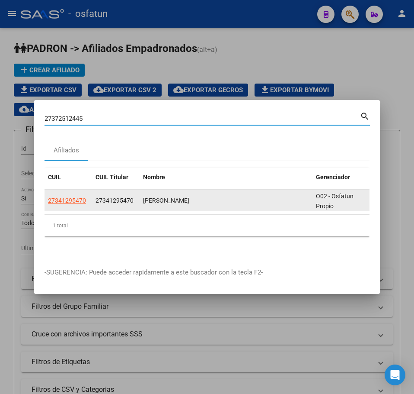
type input "27372512445"
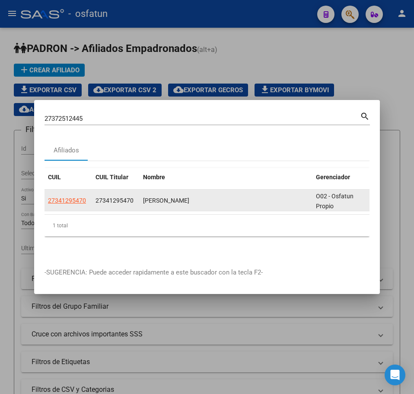
click at [74, 191] on datatable-body-cell "27341295470" at bounding box center [69, 199] width 48 height 21
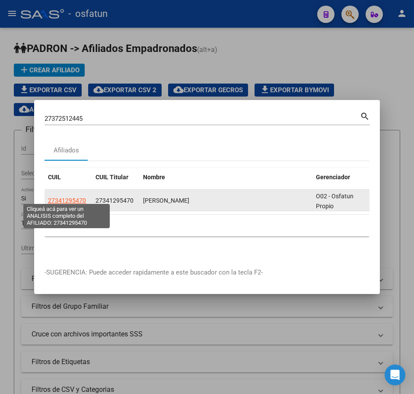
click at [75, 197] on span "27341295470" at bounding box center [67, 200] width 38 height 7
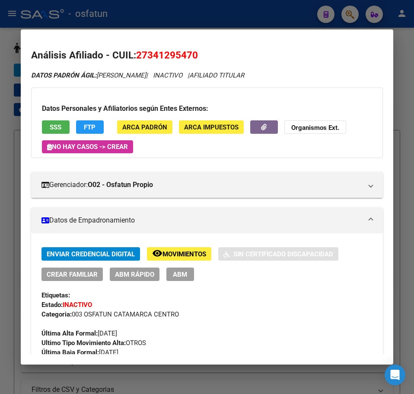
click at [137, 270] on span "ABM Rápido" at bounding box center [134, 274] width 39 height 8
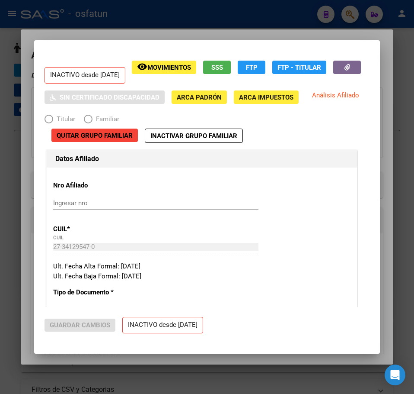
radio input "true"
type input "30-71581588-1"
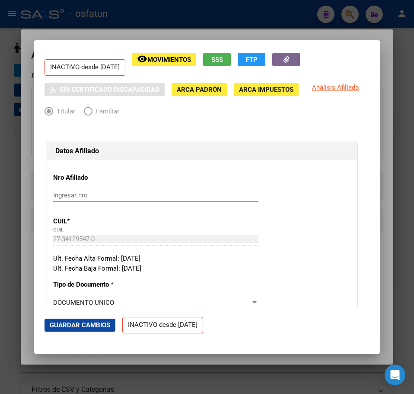
scroll to position [0, 0]
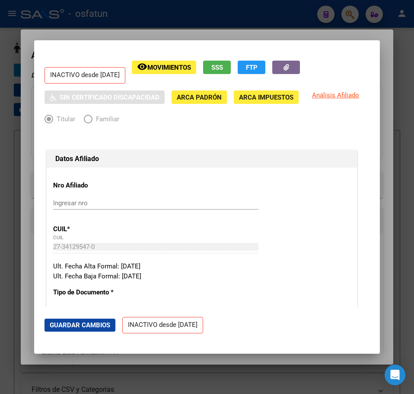
drag, startPoint x: 382, startPoint y: 38, endPoint x: 377, endPoint y: 38, distance: 5.2
click at [381, 38] on div at bounding box center [207, 197] width 414 height 394
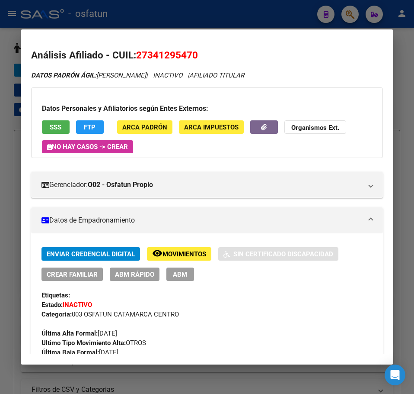
click at [404, 39] on div at bounding box center [207, 197] width 414 height 394
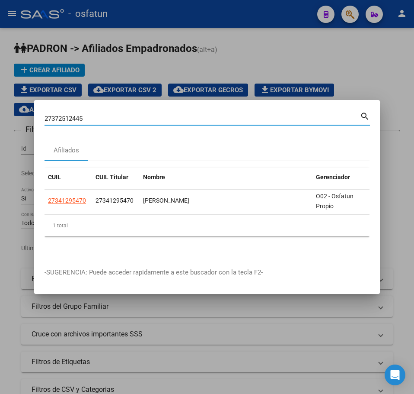
click at [123, 115] on input "27372512445" at bounding box center [203, 119] width 316 height 8
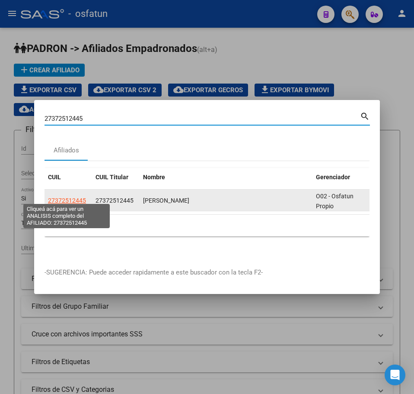
click at [65, 197] on span "27372512445" at bounding box center [67, 200] width 38 height 7
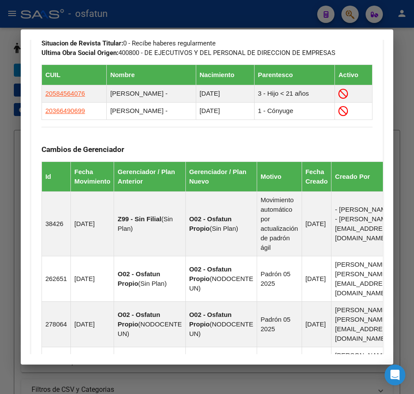
scroll to position [519, 0]
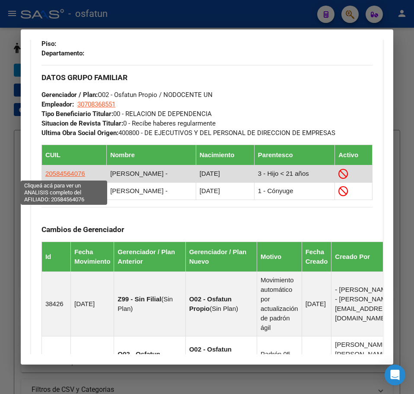
click at [66, 174] on span "20584564076" at bounding box center [65, 173] width 40 height 7
type textarea "20584564076"
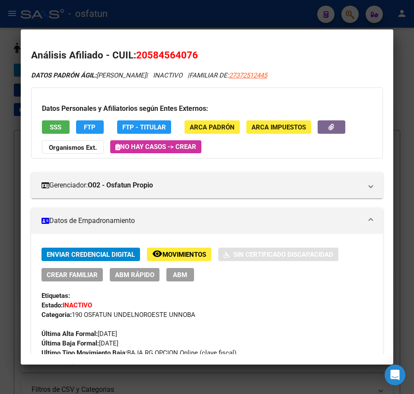
click at [136, 277] on span "ABM Rápido" at bounding box center [134, 275] width 39 height 8
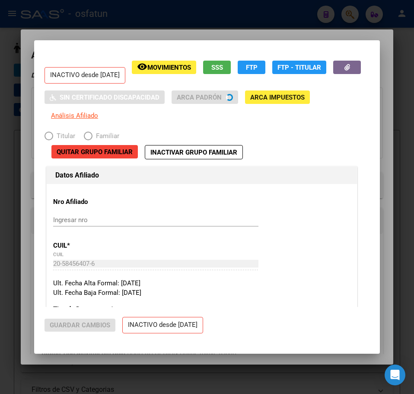
radio input "true"
type input "30-70836855-1"
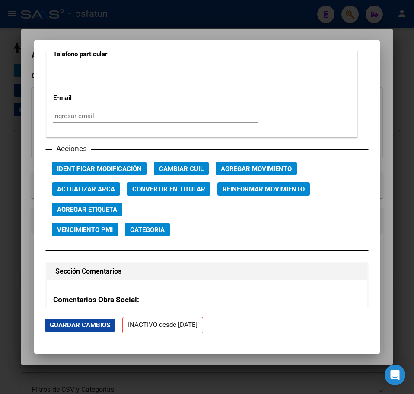
scroll to position [1168, 0]
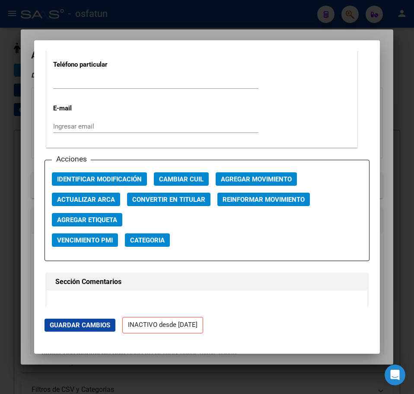
click at [253, 183] on span "Agregar Movimiento" at bounding box center [256, 179] width 71 height 8
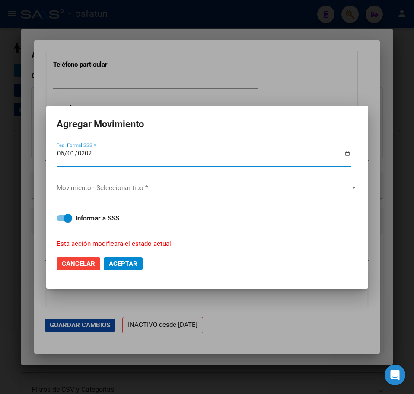
type input "[DATE]"
click at [93, 184] on span "Movimiento - Seleccionar tipo *" at bounding box center [204, 188] width 294 height 8
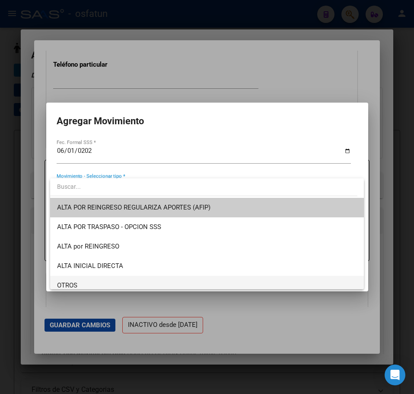
click at [77, 279] on span "OTROS" at bounding box center [207, 285] width 300 height 19
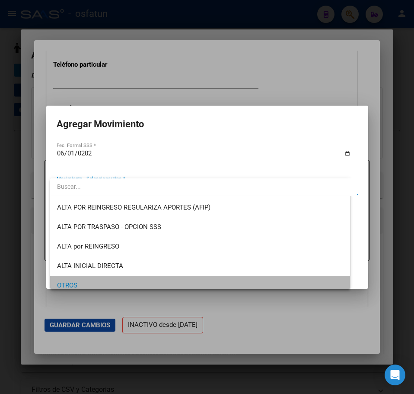
scroll to position [5, 0]
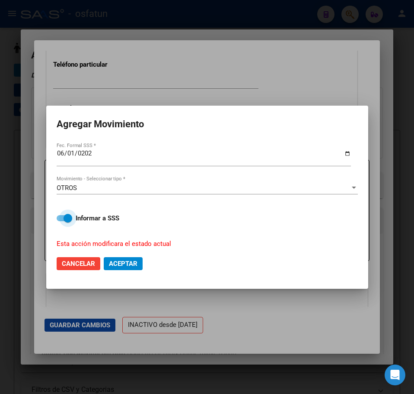
click at [66, 218] on span at bounding box center [68, 218] width 9 height 9
click at [61, 221] on input "Informar a SSS" at bounding box center [61, 221] width 0 height 0
checkbox input "false"
click at [117, 262] on span "Aceptar" at bounding box center [123, 264] width 29 height 8
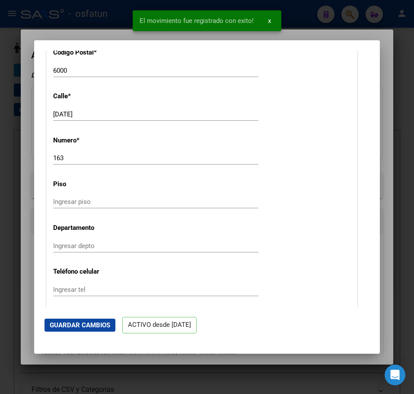
scroll to position [779, 0]
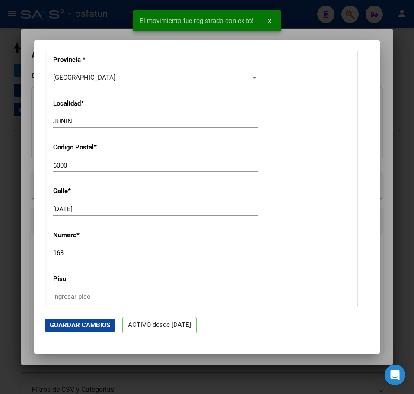
click at [388, 71] on div at bounding box center [207, 197] width 414 height 394
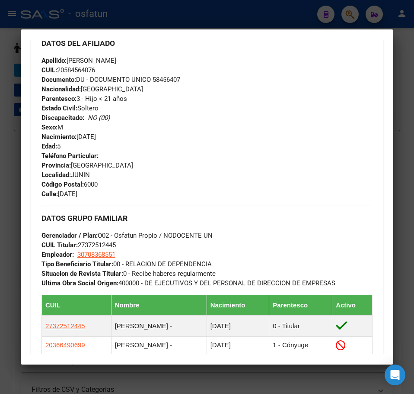
scroll to position [433, 0]
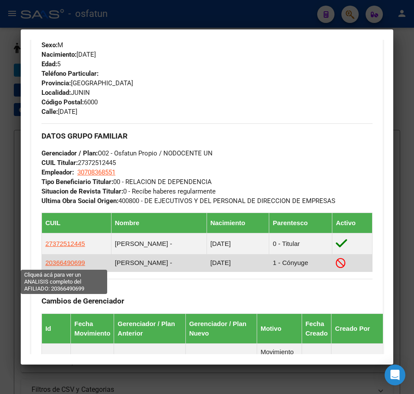
click at [66, 263] on span "20366490699" at bounding box center [65, 262] width 40 height 7
type textarea "20366490699"
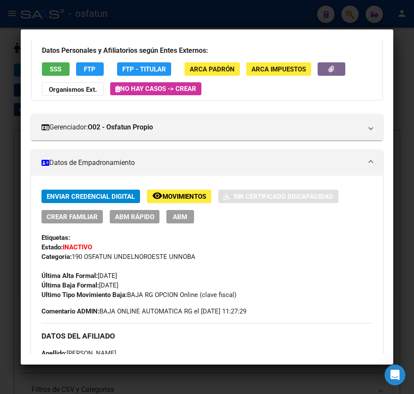
scroll to position [130, 0]
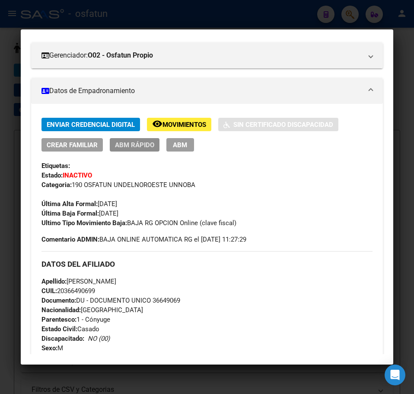
click at [134, 144] on span "ABM Rápido" at bounding box center [134, 145] width 39 height 8
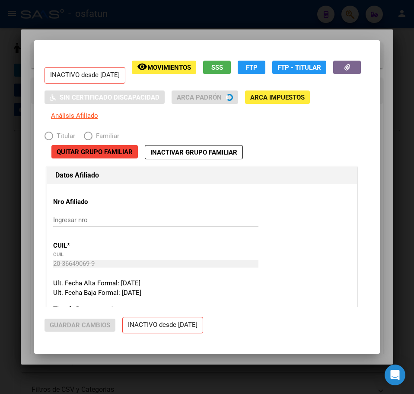
radio input "true"
type input "30-70836855-1"
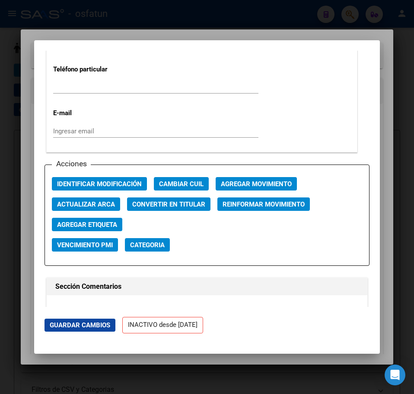
scroll to position [1254, 0]
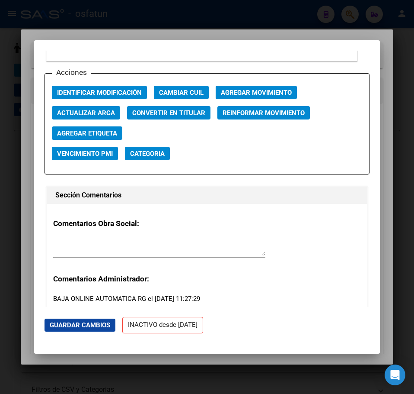
click at [263, 96] on span "Agregar Movimiento" at bounding box center [256, 93] width 71 height 8
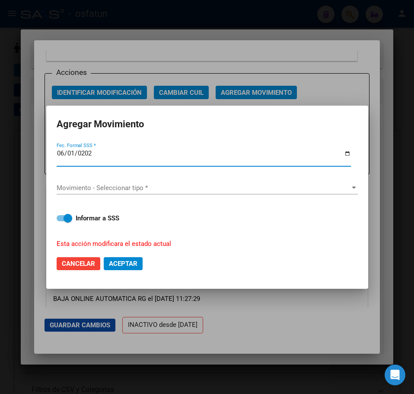
type input "[DATE]"
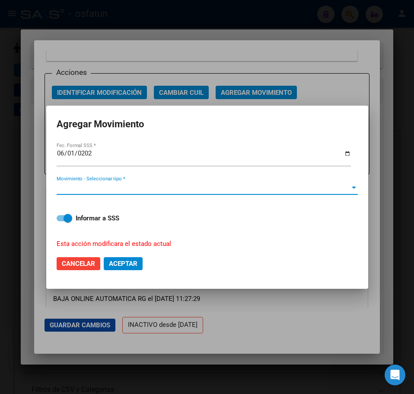
click at [155, 187] on span "Movimiento - Seleccionar tipo *" at bounding box center [204, 188] width 294 height 8
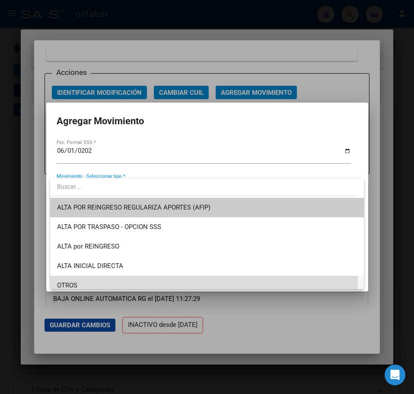
click at [102, 282] on span "OTROS" at bounding box center [207, 285] width 300 height 19
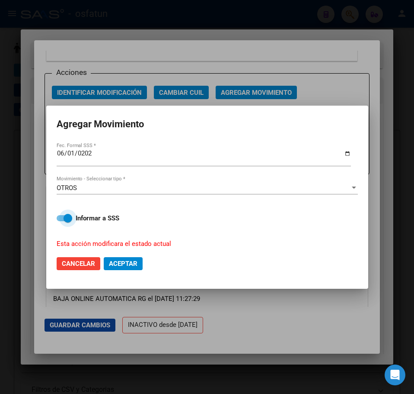
click at [67, 215] on span at bounding box center [68, 218] width 9 height 9
click at [61, 221] on input "Informar a SSS" at bounding box center [61, 221] width 0 height 0
checkbox input "false"
click at [123, 263] on span "Aceptar" at bounding box center [123, 264] width 29 height 8
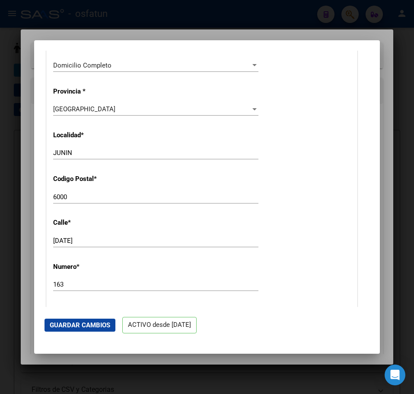
scroll to position [649, 0]
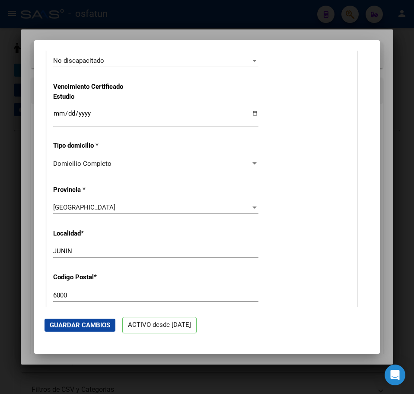
click at [388, 58] on div at bounding box center [207, 197] width 414 height 394
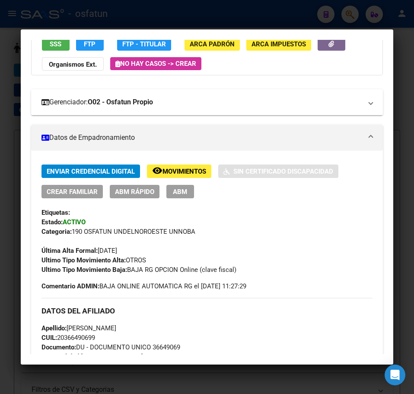
scroll to position [0, 0]
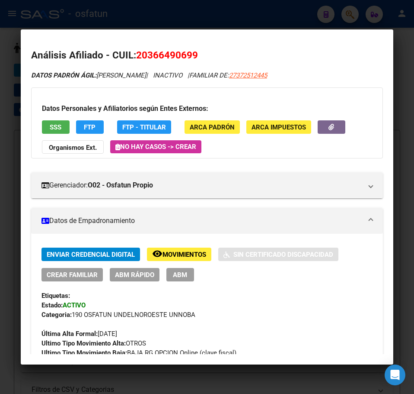
click at [401, 51] on div at bounding box center [207, 197] width 414 height 394
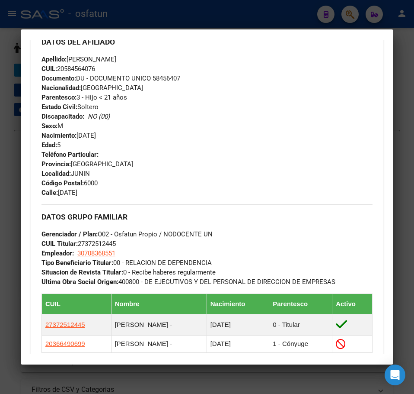
scroll to position [433, 0]
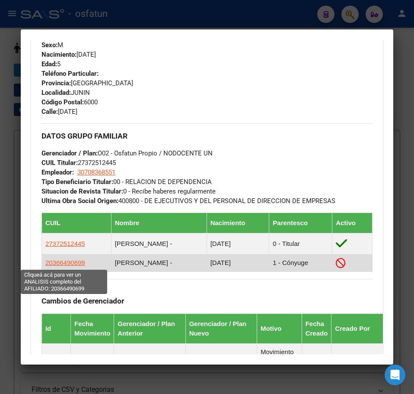
click at [75, 263] on span "20366490699" at bounding box center [65, 262] width 40 height 7
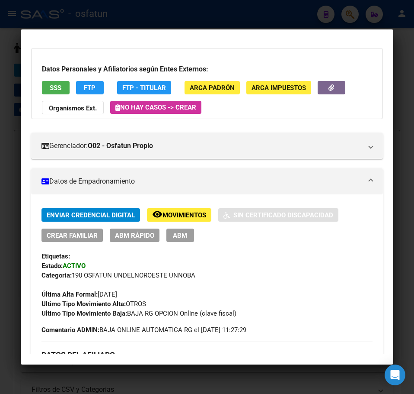
scroll to position [0, 0]
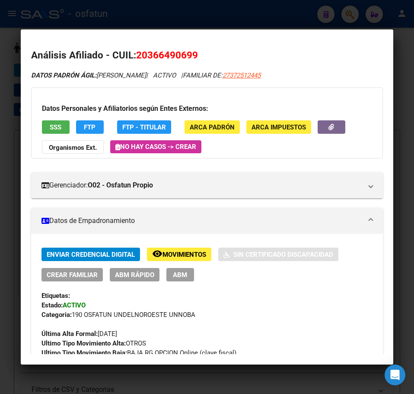
click at [404, 71] on div at bounding box center [207, 197] width 414 height 394
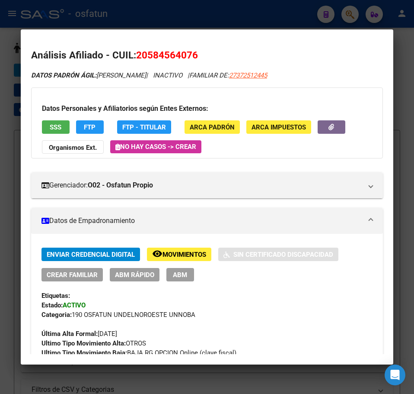
click at [402, 53] on div at bounding box center [207, 197] width 414 height 394
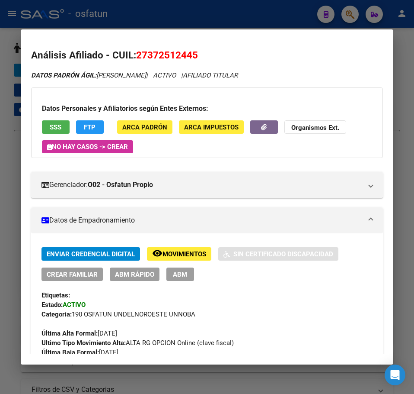
click at [401, 66] on div at bounding box center [207, 197] width 414 height 394
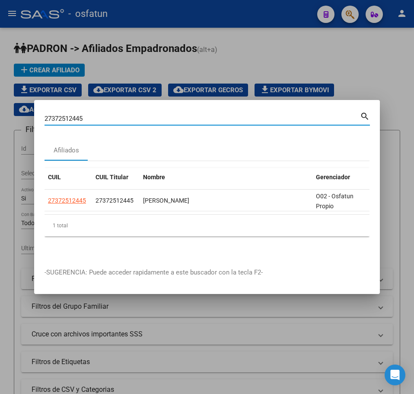
click at [146, 115] on input "27372512445" at bounding box center [203, 119] width 316 height 8
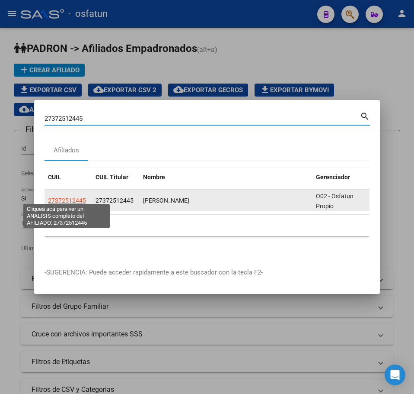
click at [67, 197] on span "27372512445" at bounding box center [67, 200] width 38 height 7
type textarea "27372512445"
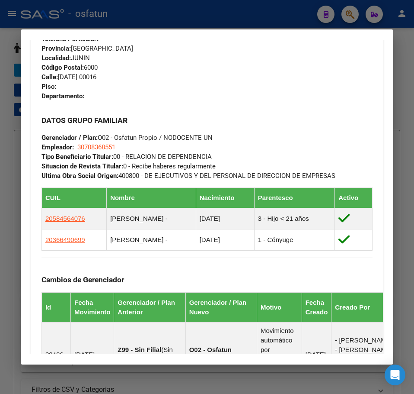
scroll to position [562, 0]
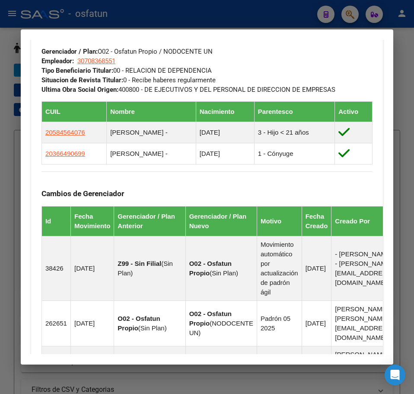
click at [405, 62] on div at bounding box center [207, 197] width 414 height 394
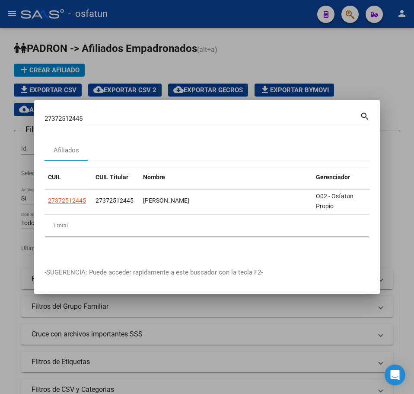
click at [72, 115] on input "27372512445" at bounding box center [203, 119] width 316 height 8
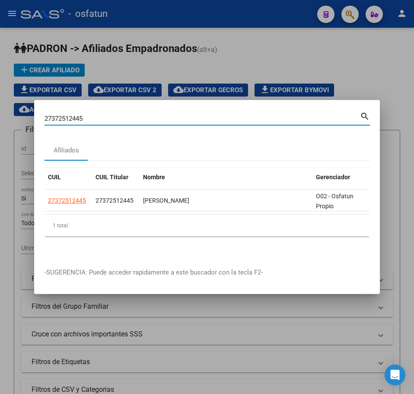
click at [72, 115] on input "27372512445" at bounding box center [203, 119] width 316 height 8
paste input "255116571"
type input "27255116571"
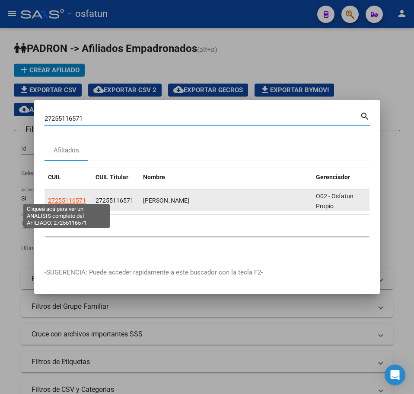
click at [77, 197] on span "27255116571" at bounding box center [67, 200] width 38 height 7
type textarea "27255116571"
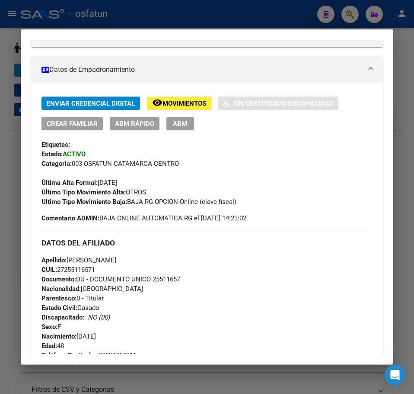
scroll to position [260, 0]
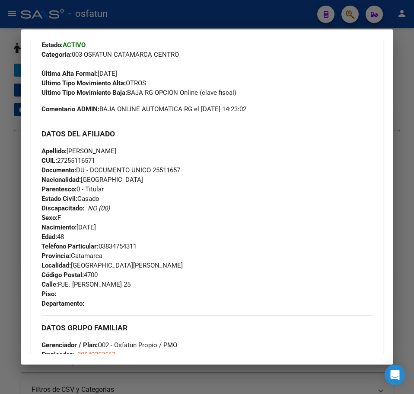
click at [409, 50] on div at bounding box center [207, 197] width 414 height 394
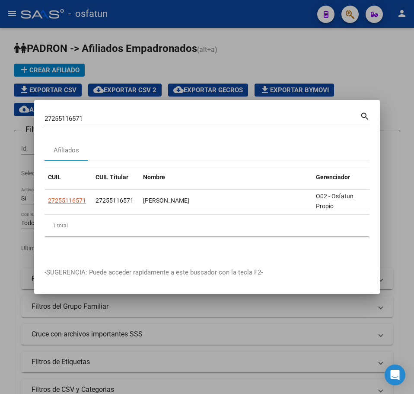
click at [68, 115] on input "27255116571" at bounding box center [203, 119] width 316 height 8
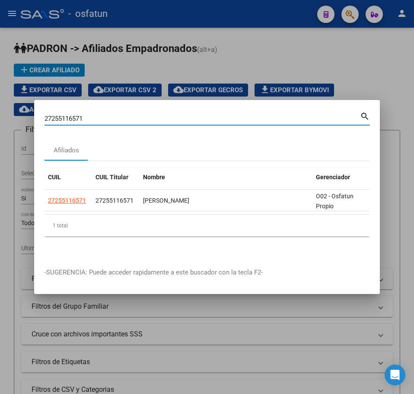
click at [69, 115] on input "27255116571" at bounding box center [203, 119] width 316 height 8
paste input "0188601813"
type input "20188601813"
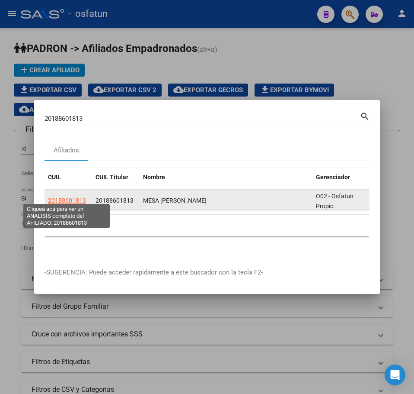
click at [74, 198] on span "20188601813" at bounding box center [67, 200] width 38 height 7
type textarea "20188601813"
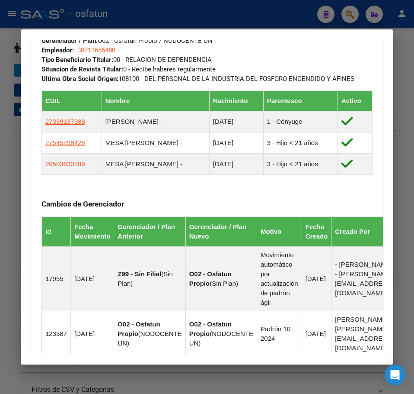
scroll to position [433, 0]
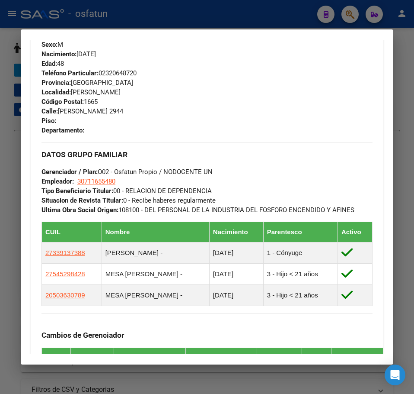
click at [408, 56] on div at bounding box center [207, 197] width 414 height 394
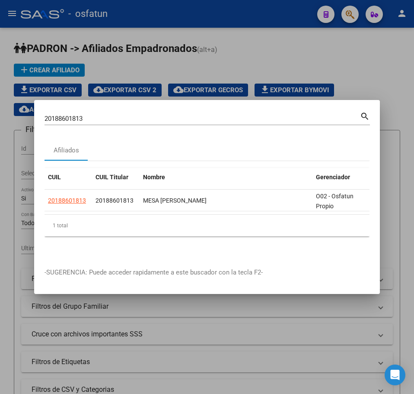
click at [85, 115] on input "20188601813" at bounding box center [203, 119] width 316 height 8
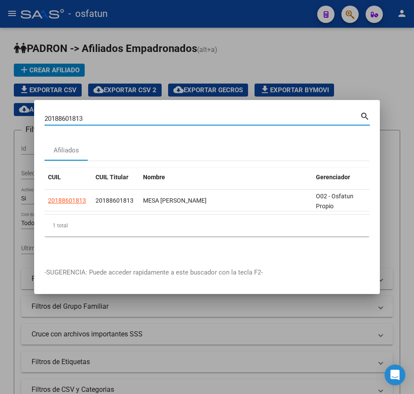
click at [85, 115] on input "20188601813" at bounding box center [203, 119] width 316 height 8
paste input "7968169"
type input "20179681693"
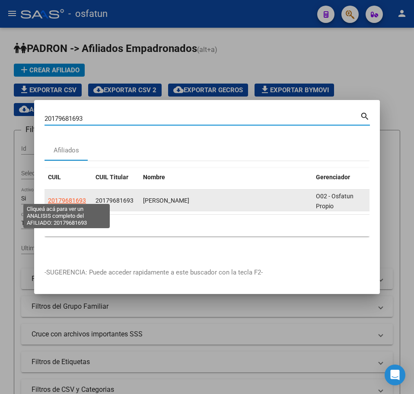
click at [70, 200] on span "20179681693" at bounding box center [67, 200] width 38 height 7
type textarea "20179681693"
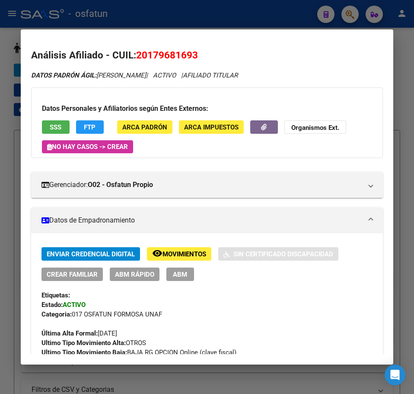
drag, startPoint x: 404, startPoint y: 43, endPoint x: 390, endPoint y: 32, distance: 18.5
click at [403, 42] on div at bounding box center [207, 197] width 414 height 394
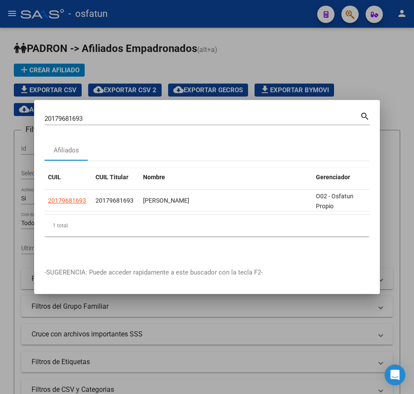
click at [355, 13] on div at bounding box center [207, 197] width 414 height 394
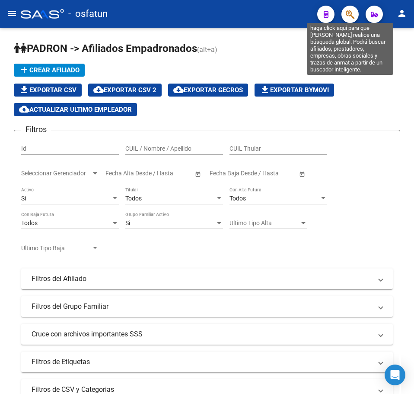
click at [354, 14] on icon "button" at bounding box center [350, 15] width 9 height 10
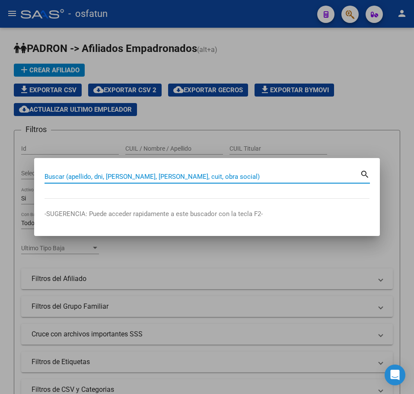
click at [86, 176] on input "Buscar (apellido, dni, [PERSON_NAME], [PERSON_NAME], cuit, obra social)" at bounding box center [203, 177] width 316 height 8
click at [87, 175] on input "Buscar (apellido, dni, [PERSON_NAME], [PERSON_NAME], cuit, obra social)" at bounding box center [203, 177] width 316 height 8
paste input "20179681693"
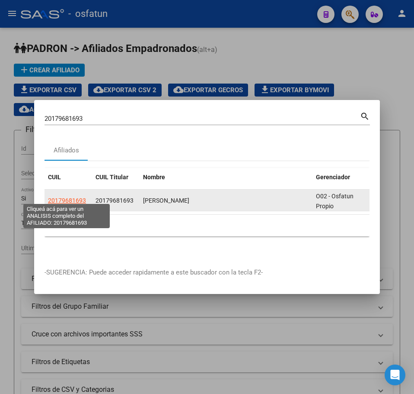
click at [67, 197] on span "20179681693" at bounding box center [67, 200] width 38 height 7
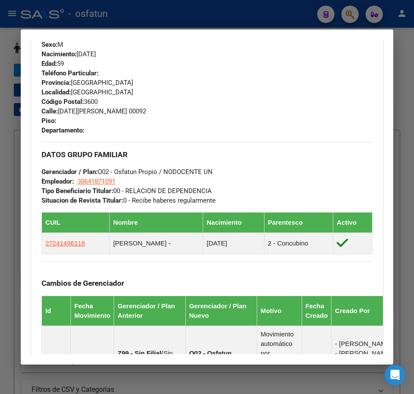
click at [407, 82] on div at bounding box center [207, 197] width 414 height 394
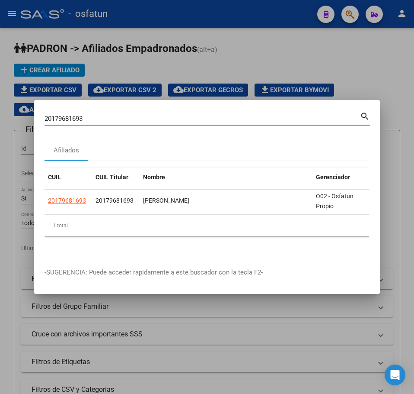
click at [176, 117] on input "20179681693" at bounding box center [203, 119] width 316 height 8
click at [176, 118] on input "20179681693" at bounding box center [203, 119] width 316 height 8
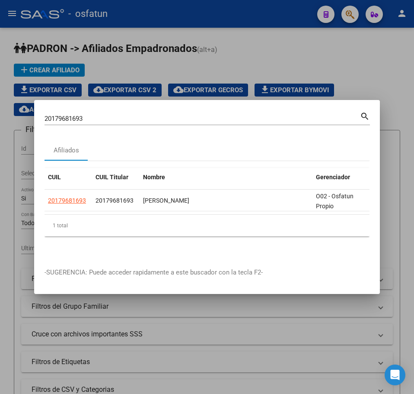
click at [72, 115] on input "20179681693" at bounding box center [203, 119] width 316 height 8
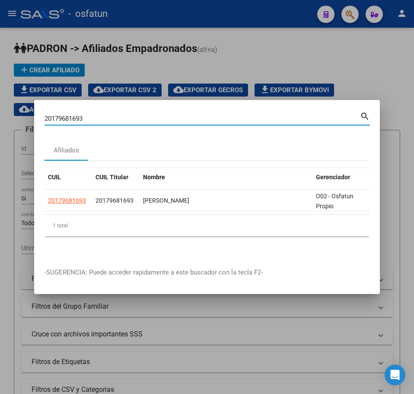
click at [73, 115] on input "20179681693" at bounding box center [203, 119] width 316 height 8
paste input "731051605"
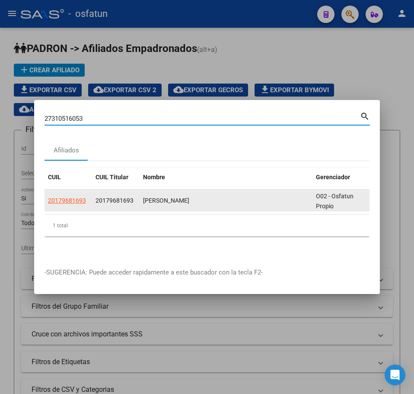
type input "27310516053"
click at [69, 192] on datatable-body-cell "27310516053" at bounding box center [69, 199] width 48 height 21
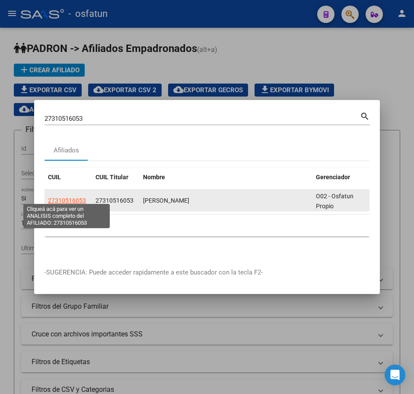
click at [69, 197] on span "27310516053" at bounding box center [67, 200] width 38 height 7
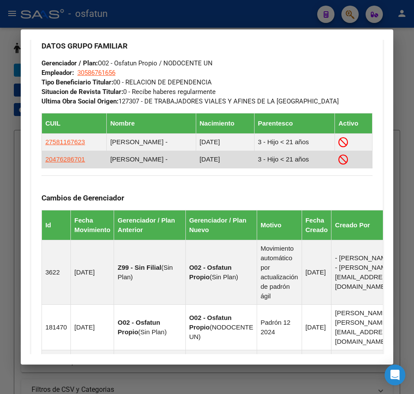
scroll to position [562, 0]
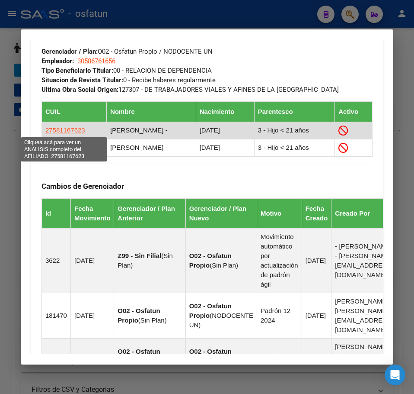
click at [64, 128] on span "27581167623" at bounding box center [65, 129] width 40 height 7
type textarea "27581167623"
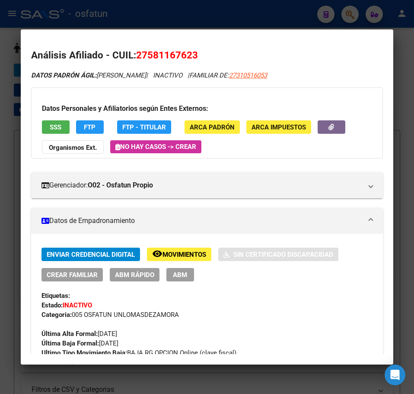
click at [138, 273] on span "ABM Rápido" at bounding box center [134, 275] width 39 height 8
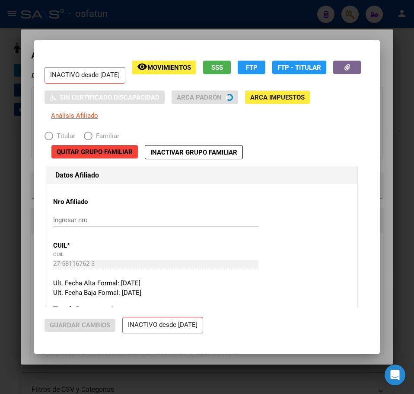
radio input "true"
type input "30-58676165-6"
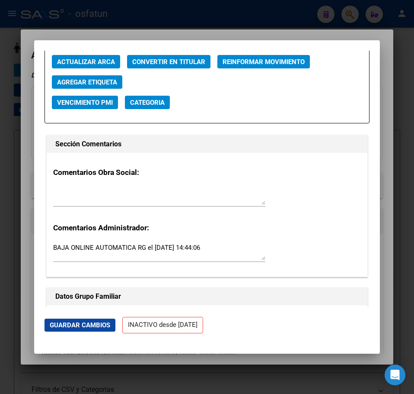
scroll to position [1298, 0]
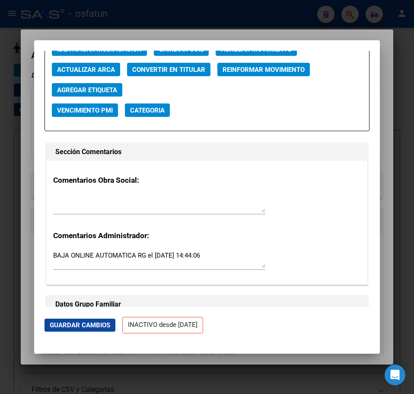
click at [256, 53] on span "Agregar Movimiento" at bounding box center [256, 49] width 71 height 8
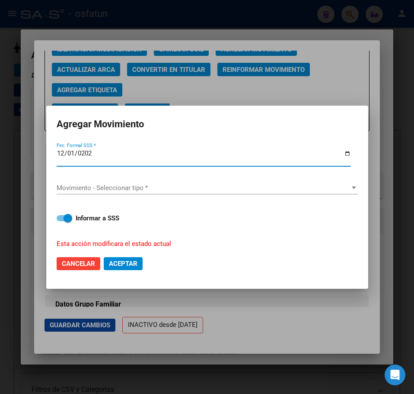
type input "[DATE]"
click at [149, 185] on span "Movimiento - Seleccionar tipo *" at bounding box center [204, 188] width 294 height 8
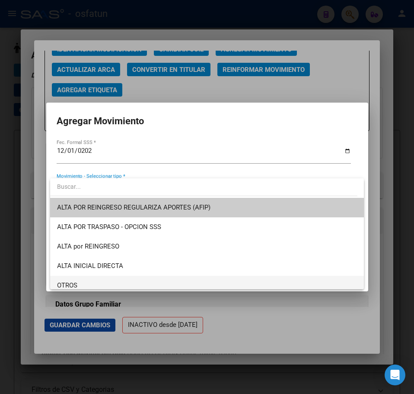
click at [99, 280] on span "OTROS" at bounding box center [207, 285] width 300 height 19
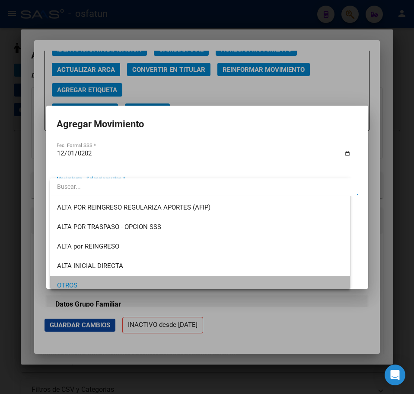
scroll to position [5, 0]
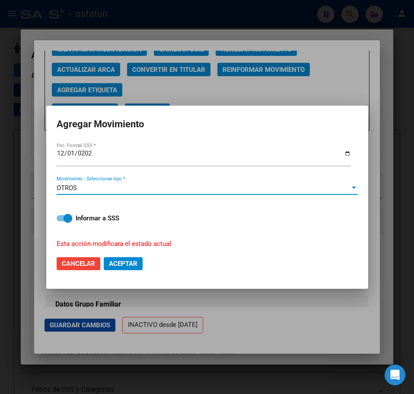
click at [73, 221] on label "Informar a SSS" at bounding box center [207, 218] width 301 height 10
click at [61, 221] on input "Informar a SSS" at bounding box center [61, 221] width 0 height 0
checkbox input "false"
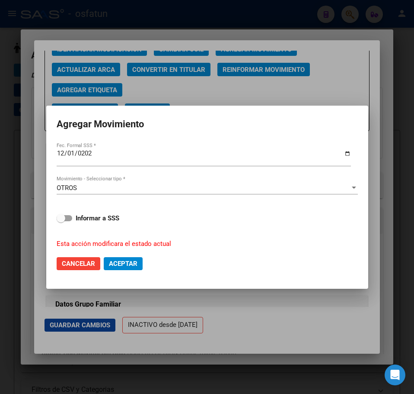
click at [129, 266] on span "Aceptar" at bounding box center [123, 264] width 29 height 8
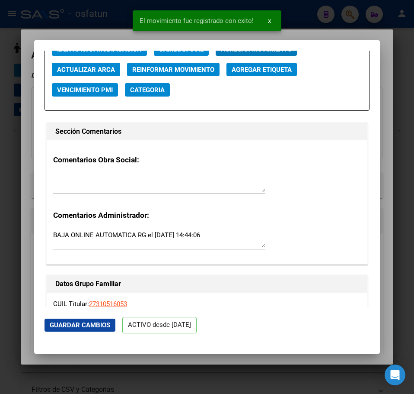
click at [388, 103] on div at bounding box center [207, 197] width 414 height 394
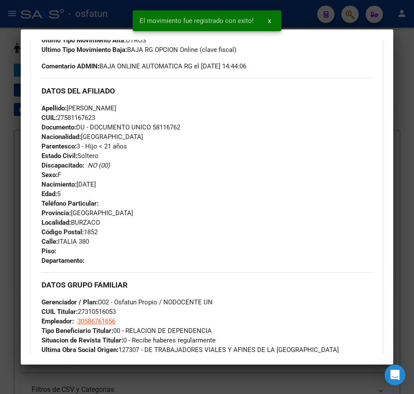
scroll to position [389, 0]
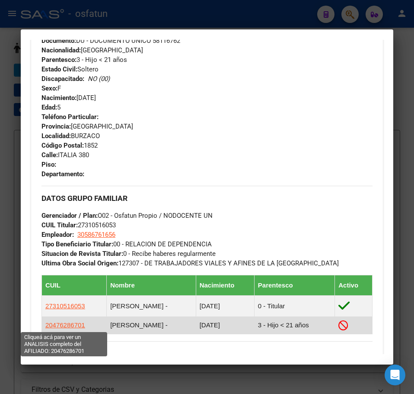
click at [61, 327] on span "20476286701" at bounding box center [65, 324] width 40 height 7
type textarea "20476286701"
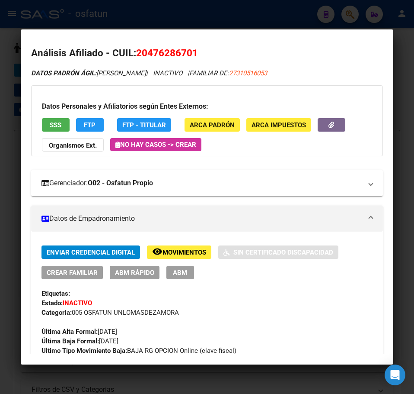
scroll to position [0, 0]
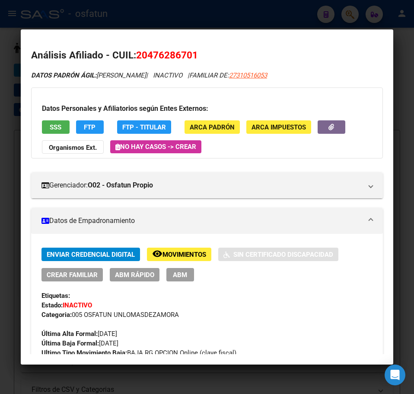
click at [141, 277] on span "ABM Rápido" at bounding box center [134, 275] width 39 height 8
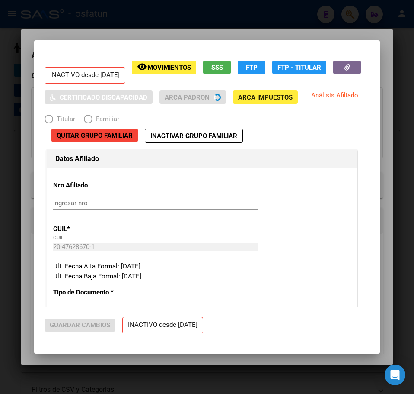
radio input "true"
type input "30-58676165-6"
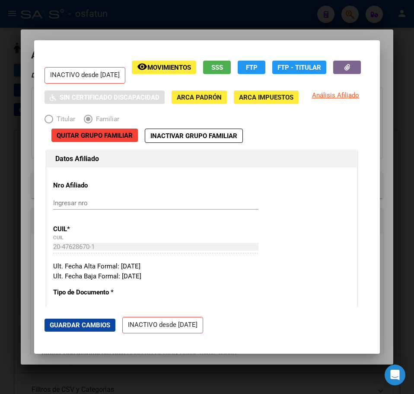
click at [398, 61] on div at bounding box center [207, 197] width 414 height 394
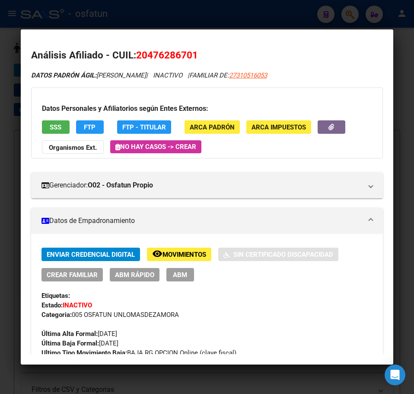
click at [397, 51] on div at bounding box center [207, 197] width 414 height 394
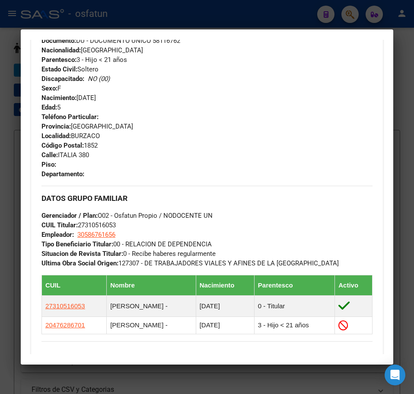
drag, startPoint x: 388, startPoint y: 191, endPoint x: 391, endPoint y: 100, distance: 90.5
click at [387, 194] on mat-dialog-content "Análisis Afiliado - CUIL: 27581167623 DATOS PADRÓN ÁGIL: [PERSON_NAME] | INACTI…" at bounding box center [207, 197] width 373 height 314
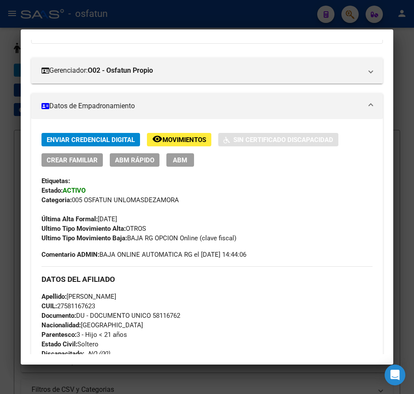
click at [408, 67] on div at bounding box center [207, 197] width 414 height 394
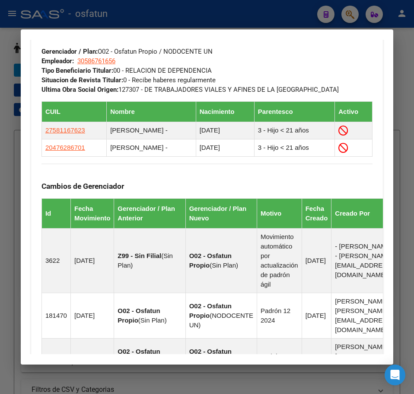
click at [410, 41] on div at bounding box center [207, 197] width 414 height 394
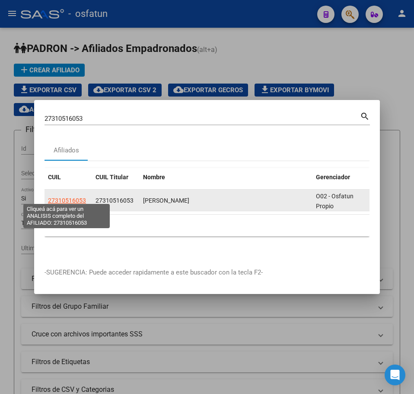
click at [76, 197] on span "27310516053" at bounding box center [67, 200] width 38 height 7
type textarea "27310516053"
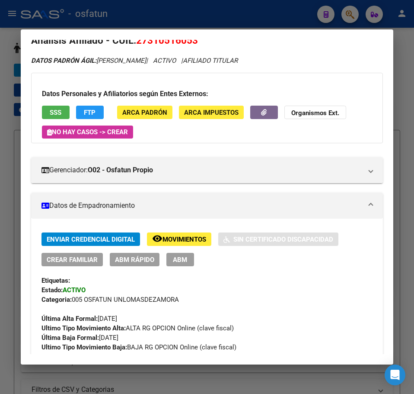
scroll to position [0, 0]
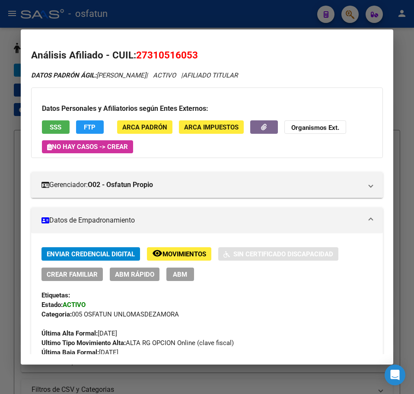
click at [411, 68] on div at bounding box center [207, 197] width 414 height 394
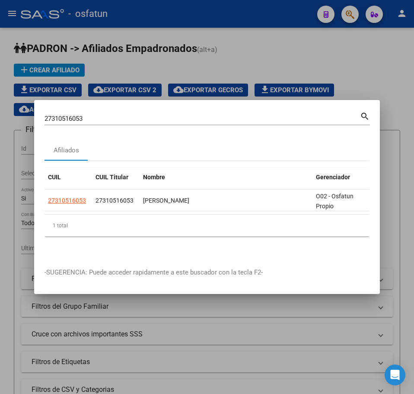
click at [379, 65] on div at bounding box center [207, 197] width 414 height 394
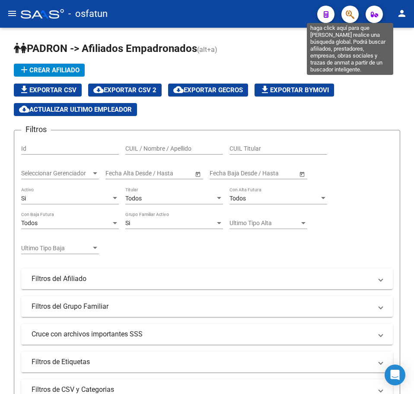
click at [349, 15] on icon "button" at bounding box center [350, 15] width 9 height 10
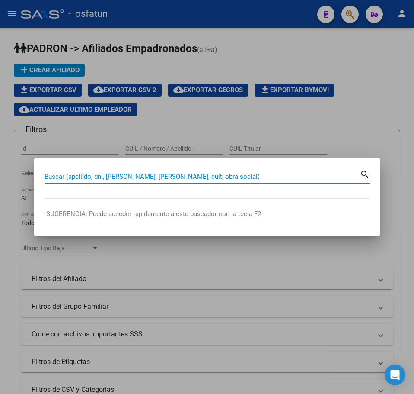
click at [89, 176] on input "Buscar (apellido, dni, [PERSON_NAME], [PERSON_NAME], cuit, obra social)" at bounding box center [203, 177] width 316 height 8
paste input "27268184568"
type input "27268184568"
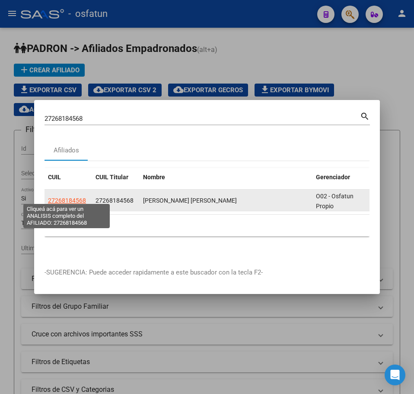
click at [52, 197] on span "27268184568" at bounding box center [67, 200] width 38 height 7
type textarea "27268184568"
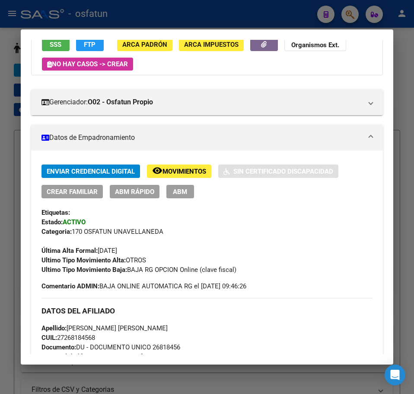
scroll to position [87, 0]
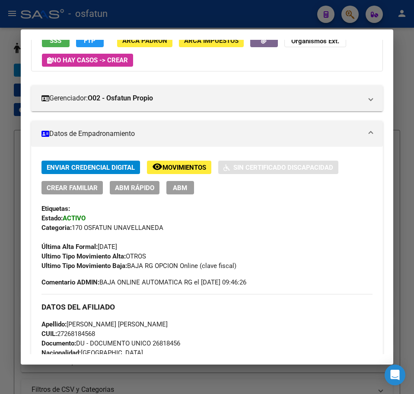
click at [140, 187] on span "ABM Rápido" at bounding box center [134, 188] width 39 height 8
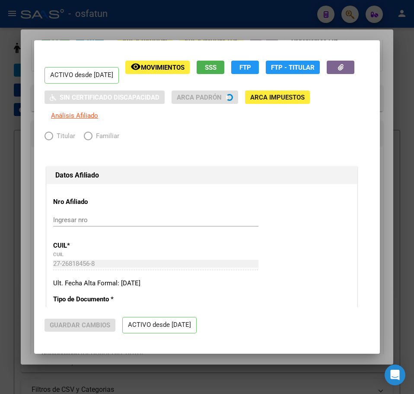
radio input "true"
type input "30-71142486-1"
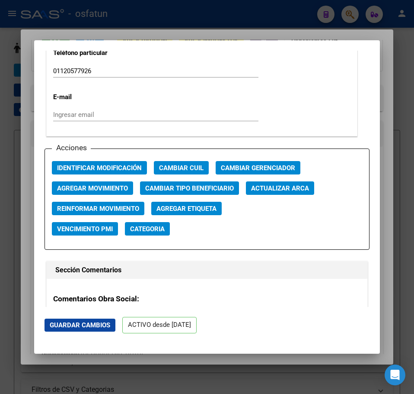
scroll to position [1168, 0]
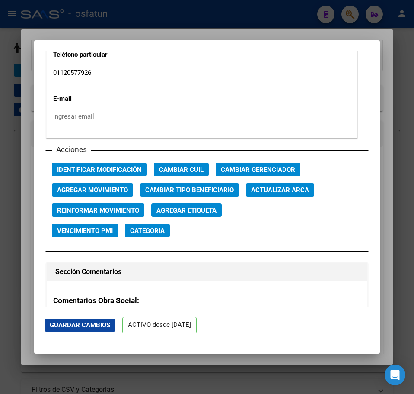
click at [106, 192] on span "Agregar Movimiento" at bounding box center [92, 190] width 71 height 8
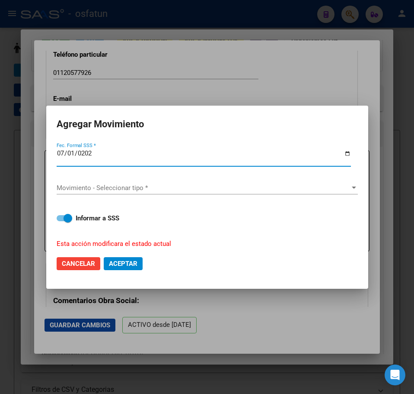
type input "[DATE]"
click at [131, 188] on span "Movimiento - Seleccionar tipo *" at bounding box center [204, 188] width 294 height 8
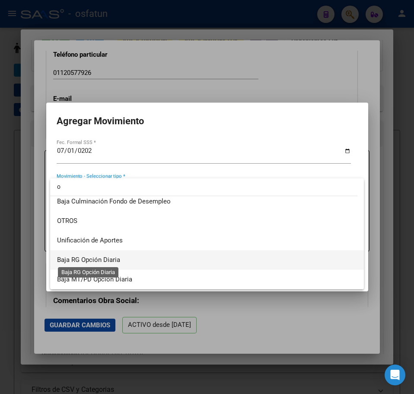
scroll to position [0, 0]
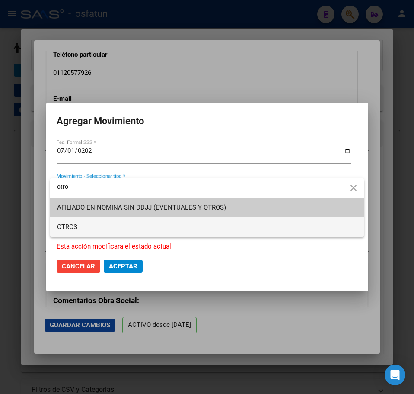
type input "otro"
click at [110, 232] on span "OTROS" at bounding box center [207, 226] width 300 height 19
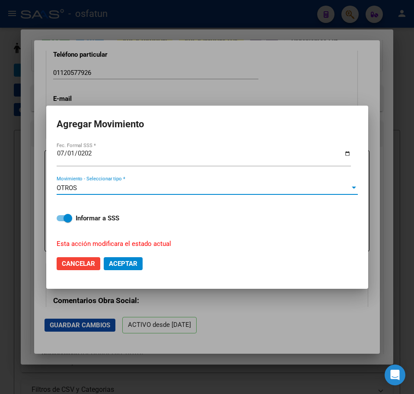
click at [70, 220] on span at bounding box center [68, 218] width 9 height 9
click at [61, 221] on input "Informar a SSS" at bounding box center [61, 221] width 0 height 0
checkbox input "false"
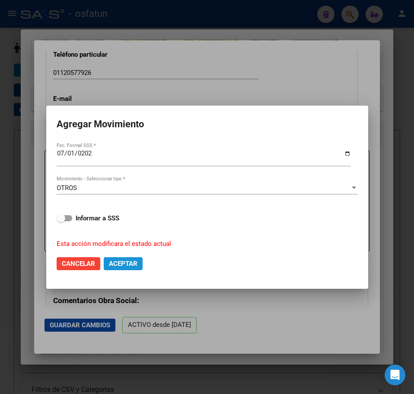
click at [122, 266] on span "Aceptar" at bounding box center [123, 264] width 29 height 8
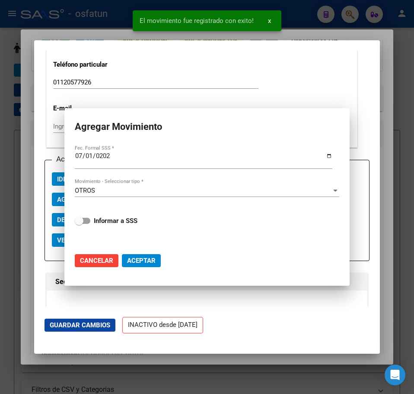
scroll to position [1178, 0]
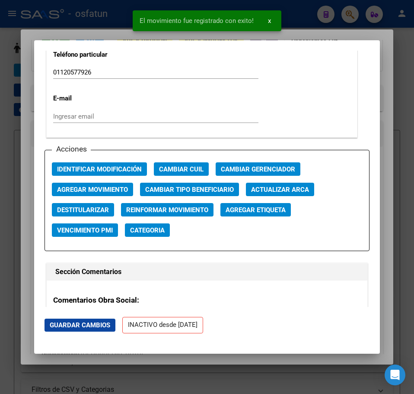
drag, startPoint x: 363, startPoint y: 149, endPoint x: 338, endPoint y: 150, distance: 24.7
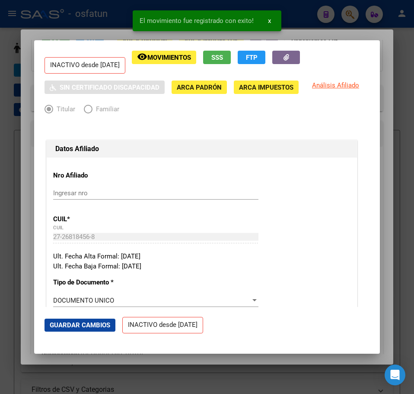
scroll to position [0, 0]
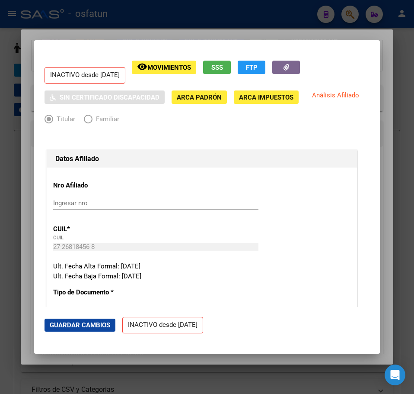
click at [388, 52] on div at bounding box center [207, 197] width 414 height 394
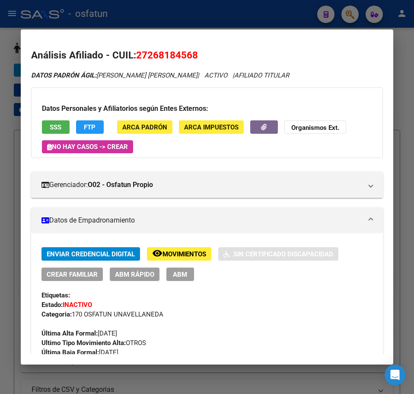
click at [277, 61] on h2 "Análisis Afiliado - CUIL: 27268184568" at bounding box center [207, 55] width 352 height 15
click at [400, 50] on div at bounding box center [207, 197] width 414 height 394
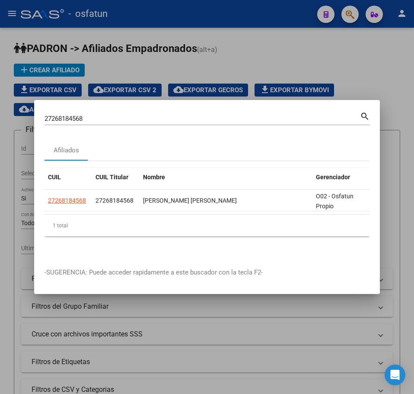
click at [169, 115] on input "27268184568" at bounding box center [203, 119] width 316 height 8
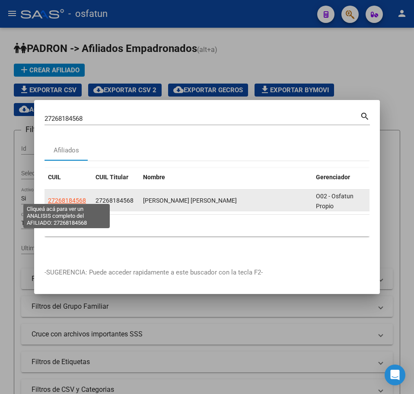
click at [66, 199] on span "27268184568" at bounding box center [67, 200] width 38 height 7
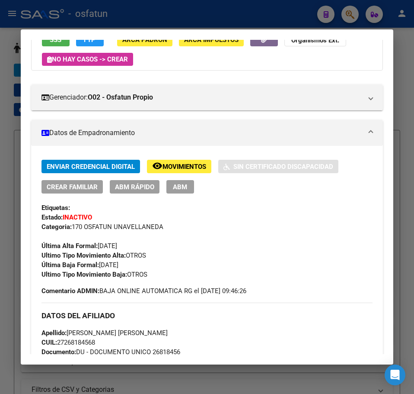
scroll to position [87, 0]
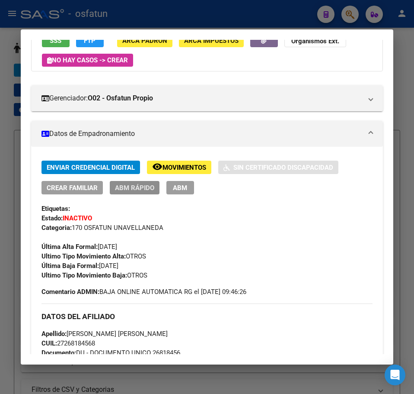
click at [137, 187] on span "ABM Rápido" at bounding box center [134, 188] width 39 height 8
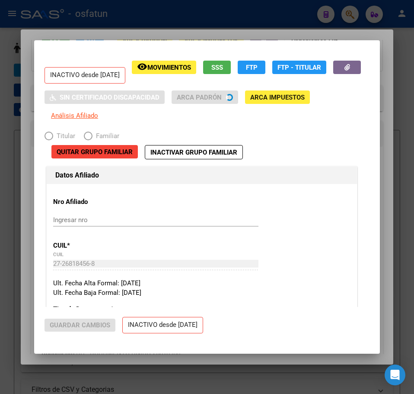
radio input "true"
type input "30-71142486-1"
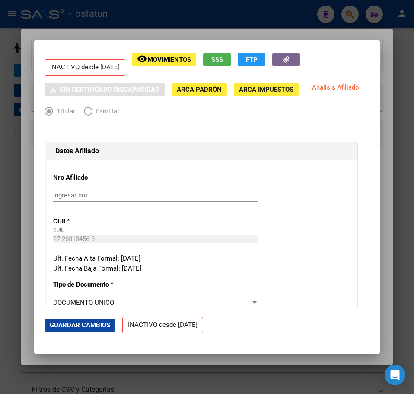
scroll to position [0, 0]
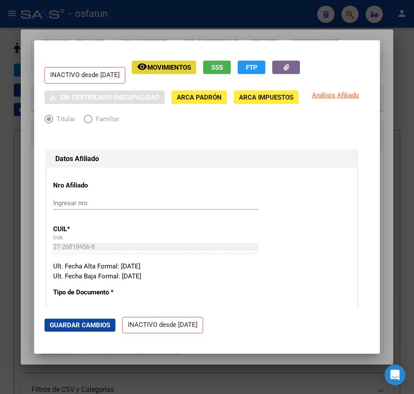
click at [187, 64] on span "Movimientos" at bounding box center [169, 68] width 44 height 8
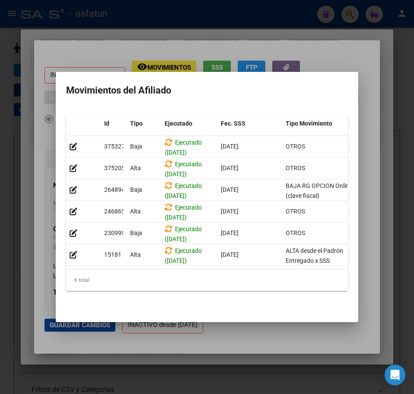
click at [353, 66] on div at bounding box center [207, 197] width 414 height 394
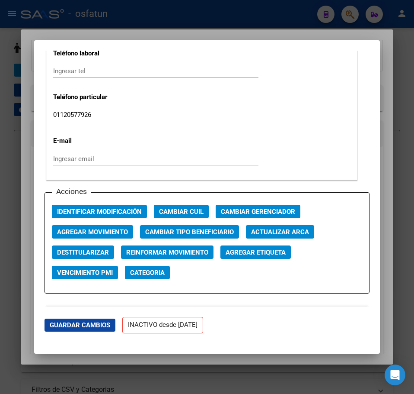
scroll to position [1125, 0]
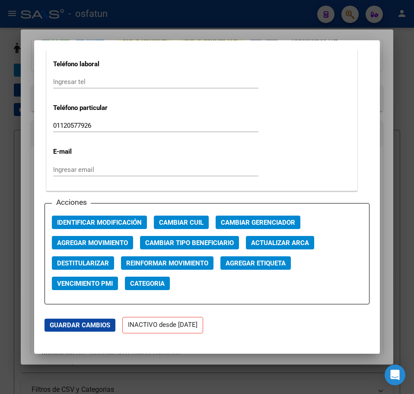
click at [116, 243] on span "Agregar Movimiento" at bounding box center [92, 243] width 71 height 8
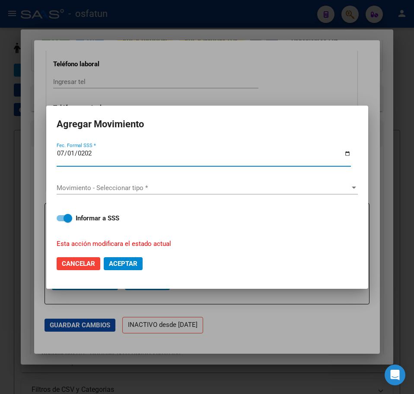
type input "[DATE]"
click at [103, 192] on div "Movimiento - Seleccionar tipo * Movimiento - Seleccionar tipo *" at bounding box center [207, 187] width 301 height 13
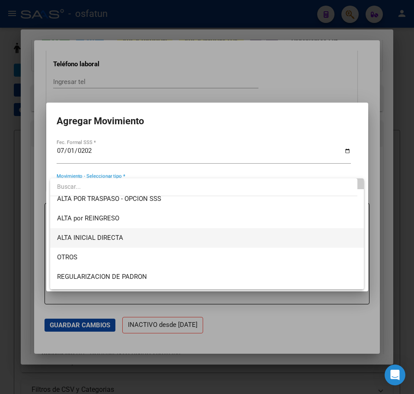
scroll to position [43, 0]
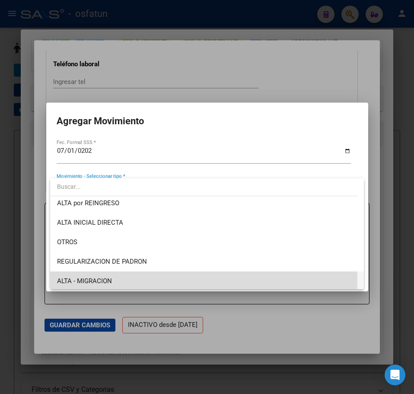
click at [125, 280] on span "ALTA - MIGRACION" at bounding box center [207, 280] width 300 height 19
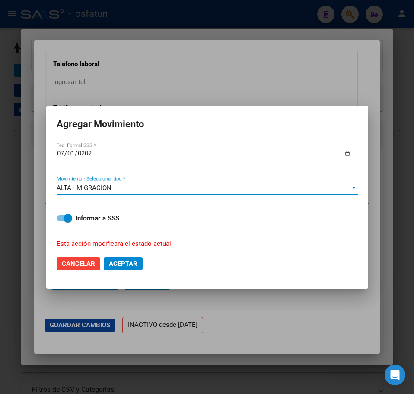
click at [105, 187] on span "ALTA - MIGRACION" at bounding box center [84, 188] width 55 height 8
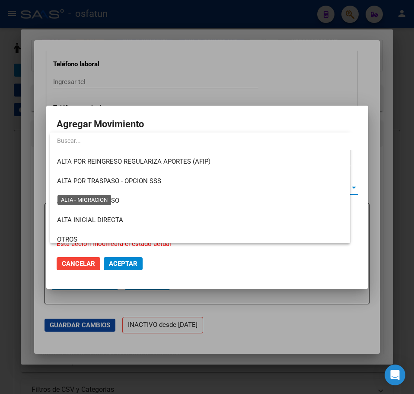
scroll to position [91, 0]
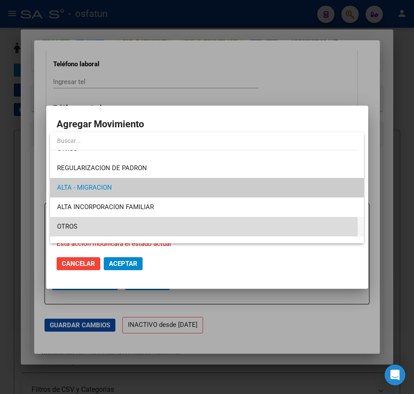
click at [84, 231] on span "OTROS" at bounding box center [207, 226] width 300 height 19
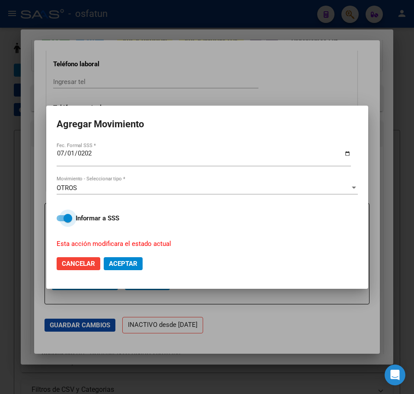
click at [68, 218] on span at bounding box center [68, 218] width 9 height 9
click at [61, 221] on input "Informar a SSS" at bounding box center [61, 221] width 0 height 0
checkbox input "false"
click at [131, 260] on span "Aceptar" at bounding box center [123, 264] width 29 height 8
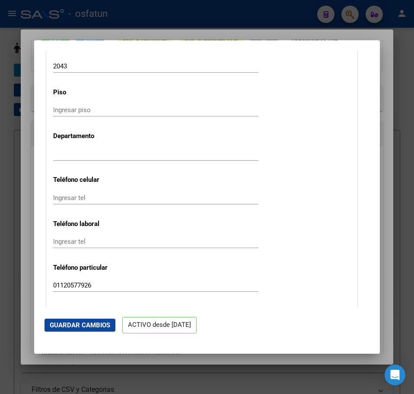
scroll to position [735, 0]
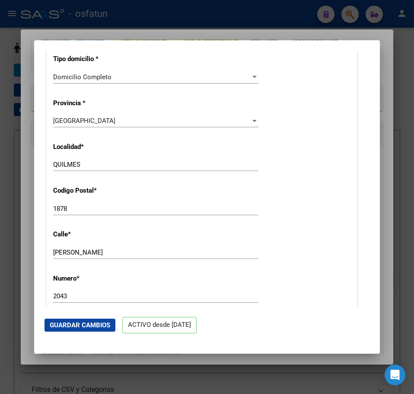
click at [386, 47] on div at bounding box center [207, 197] width 414 height 394
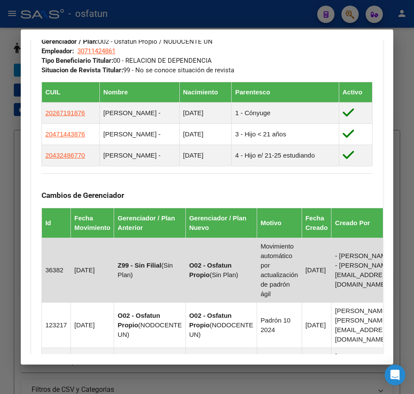
scroll to position [562, 0]
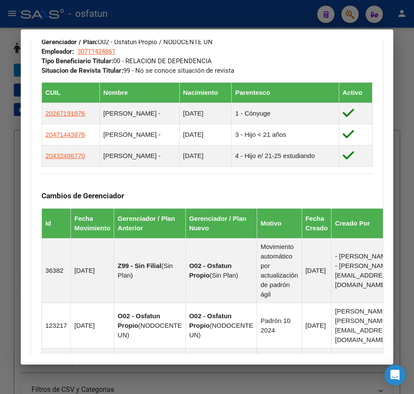
click at [406, 82] on div at bounding box center [207, 197] width 414 height 394
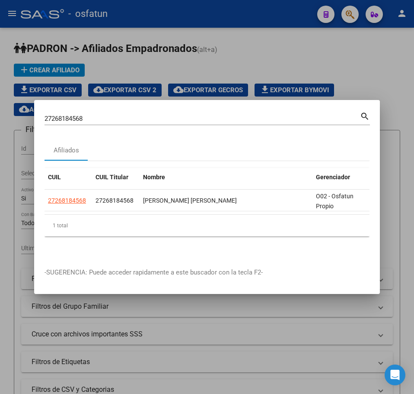
click at [90, 118] on input "27268184568" at bounding box center [203, 119] width 316 height 8
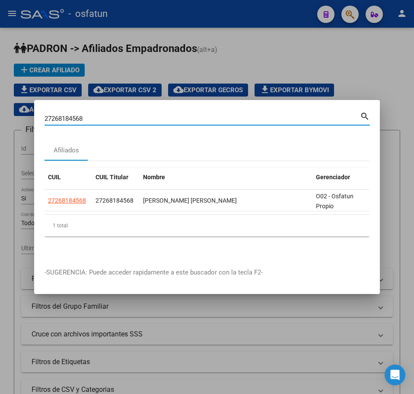
click at [90, 117] on input "27268184568" at bounding box center [203, 119] width 316 height 8
paste input "0205887734"
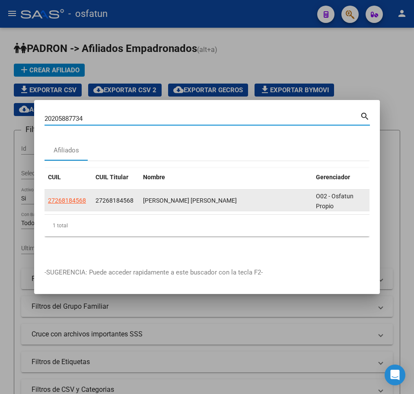
type input "20205887734"
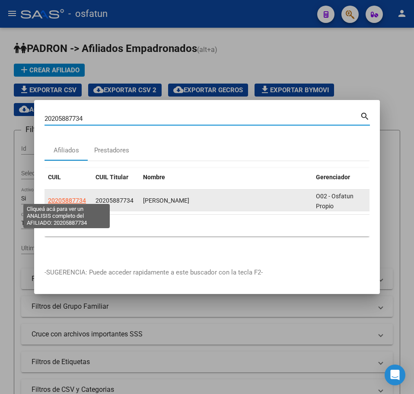
click at [76, 197] on span "20205887734" at bounding box center [67, 200] width 38 height 7
type textarea "20205887734"
